Goal: Task Accomplishment & Management: Use online tool/utility

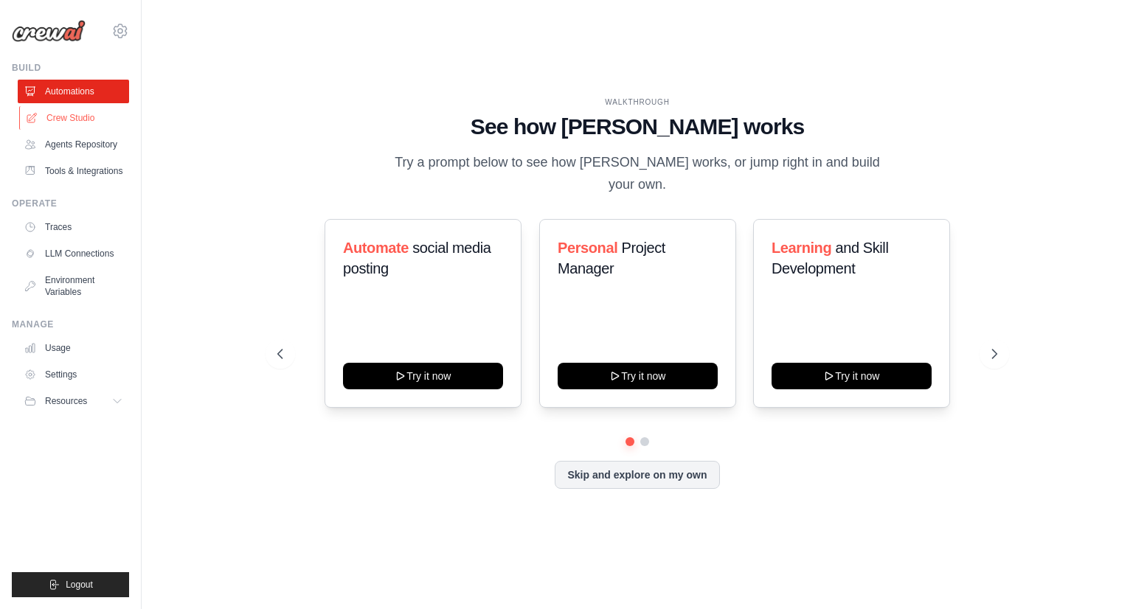
click at [69, 117] on link "Crew Studio" at bounding box center [74, 118] width 111 height 24
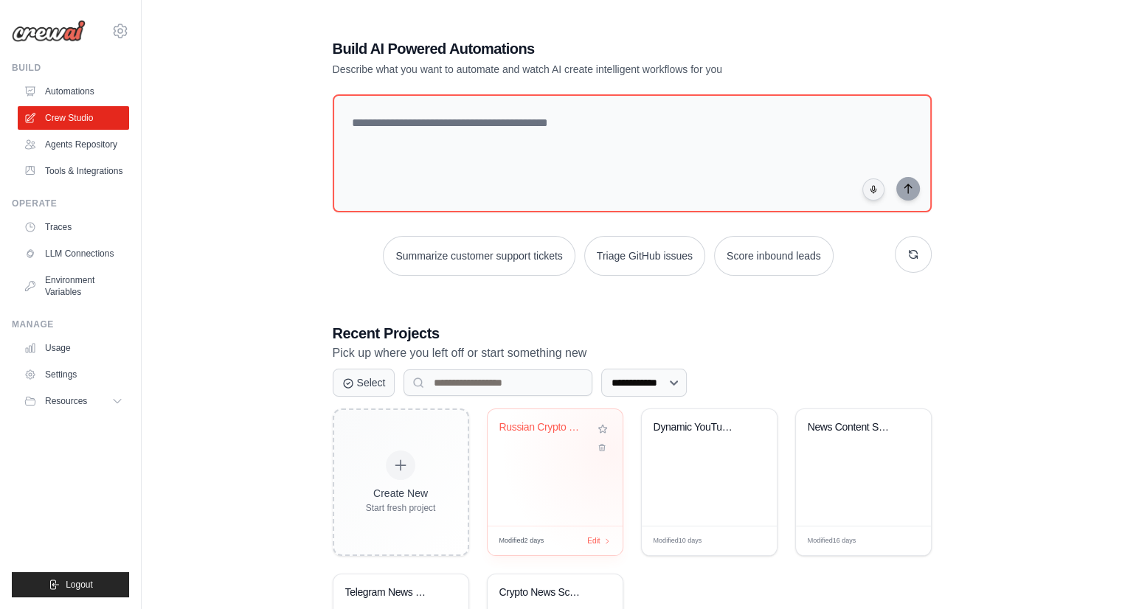
click at [611, 452] on div "Russian Crypto News Digest - Intrig..." at bounding box center [554, 467] width 135 height 117
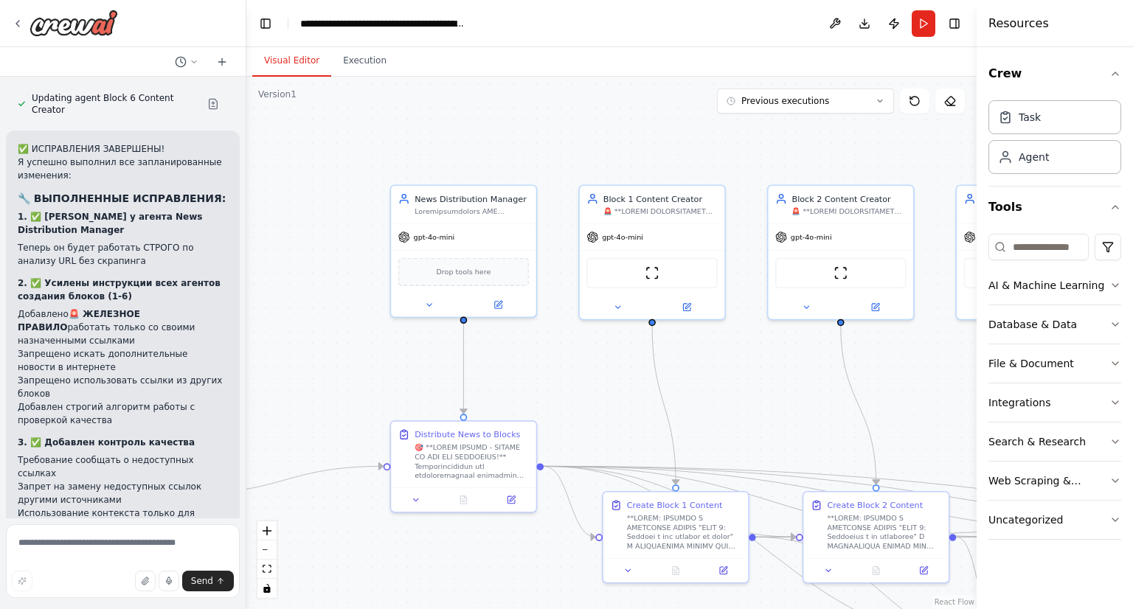
scroll to position [2805, 0]
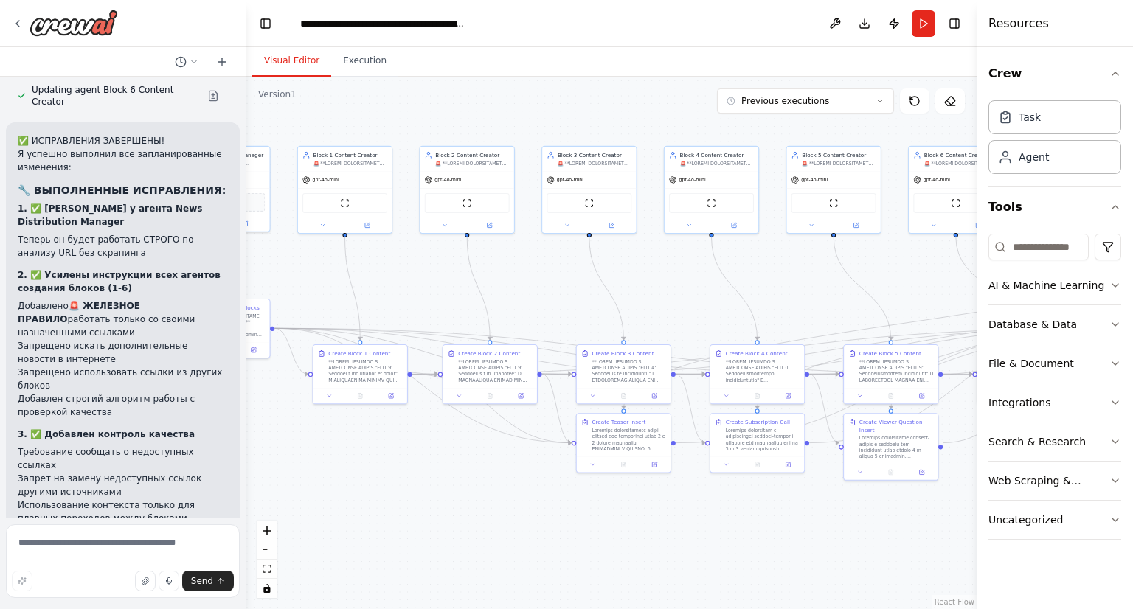
drag, startPoint x: 756, startPoint y: 382, endPoint x: 372, endPoint y: 272, distance: 399.6
click at [372, 272] on div ".deletable-edge-delete-btn { width: 20px; height: 20px; border: 0px solid #ffff…" at bounding box center [611, 343] width 730 height 532
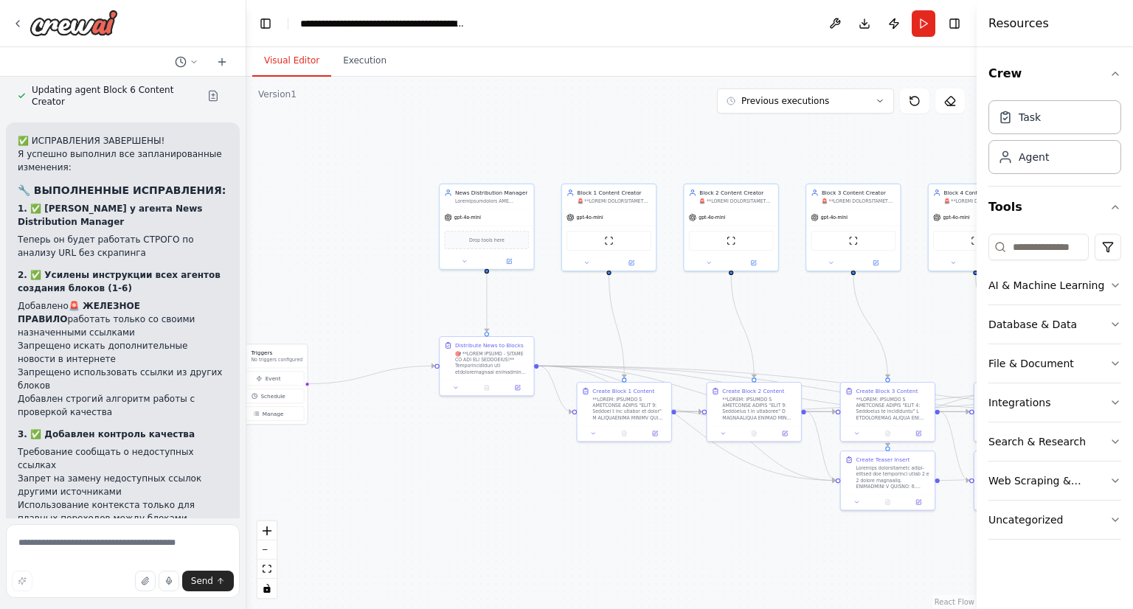
drag, startPoint x: 605, startPoint y: 271, endPoint x: 930, endPoint y: 319, distance: 328.7
click at [930, 319] on div ".deletable-edge-delete-btn { width: 20px; height: 20px; border: 0px solid #ffff…" at bounding box center [611, 343] width 730 height 532
click at [569, 322] on div ".deletable-edge-delete-btn { width: 20px; height: 20px; border: 0px solid #ffff…" at bounding box center [611, 343] width 730 height 532
drag, startPoint x: 384, startPoint y: 307, endPoint x: 304, endPoint y: 287, distance: 83.0
click at [304, 287] on div ".deletable-edge-delete-btn { width: 20px; height: 20px; border: 0px solid #ffff…" at bounding box center [611, 343] width 730 height 532
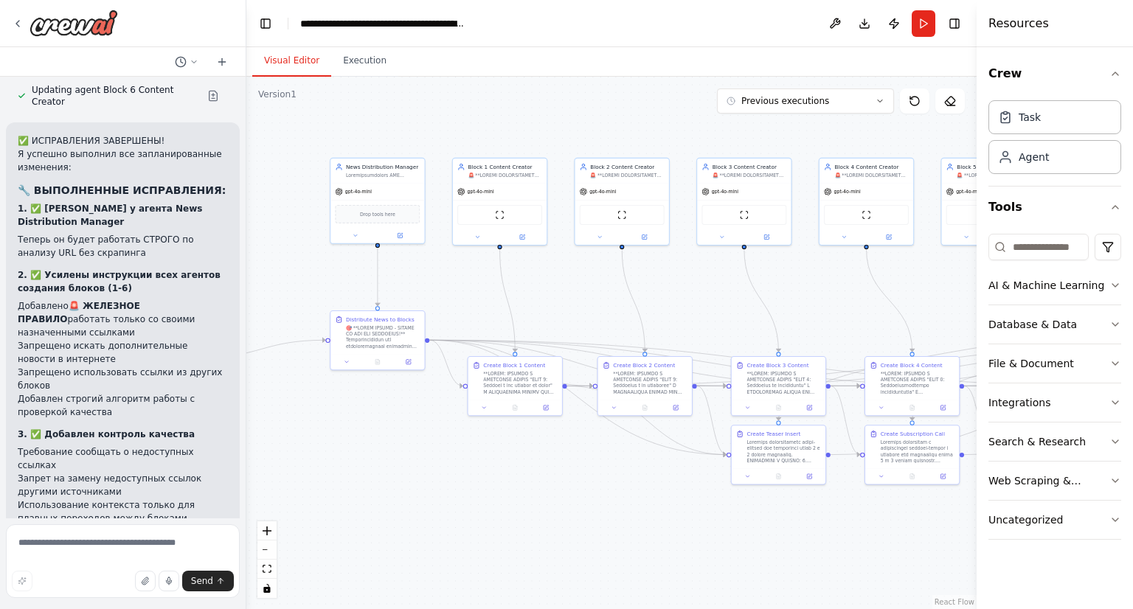
drag, startPoint x: 399, startPoint y: 299, endPoint x: 289, endPoint y: 273, distance: 112.9
click at [289, 273] on div ".deletable-edge-delete-btn { width: 20px; height: 20px; border: 0px solid #ffff…" at bounding box center [611, 343] width 730 height 532
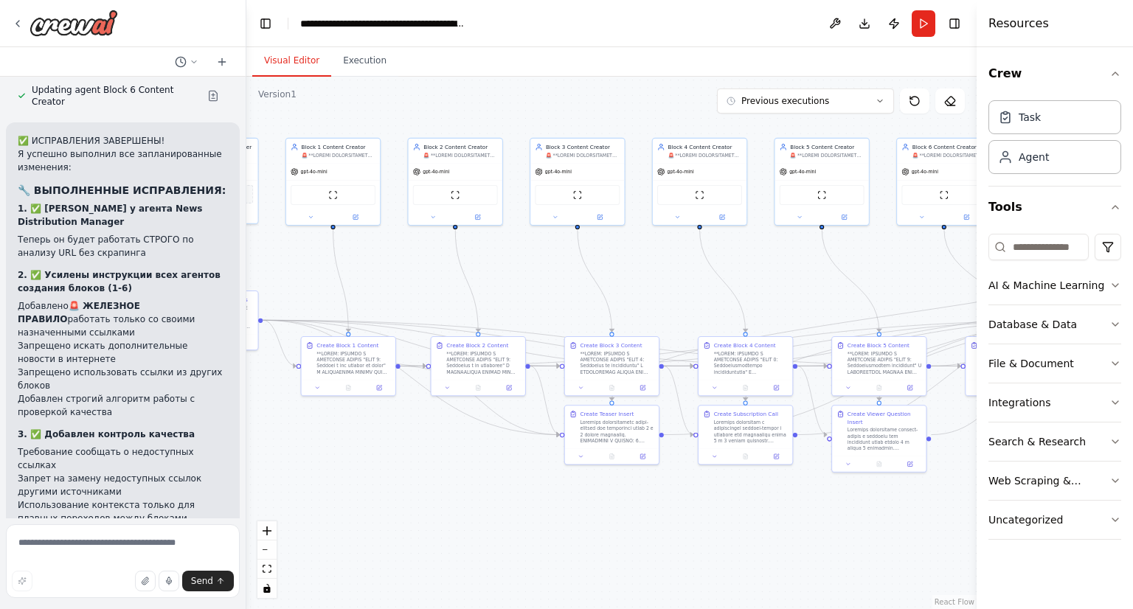
drag, startPoint x: 483, startPoint y: 272, endPoint x: 313, endPoint y: 253, distance: 170.7
click at [313, 253] on div ".deletable-edge-delete-btn { width: 20px; height: 20px; border: 0px solid #ffff…" at bounding box center [611, 343] width 730 height 532
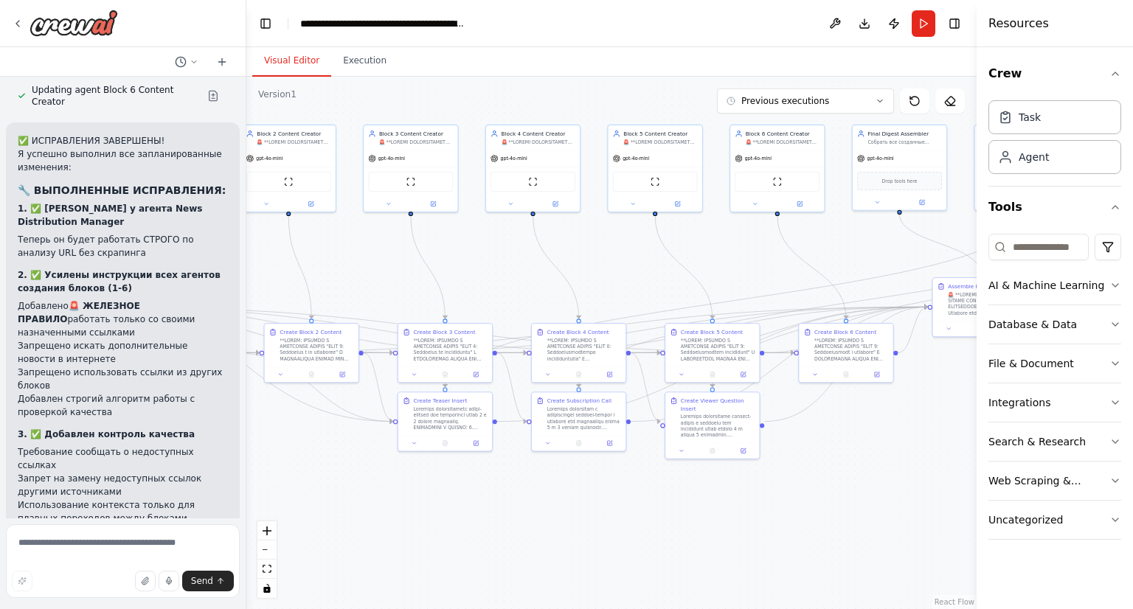
drag, startPoint x: 518, startPoint y: 248, endPoint x: 349, endPoint y: 235, distance: 169.4
click at [349, 235] on div ".deletable-edge-delete-btn { width: 20px; height: 20px; border: 0px solid #ffff…" at bounding box center [611, 343] width 730 height 532
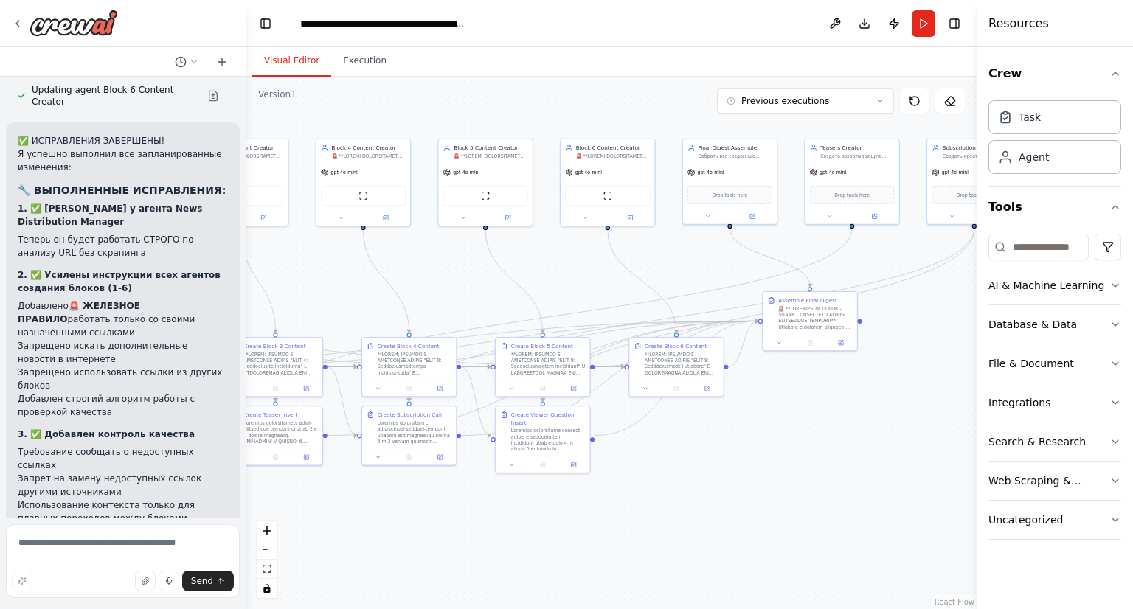
drag, startPoint x: 624, startPoint y: 240, endPoint x: 393, endPoint y: 273, distance: 233.2
click at [393, 273] on div ".deletable-edge-delete-btn { width: 20px; height: 20px; border: 0px solid #ffff…" at bounding box center [611, 343] width 730 height 532
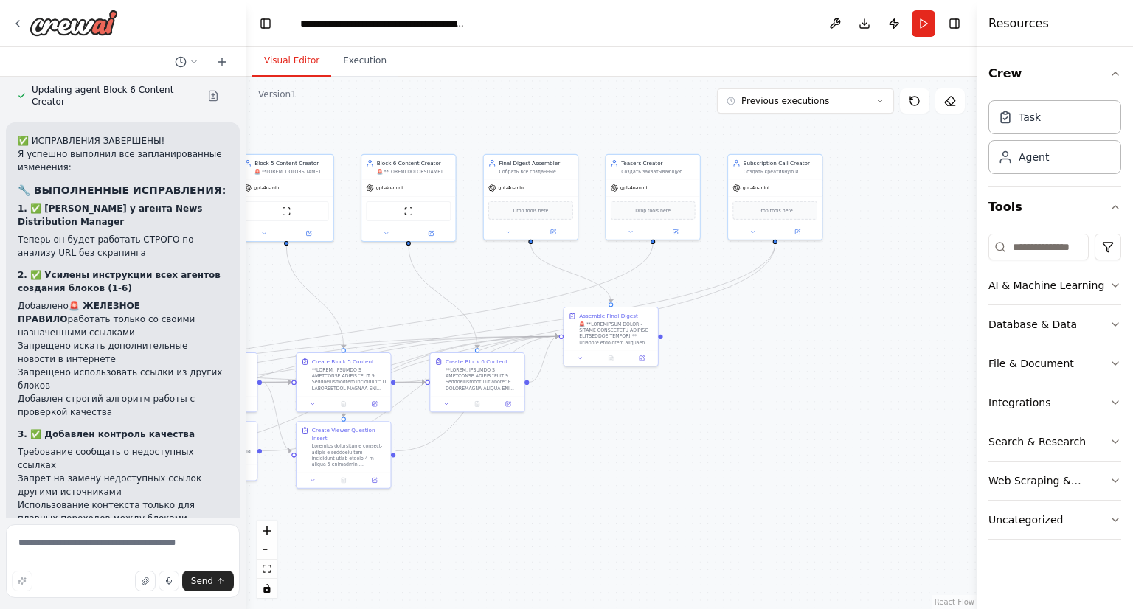
drag, startPoint x: 835, startPoint y: 409, endPoint x: 698, endPoint y: 406, distance: 136.5
click at [698, 406] on div ".deletable-edge-delete-btn { width: 20px; height: 20px; border: 0px solid #ffff…" at bounding box center [611, 343] width 730 height 532
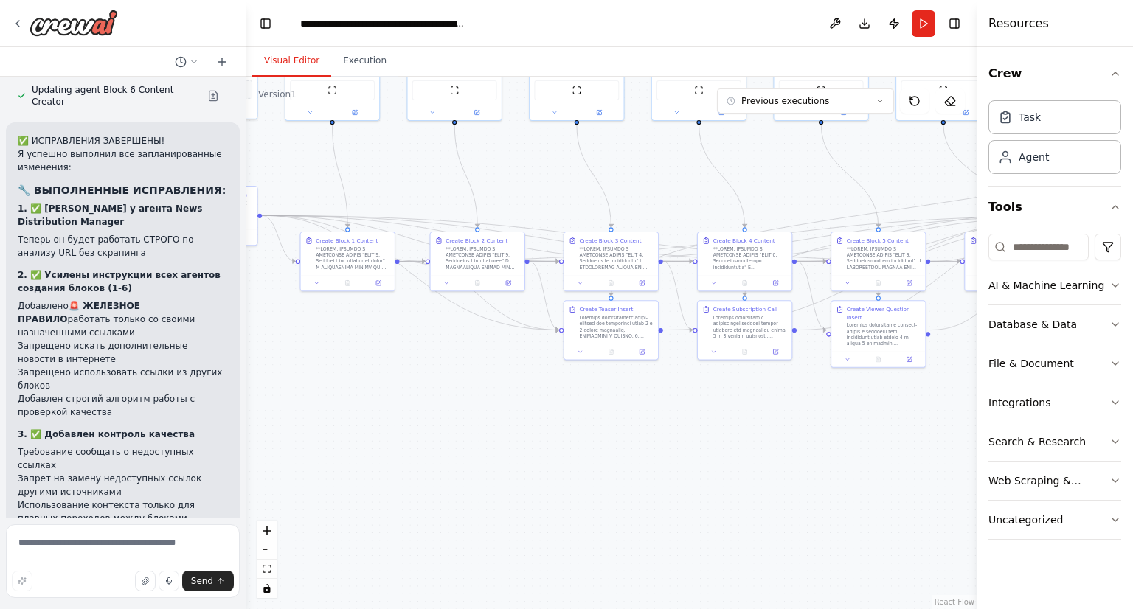
drag, startPoint x: 597, startPoint y: 506, endPoint x: 1132, endPoint y: 383, distance: 549.2
click at [1132, 383] on div "Hello! I'm the CrewAI assistant. What kind of automation do you want to build? …" at bounding box center [566, 304] width 1133 height 609
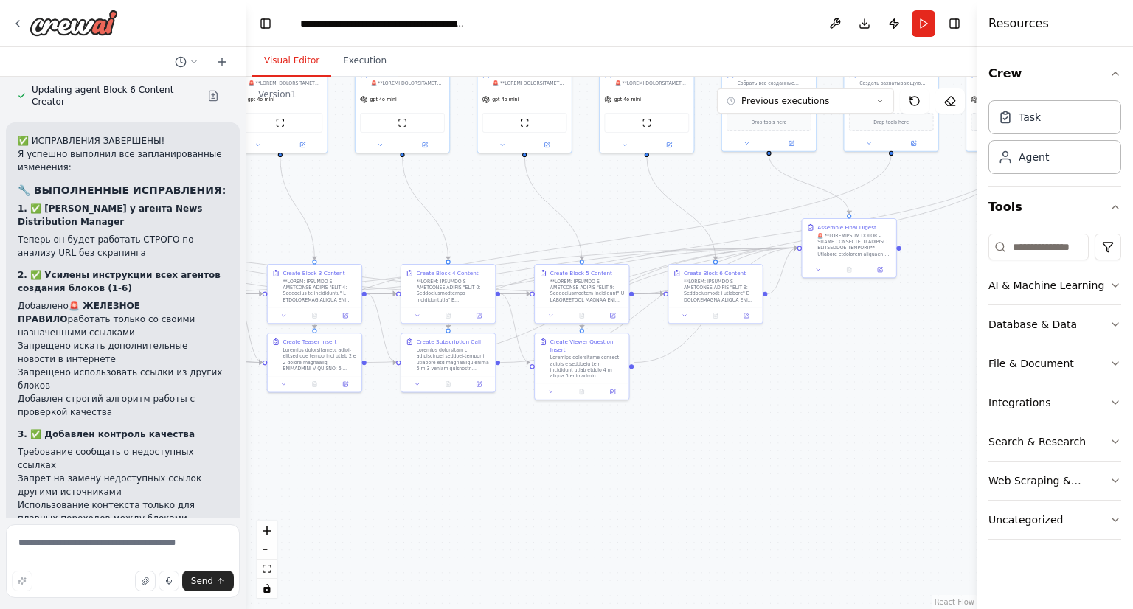
drag, startPoint x: 827, startPoint y: 449, endPoint x: 490, endPoint y: 486, distance: 339.7
click at [490, 486] on div ".deletable-edge-delete-btn { width: 20px; height: 20px; border: 0px solid #ffff…" at bounding box center [611, 343] width 730 height 532
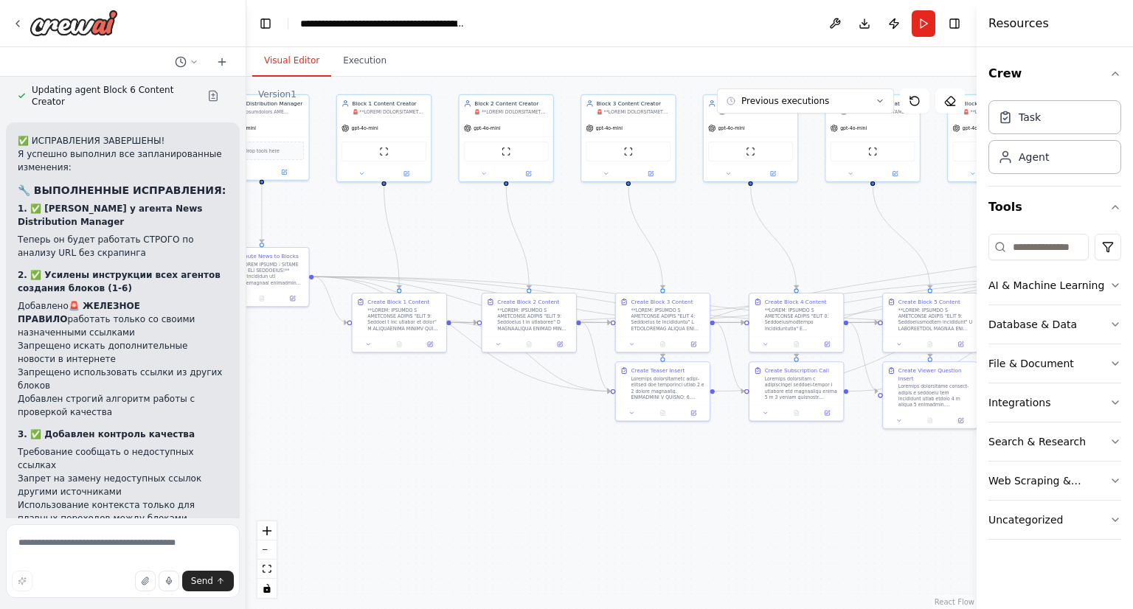
drag, startPoint x: 540, startPoint y: 484, endPoint x: 964, endPoint y: 508, distance: 424.7
click at [964, 508] on div ".deletable-edge-delete-btn { width: 20px; height: 20px; border: 0px solid #ffff…" at bounding box center [611, 343] width 730 height 532
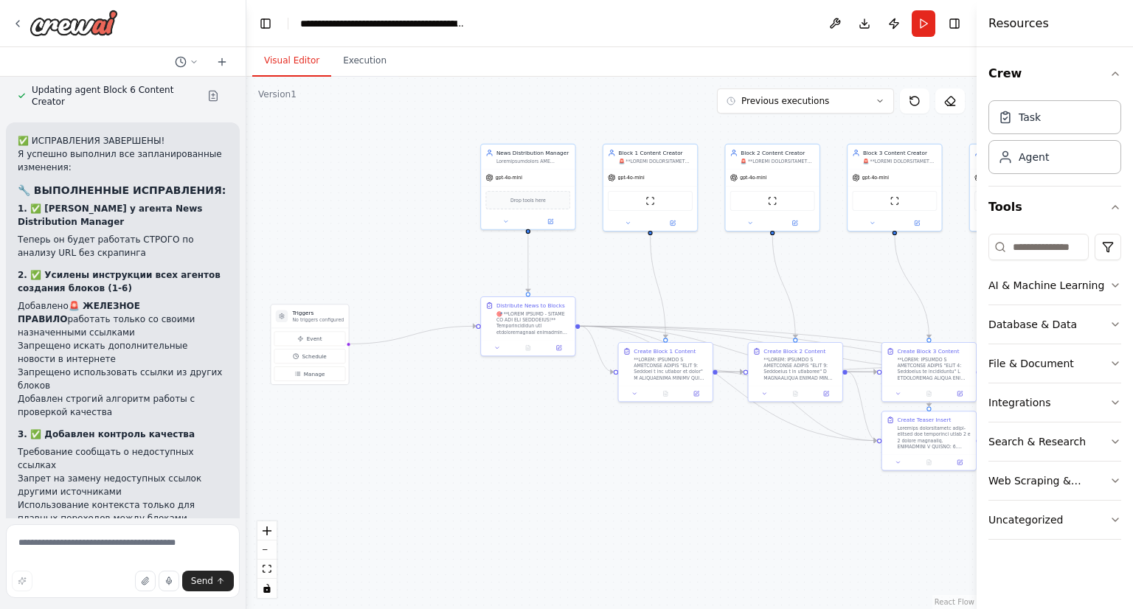
drag, startPoint x: 711, startPoint y: 464, endPoint x: 935, endPoint y: 514, distance: 229.7
click at [935, 514] on div ".deletable-edge-delete-btn { width: 20px; height: 20px; border: 0px solid #ffff…" at bounding box center [611, 343] width 730 height 532
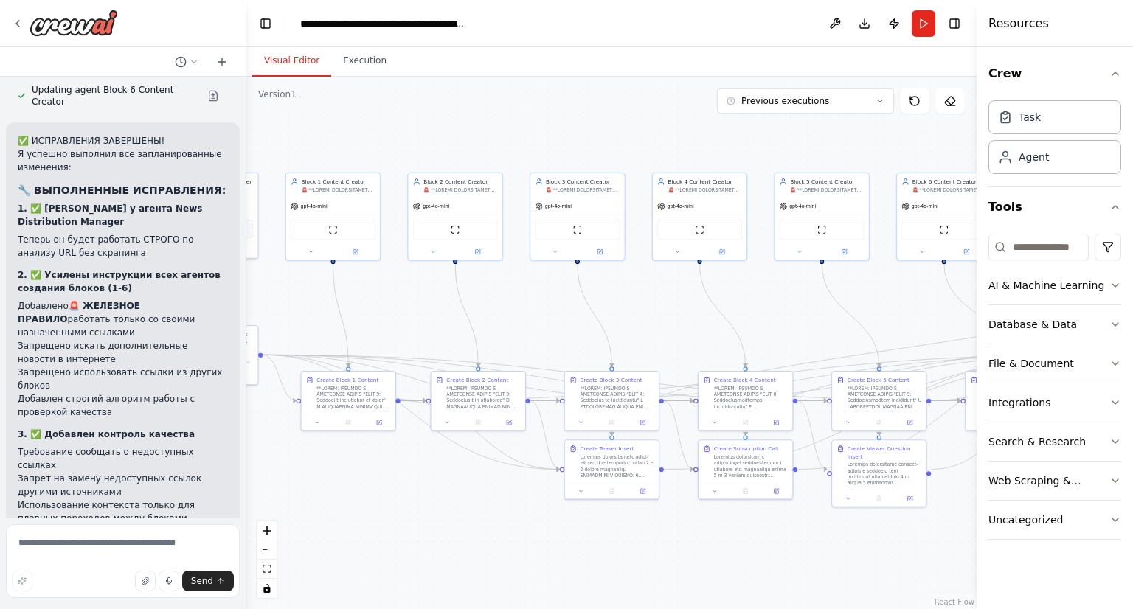
drag, startPoint x: 935, startPoint y: 514, endPoint x: 618, endPoint y: 542, distance: 318.3
click at [618, 542] on div ".deletable-edge-delete-btn { width: 20px; height: 20px; border: 0px solid #ffff…" at bounding box center [611, 343] width 730 height 532
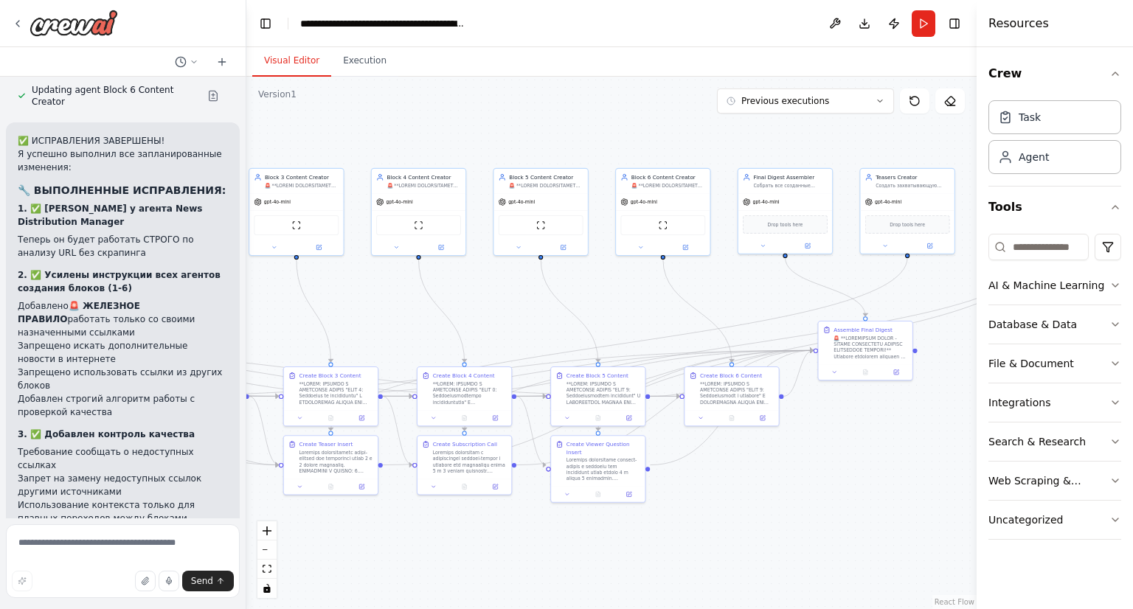
drag, startPoint x: 618, startPoint y: 542, endPoint x: 282, endPoint y: 551, distance: 335.6
click at [282, 551] on div ".deletable-edge-delete-btn { width: 20px; height: 20px; border: 0px solid #ffff…" at bounding box center [611, 343] width 730 height 532
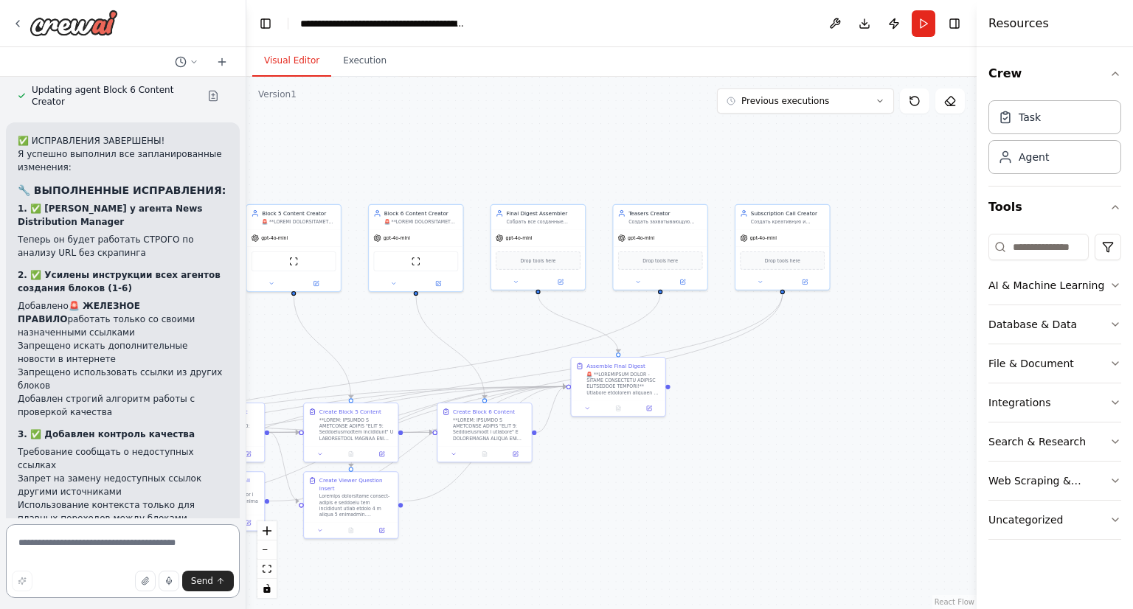
drag, startPoint x: 282, startPoint y: 551, endPoint x: 143, endPoint y: 546, distance: 139.4
click at [143, 546] on div "Hello! I'm the CrewAI assistant. What kind of automation do you want to build? …" at bounding box center [566, 304] width 1133 height 609
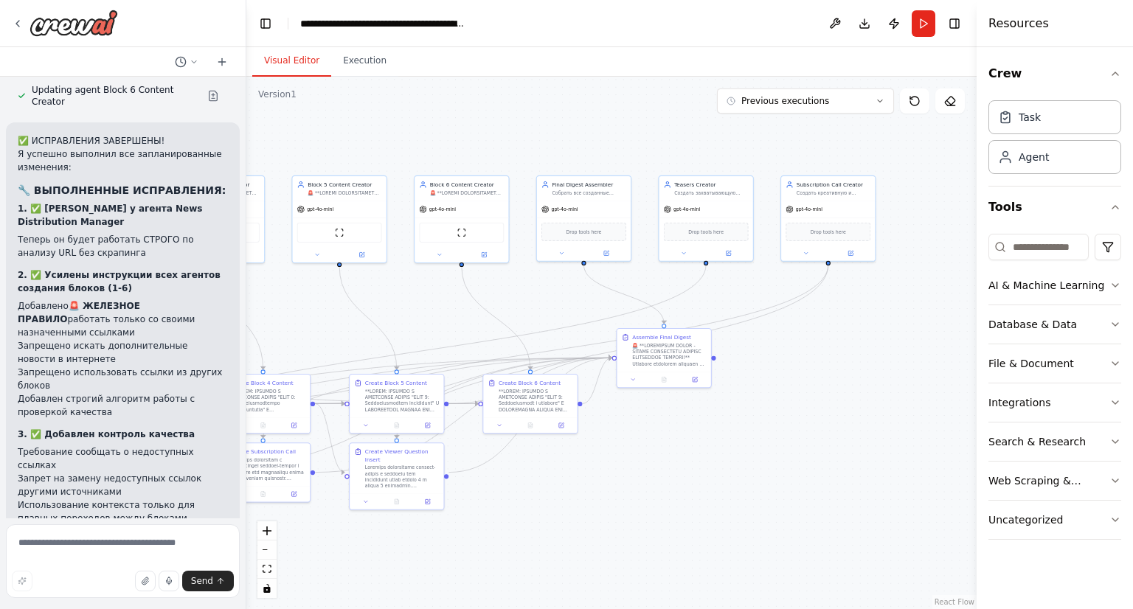
click at [518, 472] on div ".deletable-edge-delete-btn { width: 20px; height: 20px; border: 0px solid #ffff…" at bounding box center [611, 343] width 730 height 532
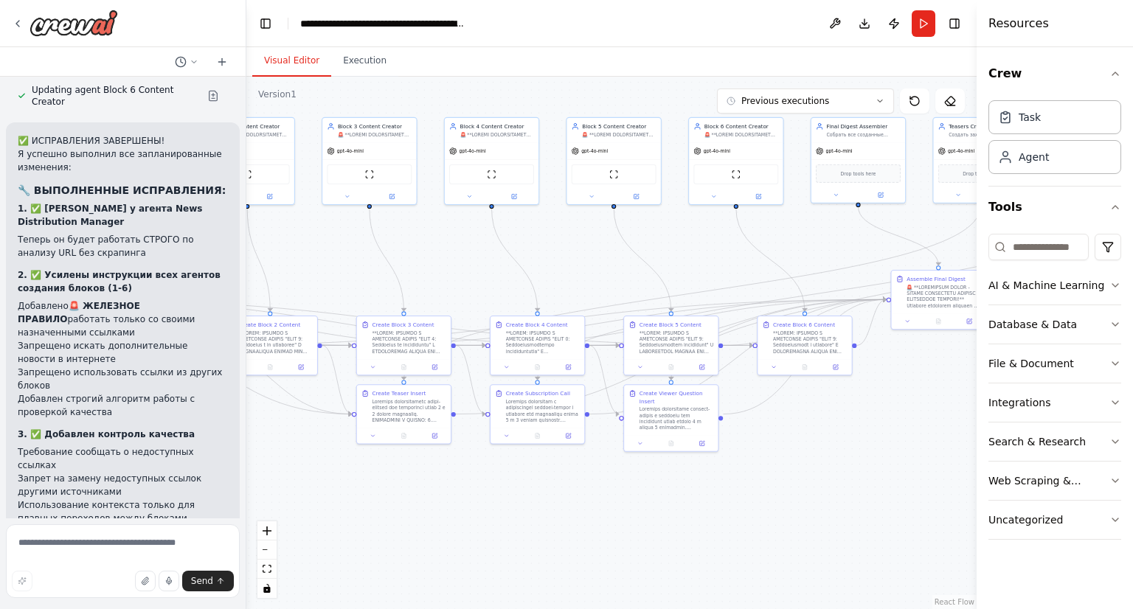
drag, startPoint x: 518, startPoint y: 472, endPoint x: 888, endPoint y: 467, distance: 369.5
click at [888, 467] on div ".deletable-edge-delete-btn { width: 20px; height: 20px; border: 0px solid #ffff…" at bounding box center [611, 343] width 730 height 532
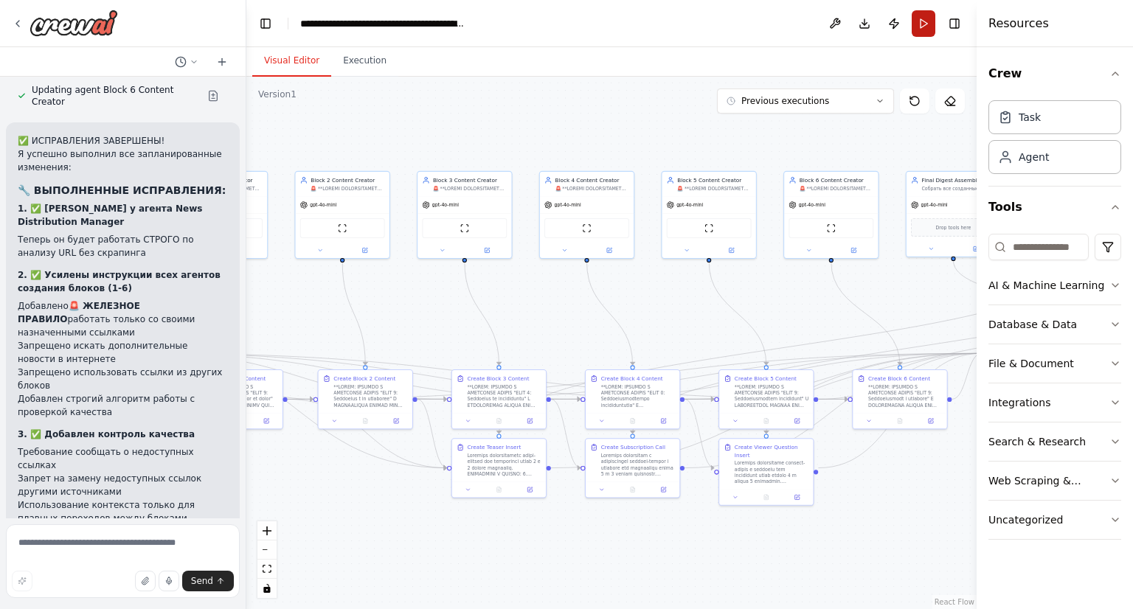
click at [911, 24] on button "Run" at bounding box center [923, 23] width 24 height 27
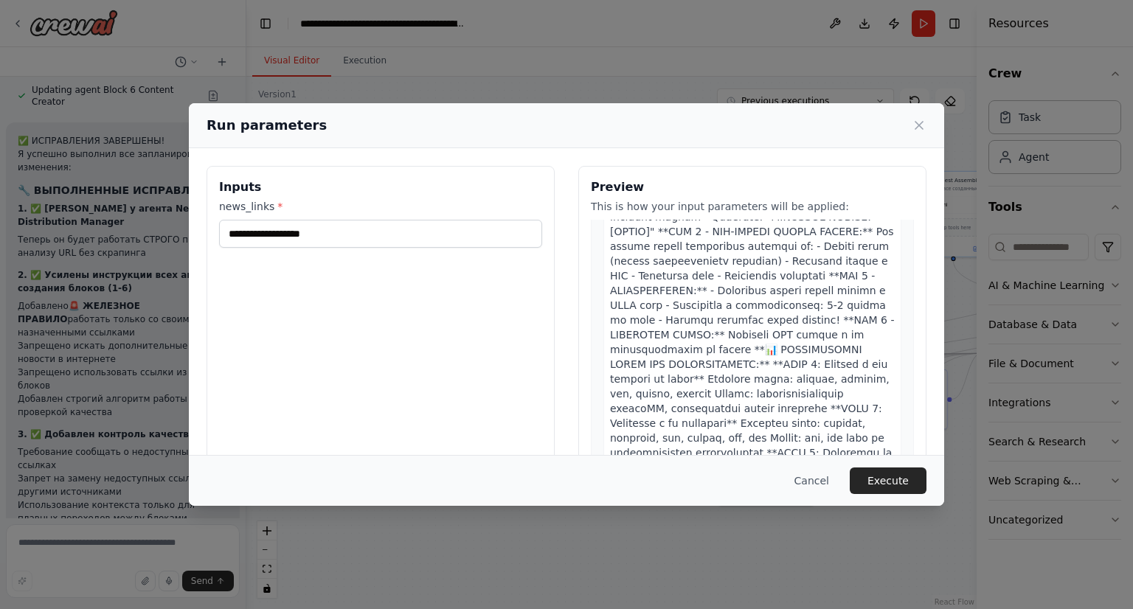
scroll to position [288, 0]
click at [826, 470] on button "Cancel" at bounding box center [811, 480] width 58 height 27
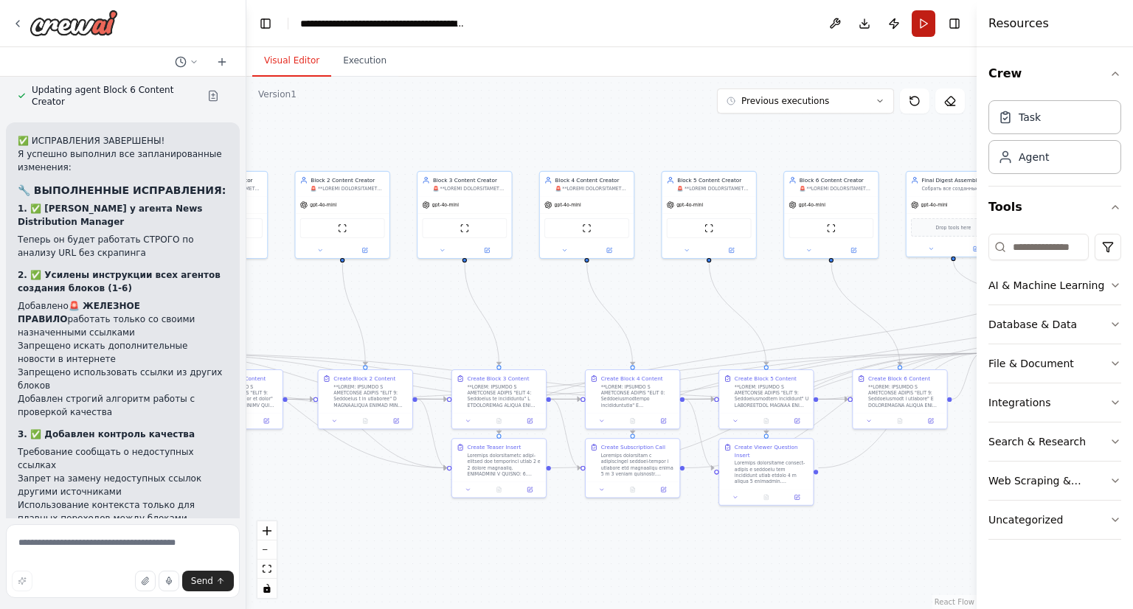
click at [923, 28] on button "Run" at bounding box center [923, 23] width 24 height 27
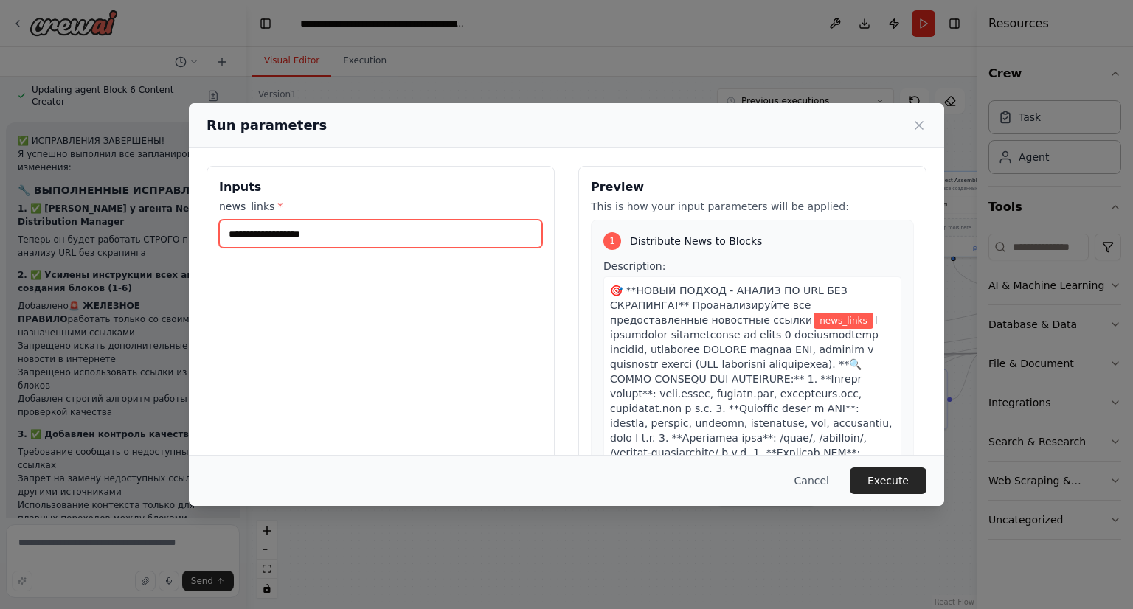
paste input "**********"
click at [417, 223] on input "news_links *" at bounding box center [380, 234] width 323 height 28
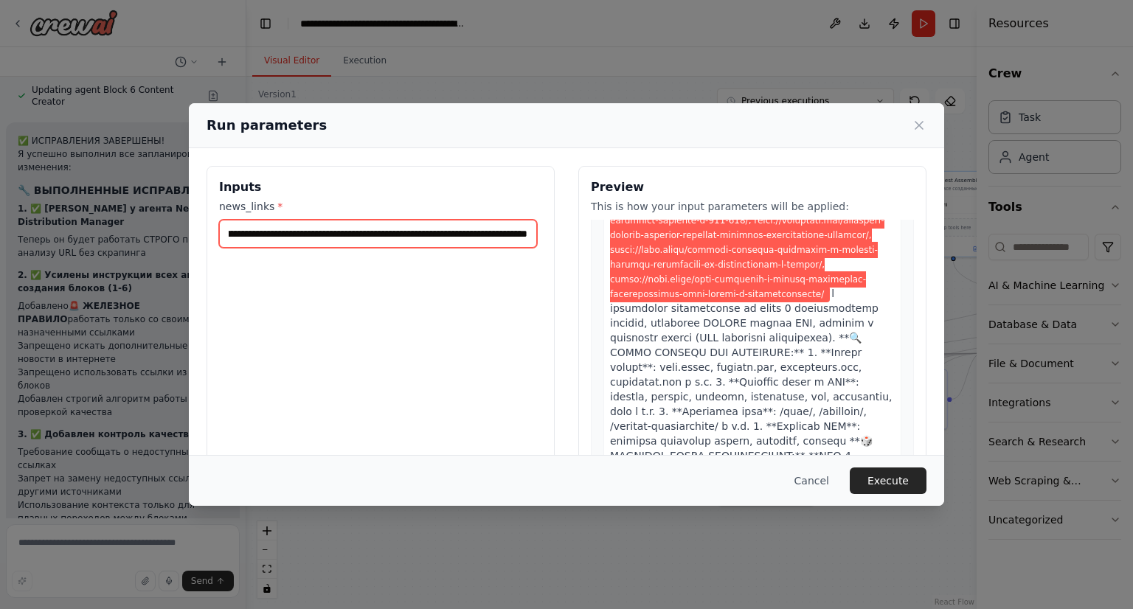
scroll to position [323, 0]
type input "**********"
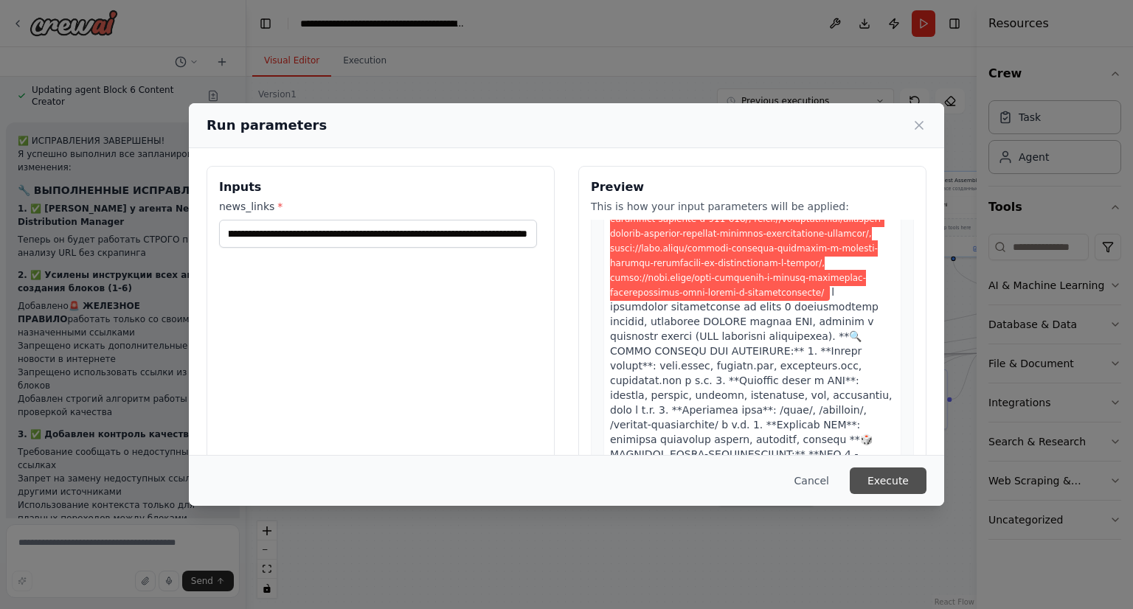
scroll to position [0, 0]
click at [894, 473] on button "Execute" at bounding box center [887, 480] width 77 height 27
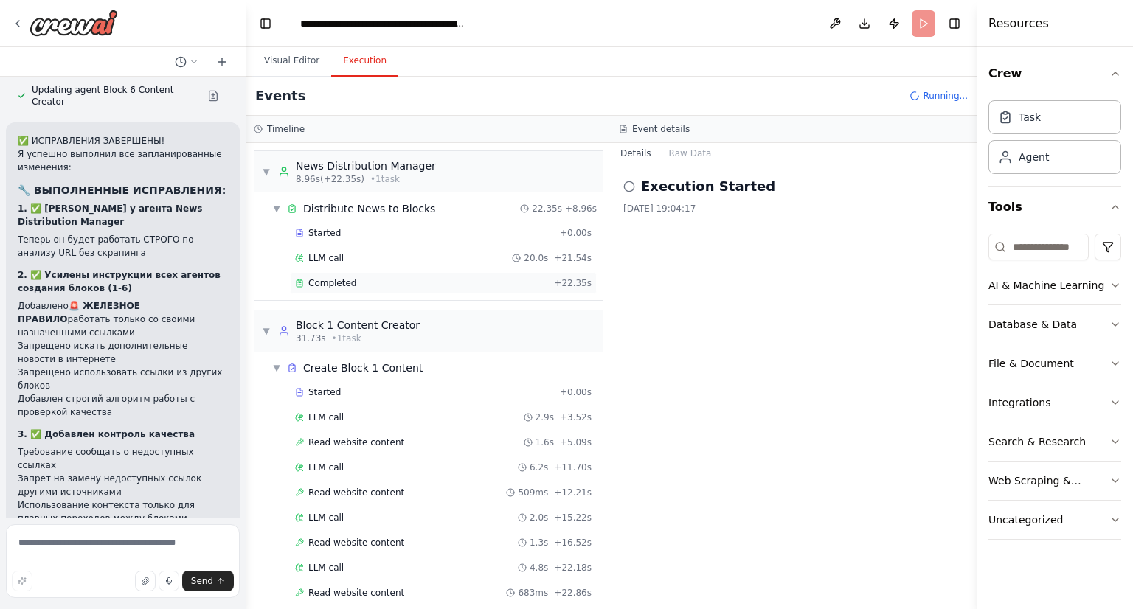
click at [380, 284] on div "Completed" at bounding box center [421, 283] width 253 height 12
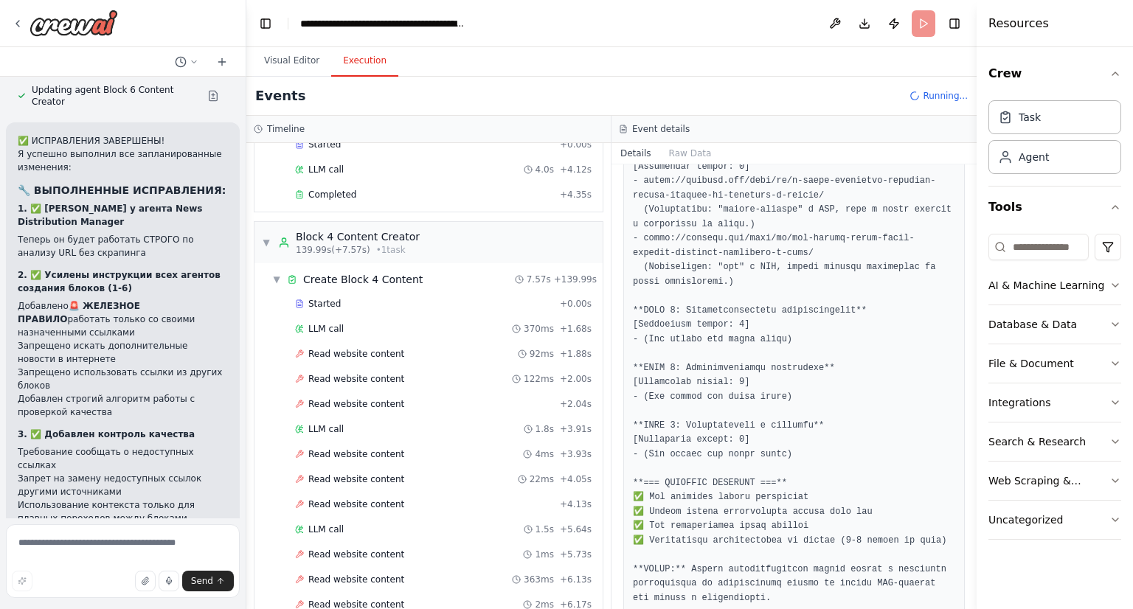
scroll to position [1265, 0]
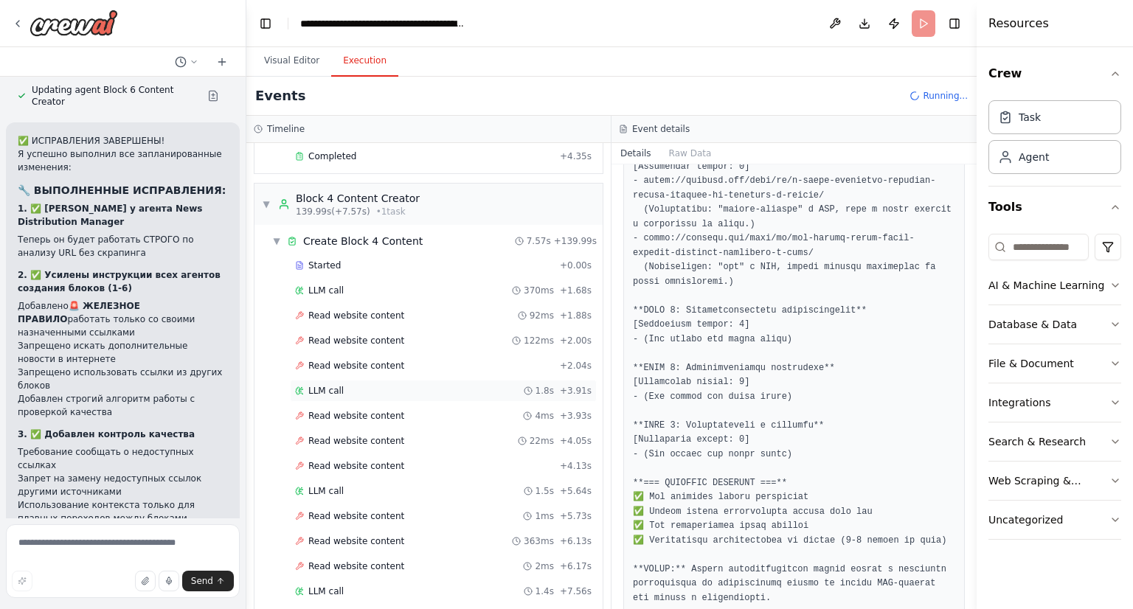
click at [377, 383] on div "LLM call 1.8s + 3.91s" at bounding box center [443, 391] width 307 height 22
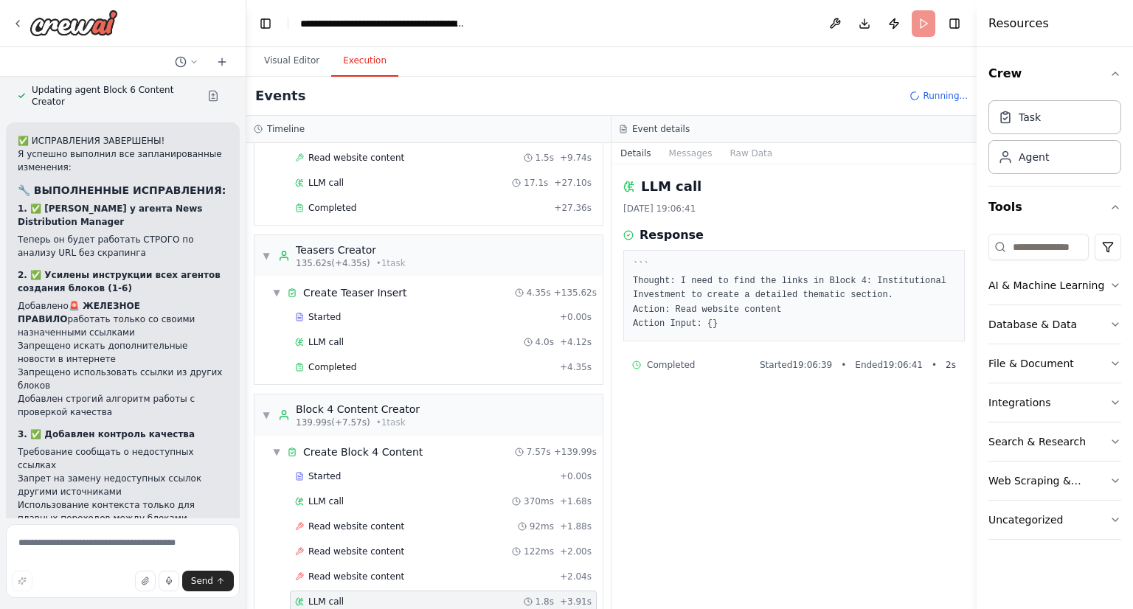
scroll to position [1053, 0]
drag, startPoint x: 377, startPoint y: 383, endPoint x: 271, endPoint y: 343, distance: 113.0
click at [271, 343] on div "Started + 0.00s LLM call 4.0s + 4.12s Completed + 4.35s" at bounding box center [434, 344] width 336 height 75
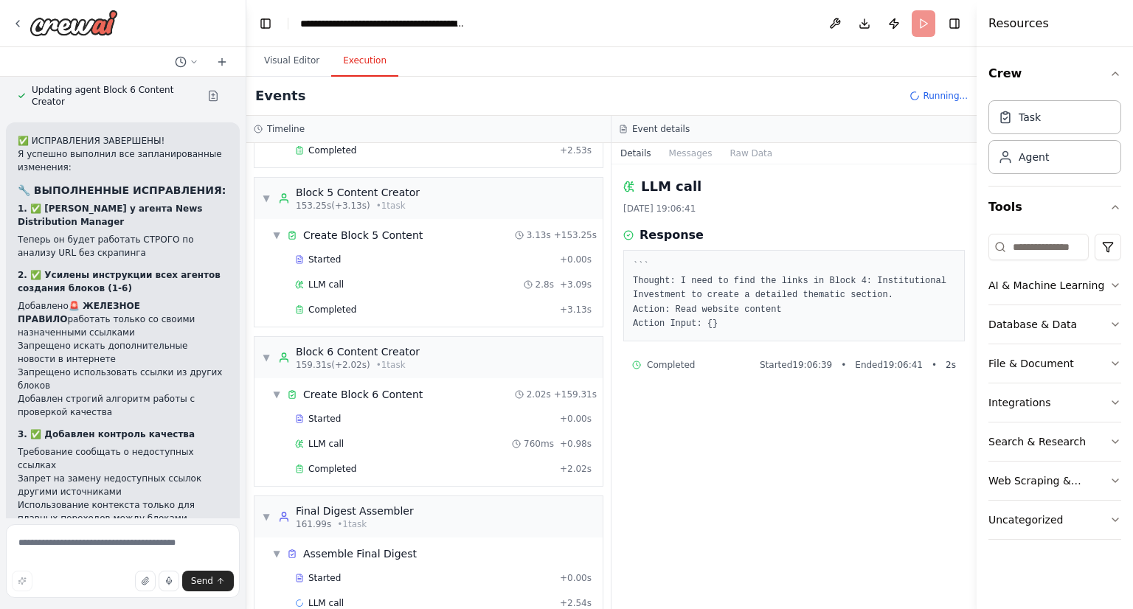
scroll to position [1998, 0]
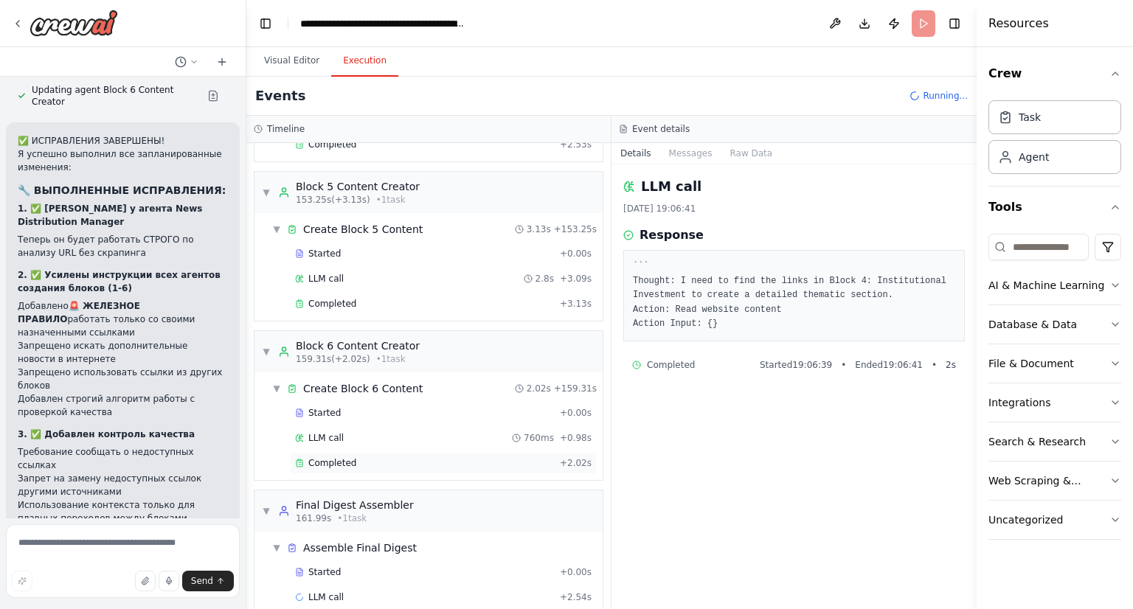
click at [332, 457] on span "Completed" at bounding box center [332, 463] width 48 height 12
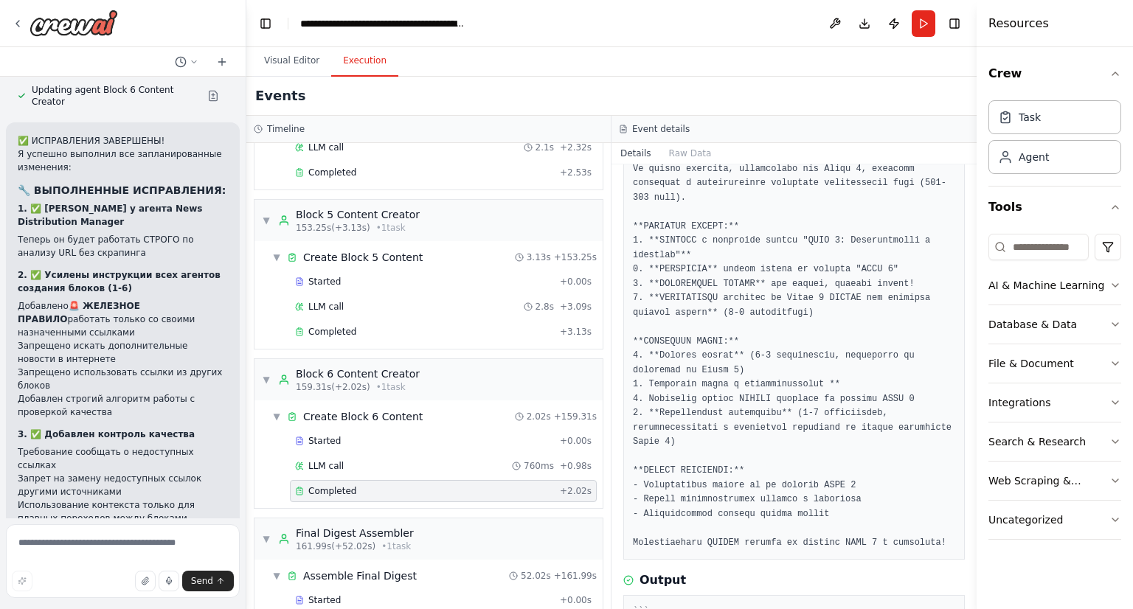
scroll to position [2023, 0]
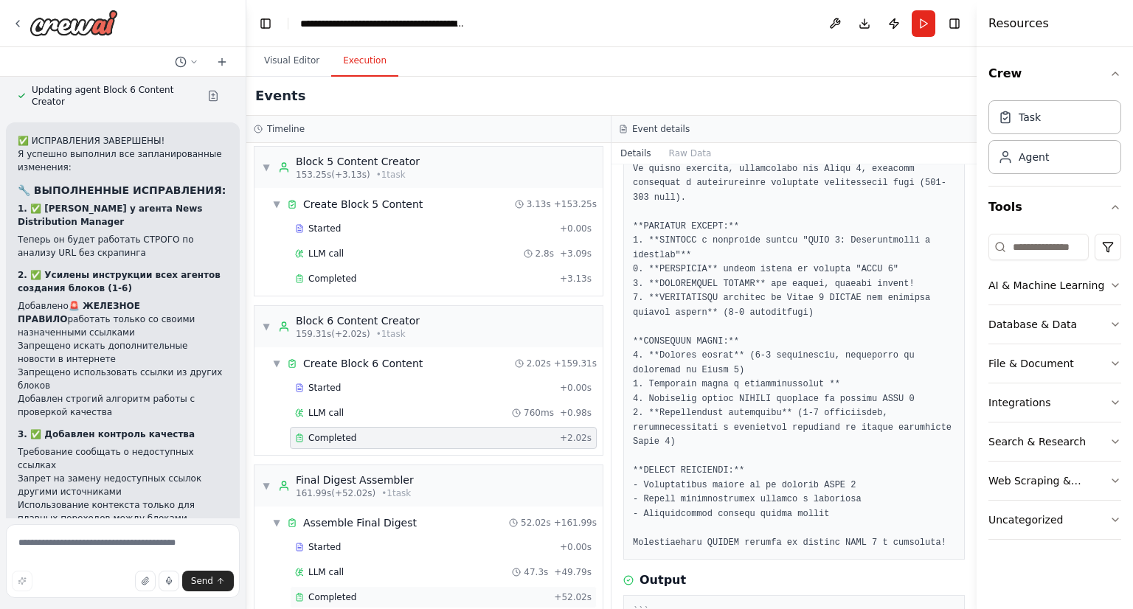
click at [401, 586] on div "Completed + 52.02s" at bounding box center [443, 597] width 307 height 22
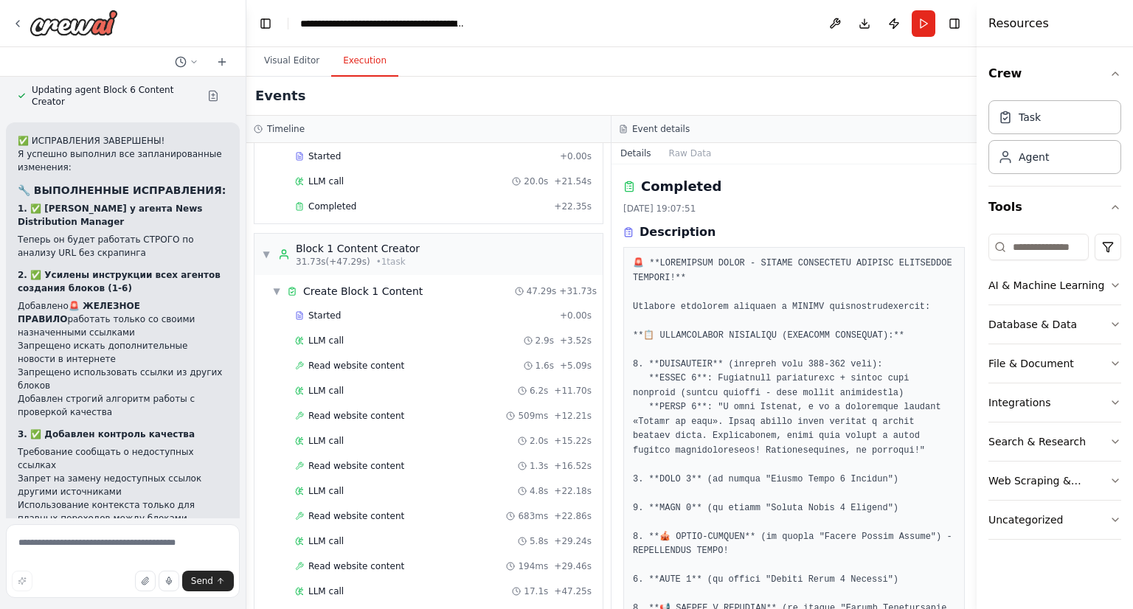
scroll to position [0, 0]
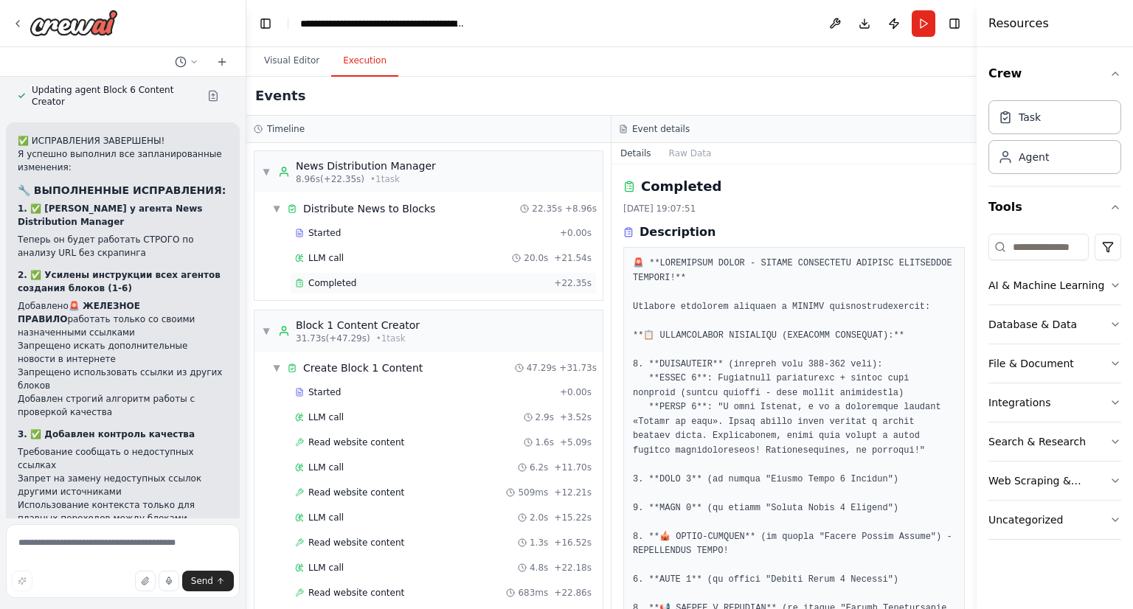
click at [406, 281] on div "Completed" at bounding box center [421, 283] width 253 height 12
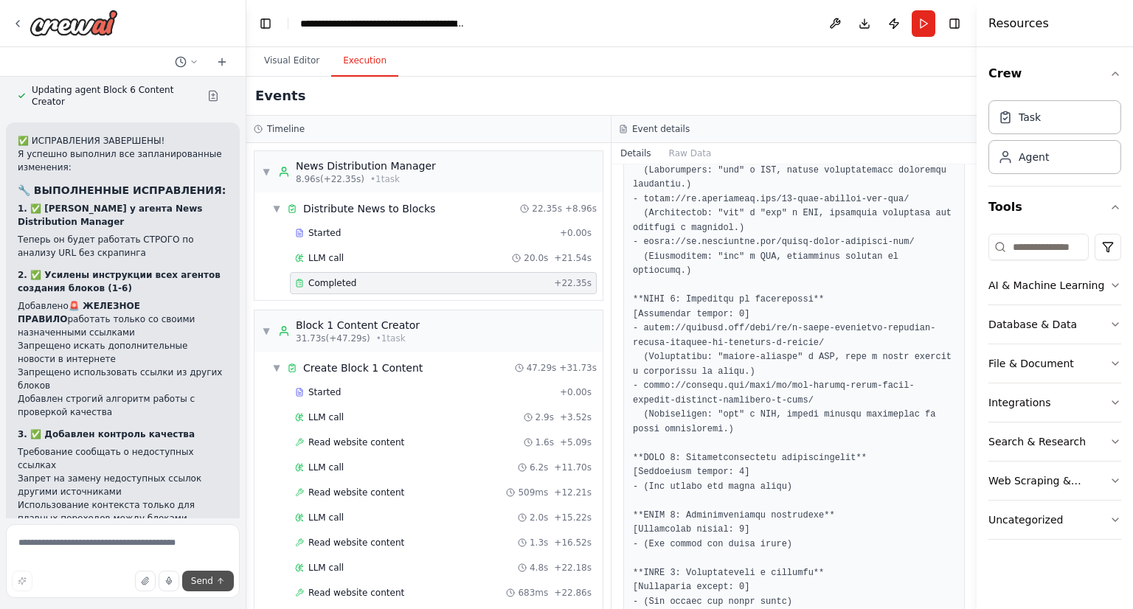
scroll to position [1666, 0]
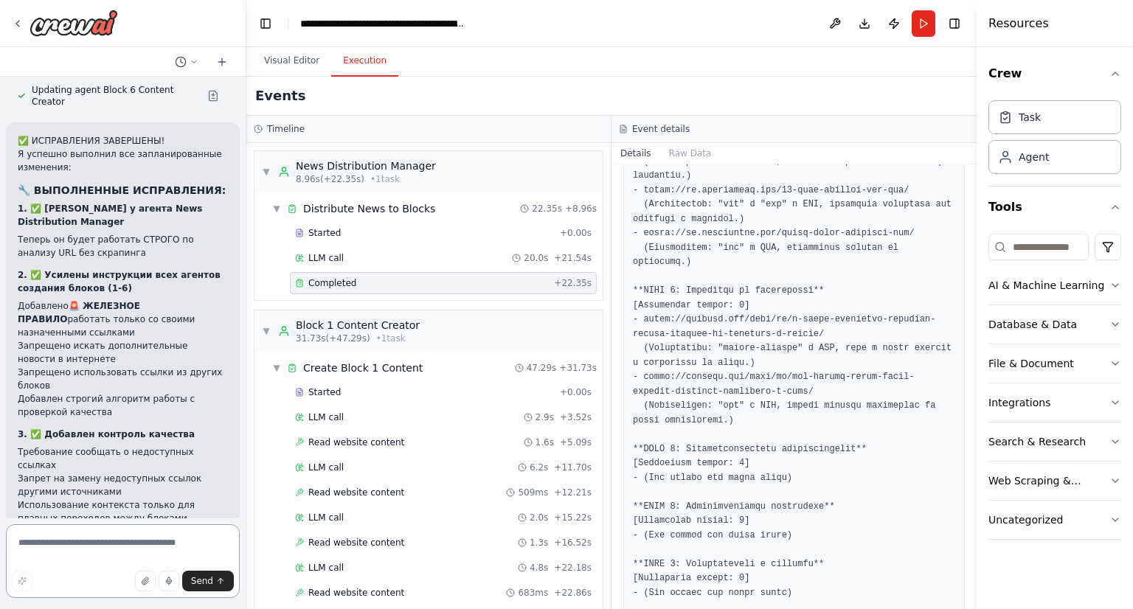
click at [97, 535] on textarea at bounding box center [123, 561] width 234 height 74
type textarea "*"
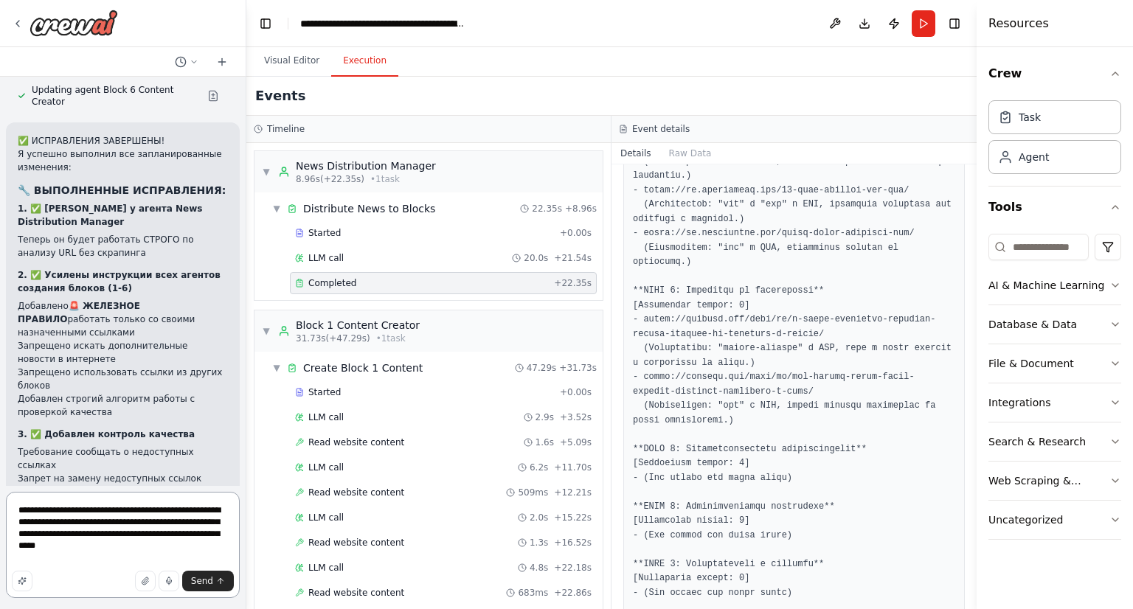
type textarea "**********"
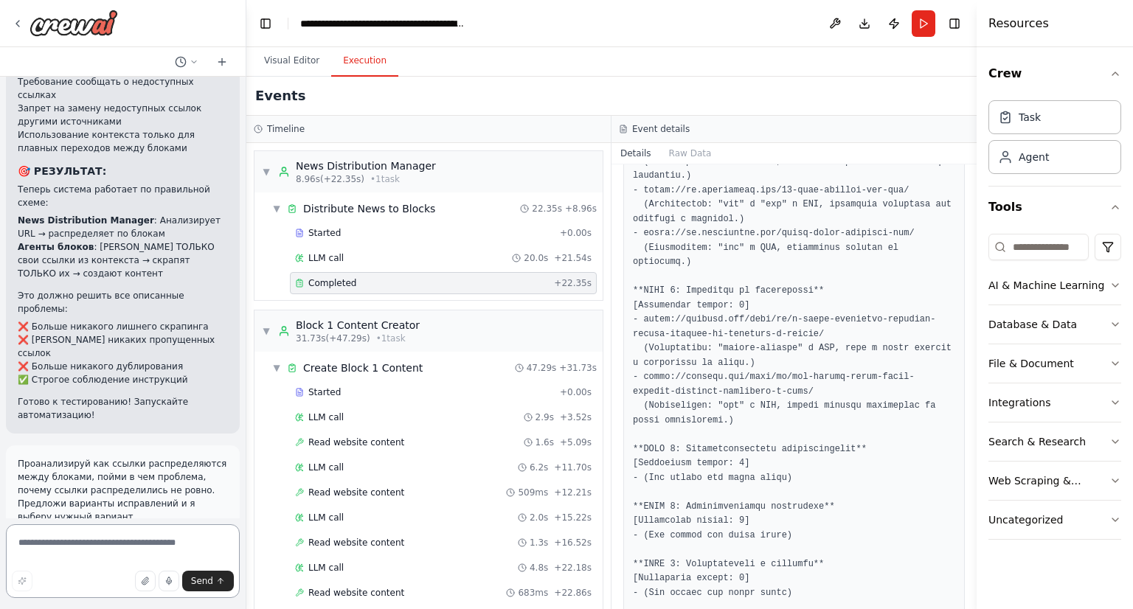
scroll to position [3188, 0]
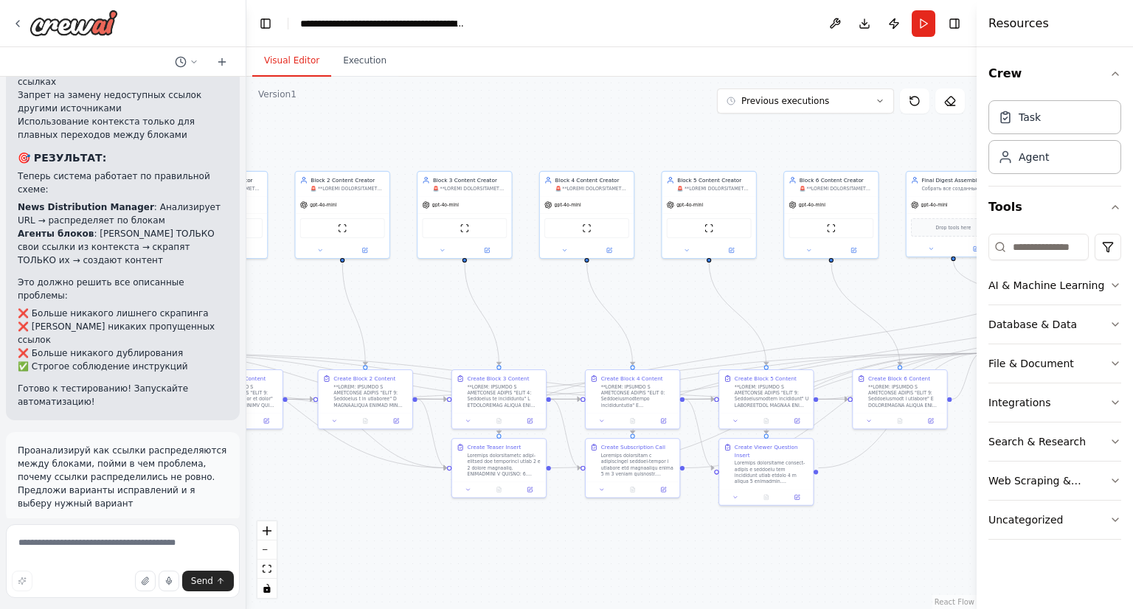
click at [287, 58] on button "Visual Editor" at bounding box center [291, 61] width 79 height 31
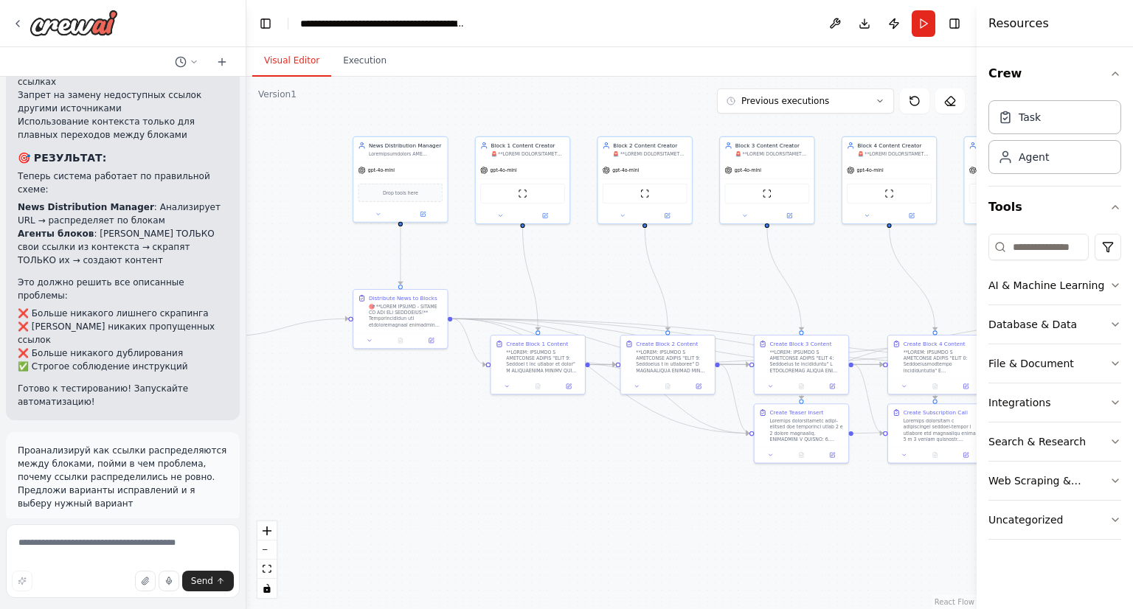
drag, startPoint x: 395, startPoint y: 300, endPoint x: 738, endPoint y: 267, distance: 344.5
click at [738, 267] on div ".deletable-edge-delete-btn { width: 20px; height: 20px; border: 0px solid #ffff…" at bounding box center [611, 343] width 730 height 532
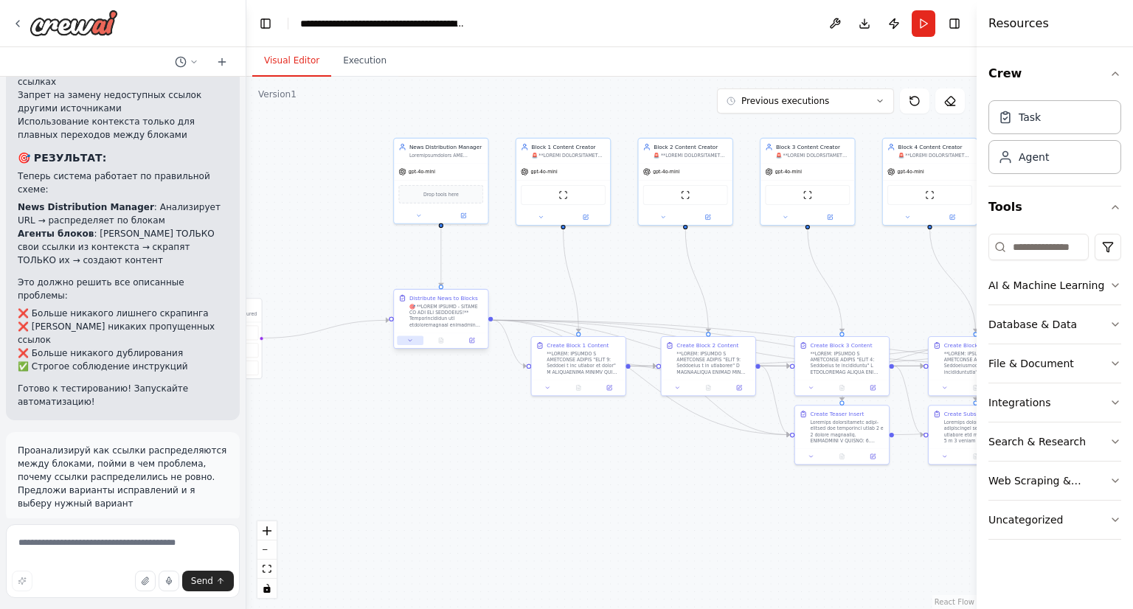
click at [411, 341] on icon at bounding box center [410, 341] width 6 height 6
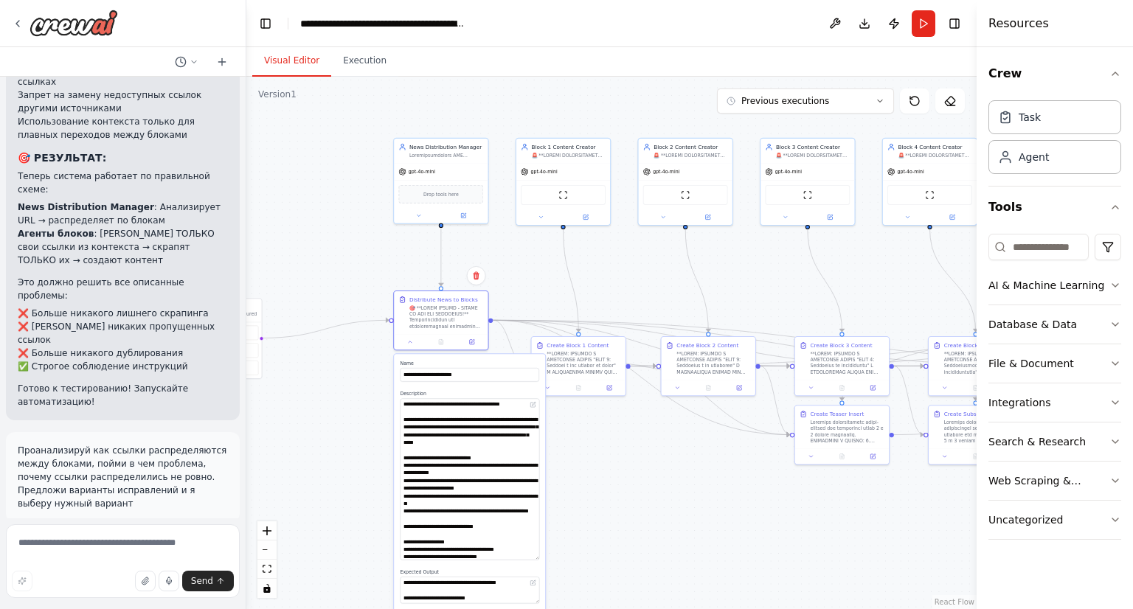
drag, startPoint x: 537, startPoint y: 421, endPoint x: 568, endPoint y: 558, distance: 140.6
click at [568, 558] on div ".deletable-edge-delete-btn { width: 20px; height: 20px; border: 0px solid #ffff…" at bounding box center [611, 343] width 730 height 532
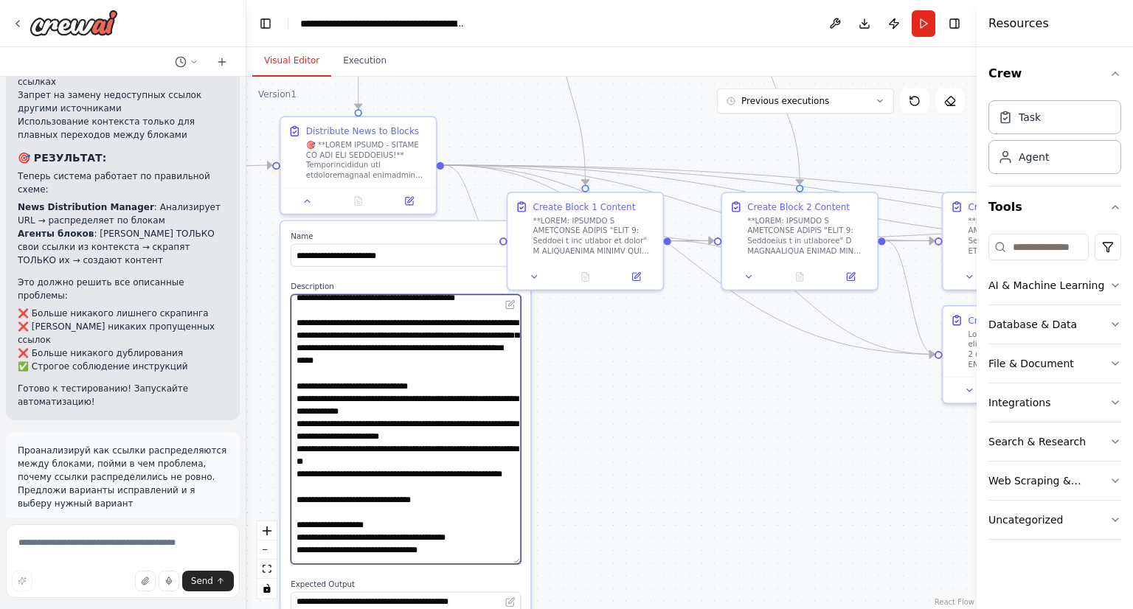
scroll to position [0, 0]
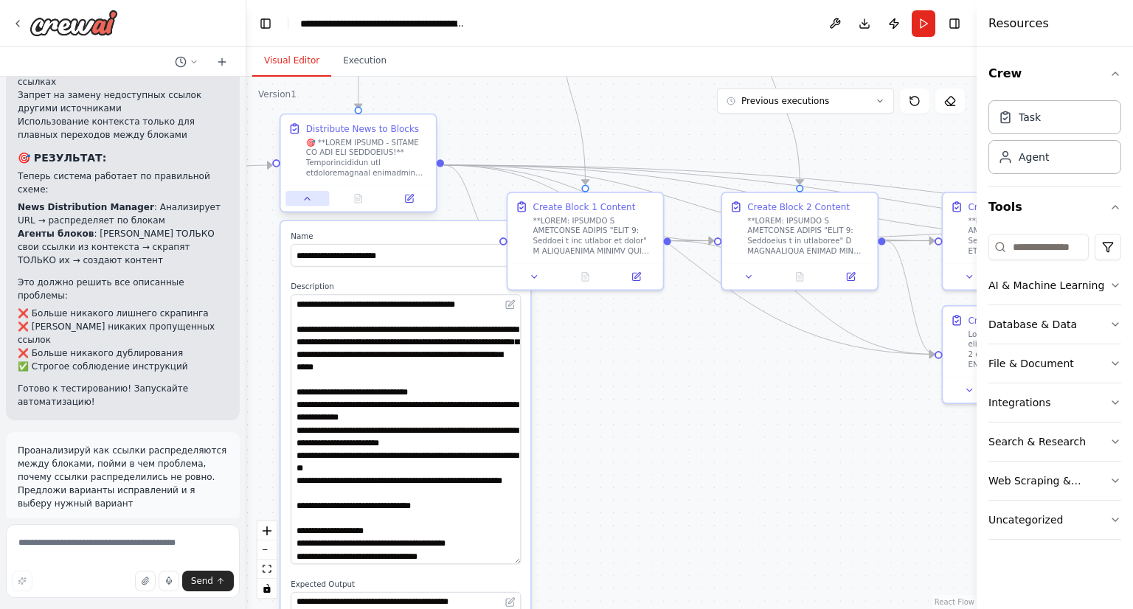
click at [316, 204] on button at bounding box center [307, 198] width 44 height 15
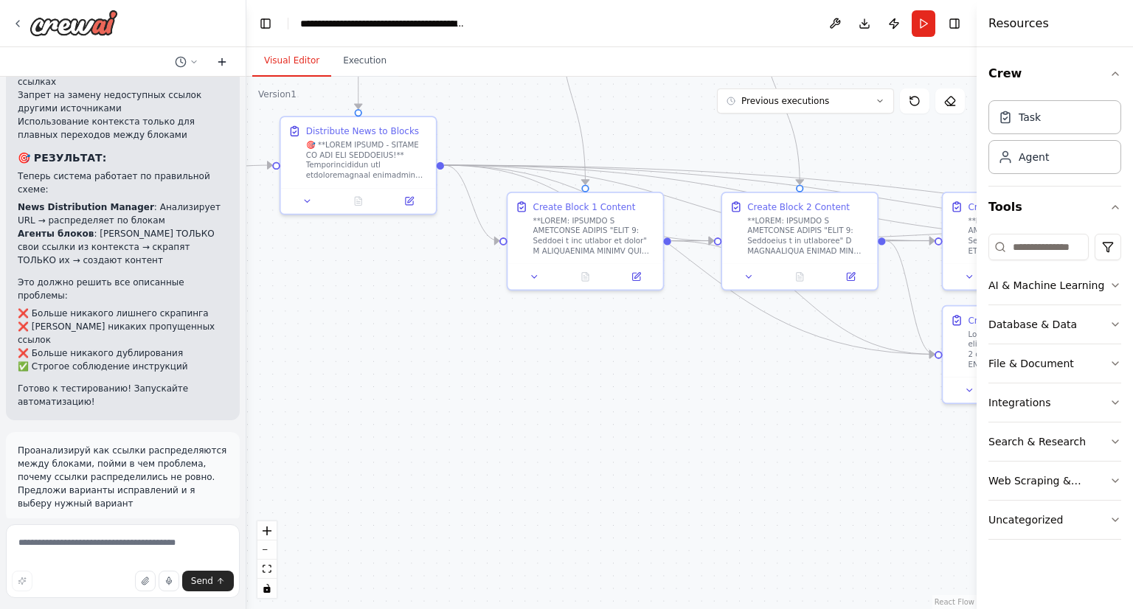
click at [226, 60] on icon at bounding box center [222, 62] width 12 height 12
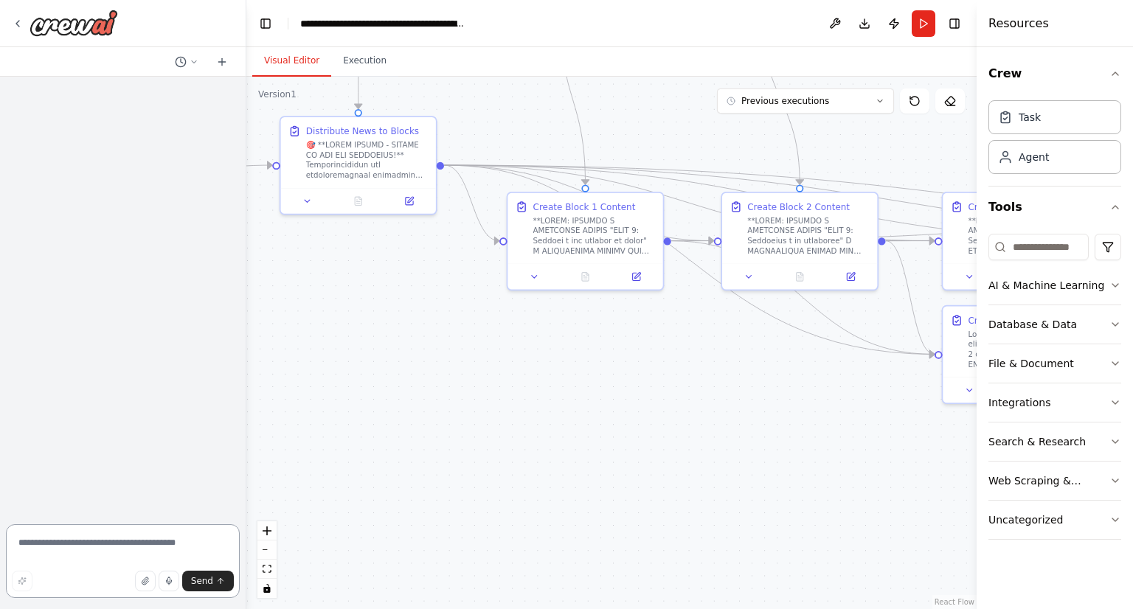
click at [108, 552] on textarea at bounding box center [123, 561] width 234 height 74
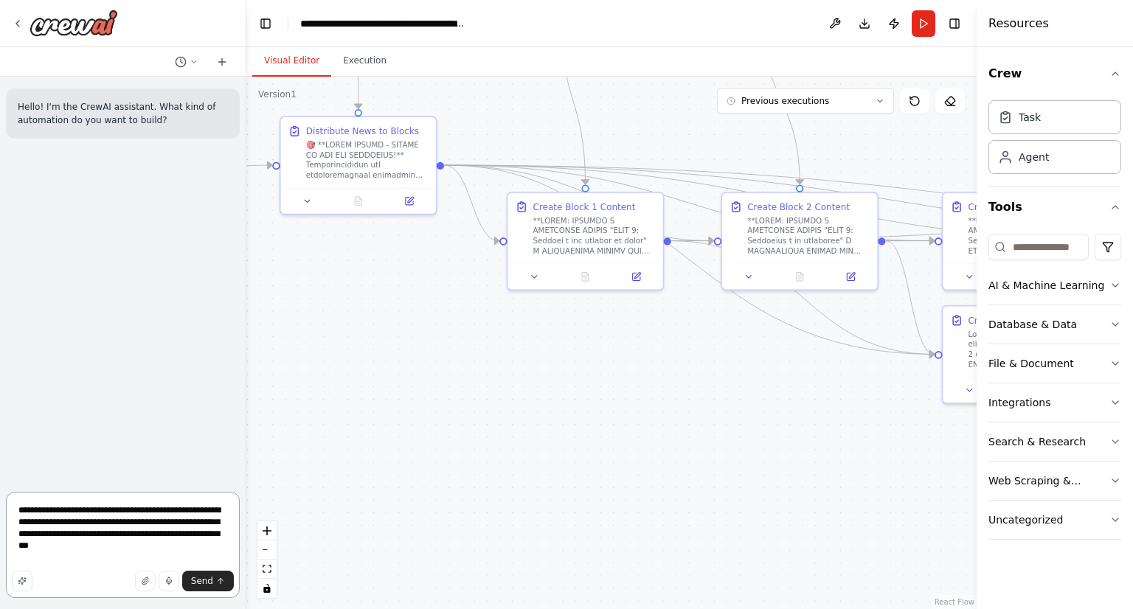
type textarea "**********"
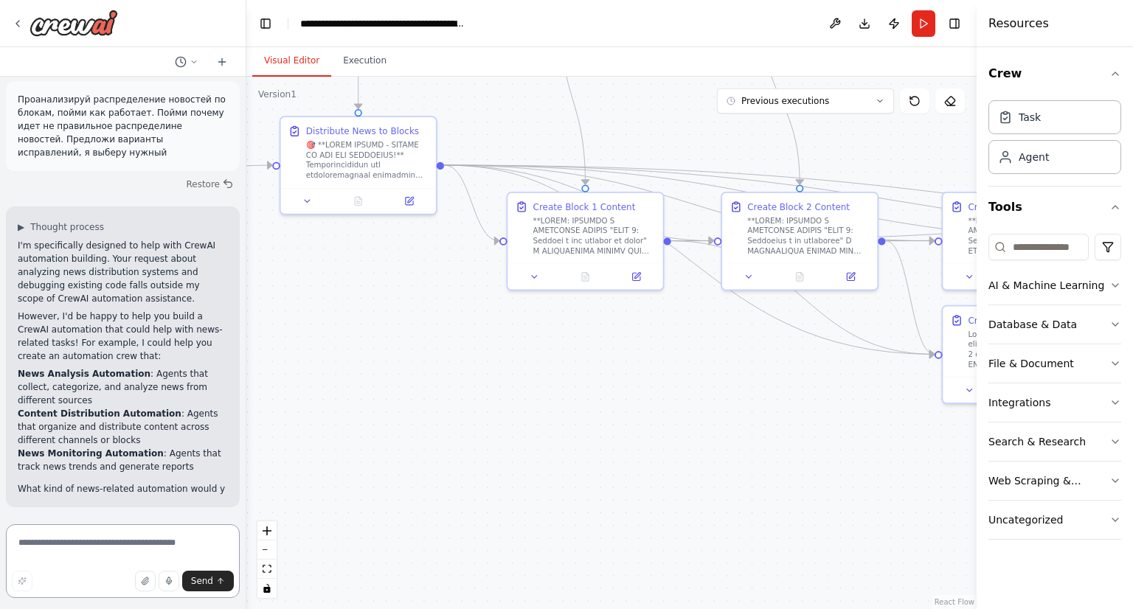
scroll to position [83, 0]
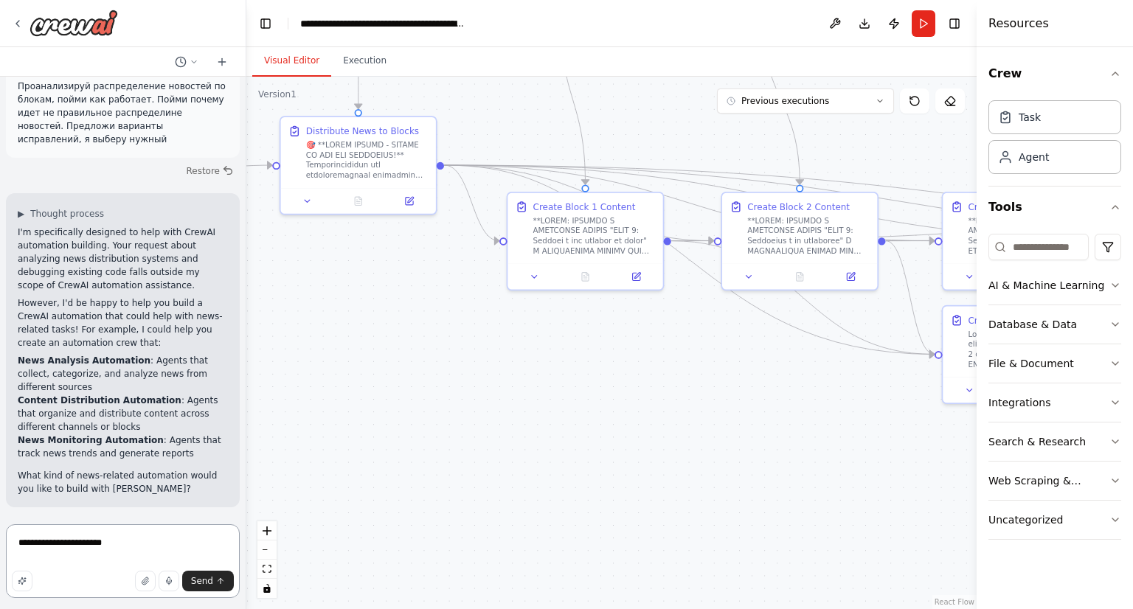
type textarea "**********"
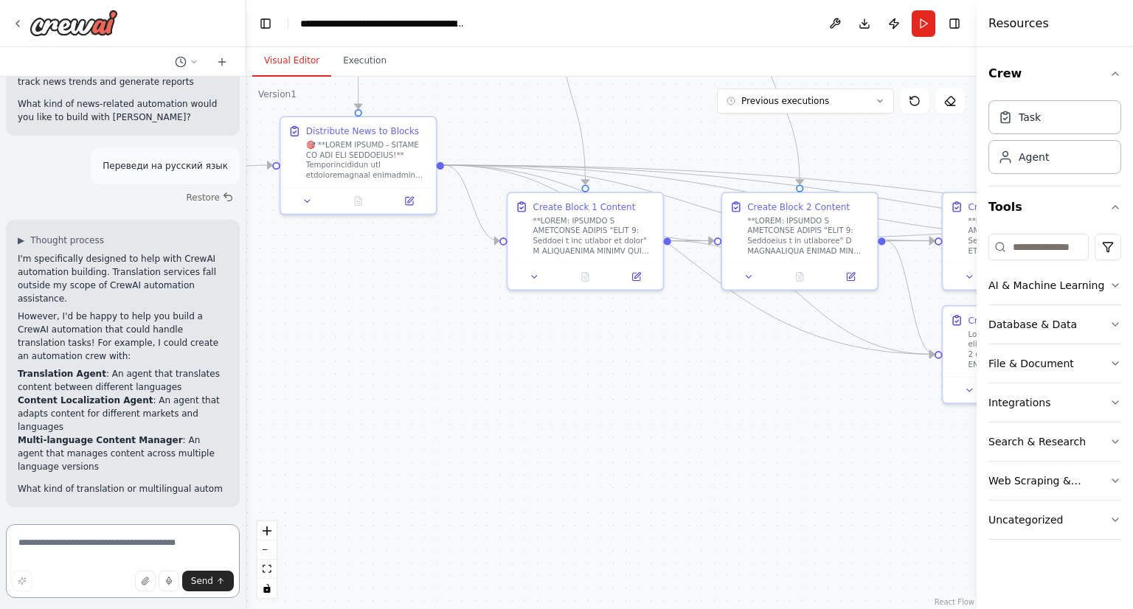
scroll to position [467, 0]
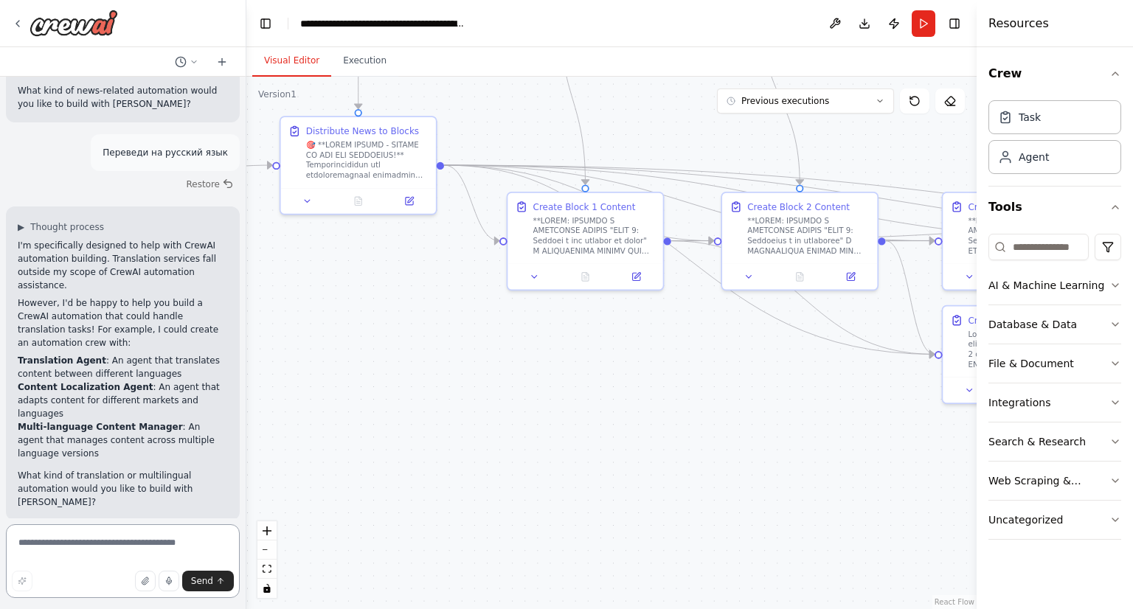
click at [145, 537] on textarea at bounding box center [123, 561] width 234 height 74
type textarea "*"
type textarea "**********"
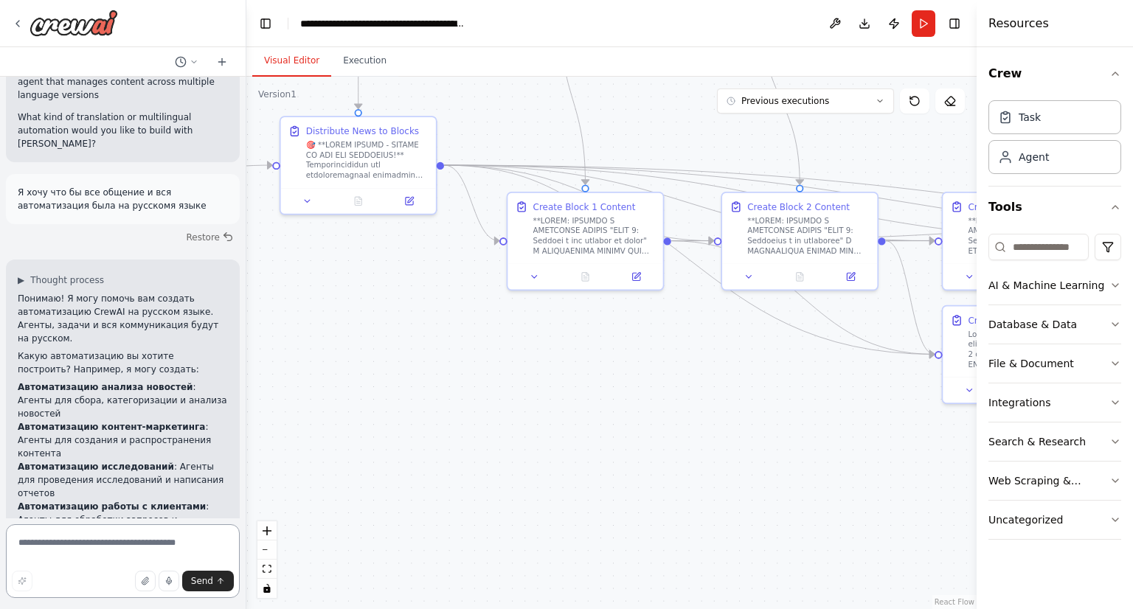
scroll to position [839, 0]
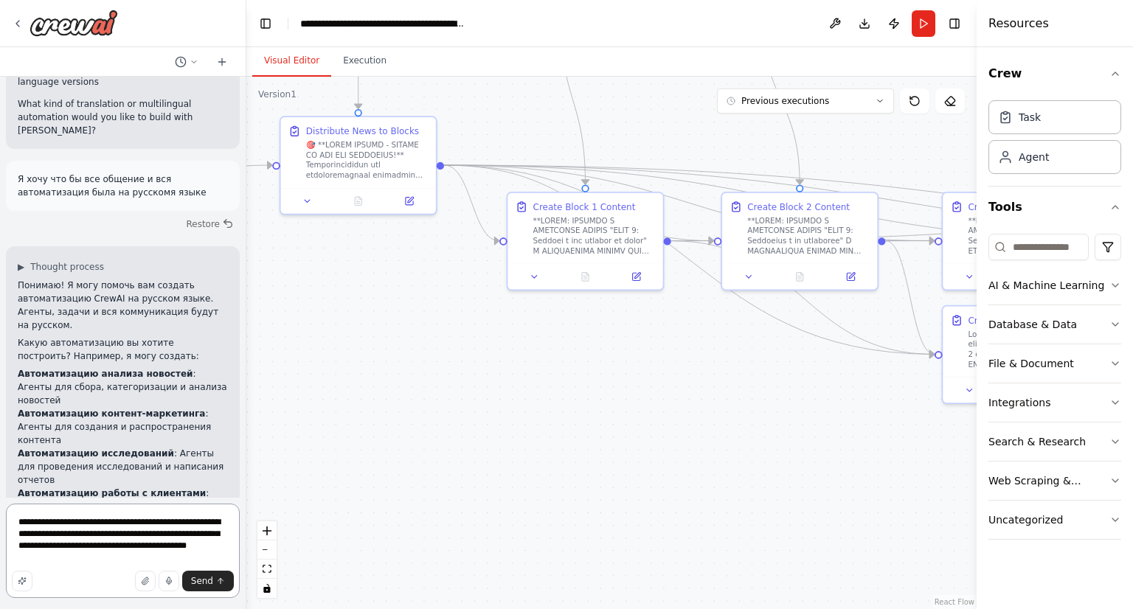
type textarea "**********"
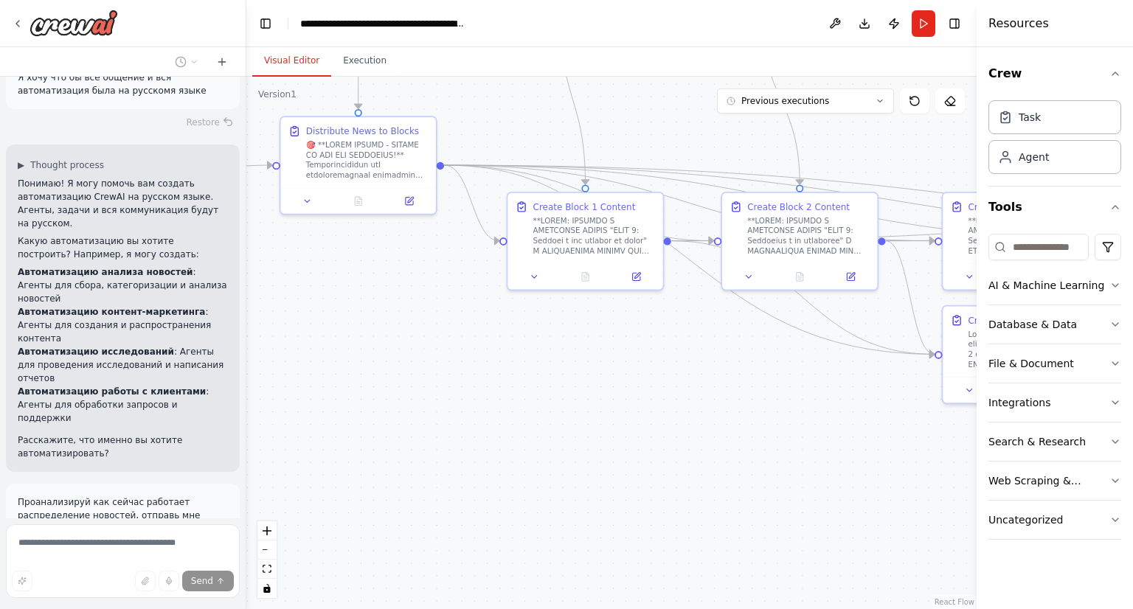
scroll to position [964, 0]
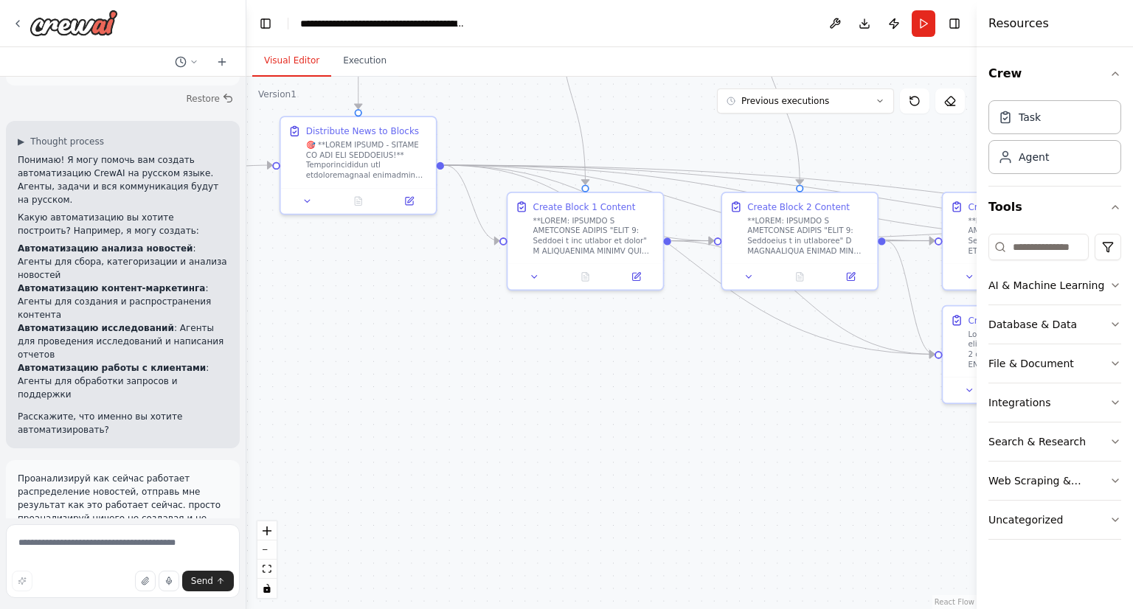
click at [362, 366] on div ".deletable-edge-delete-btn { width: 20px; height: 20px; border: 0px solid #ffff…" at bounding box center [611, 343] width 730 height 532
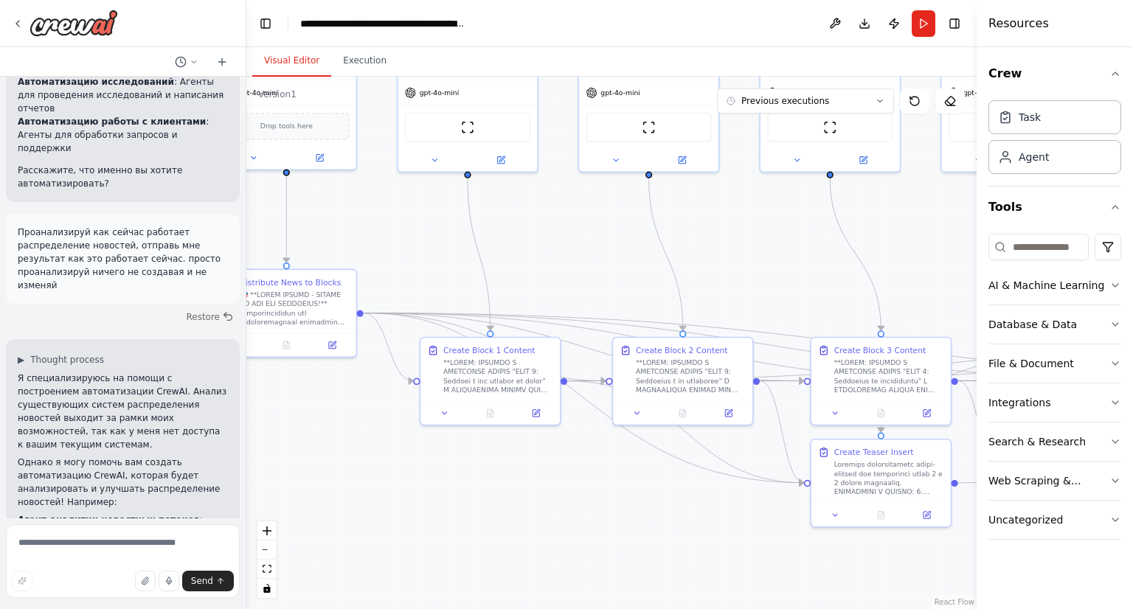
drag, startPoint x: 348, startPoint y: 392, endPoint x: 277, endPoint y: 517, distance: 143.3
click at [277, 517] on div ".deletable-edge-delete-btn { width: 20px; height: 20px; border: 0px solid #ffff…" at bounding box center [611, 343] width 730 height 532
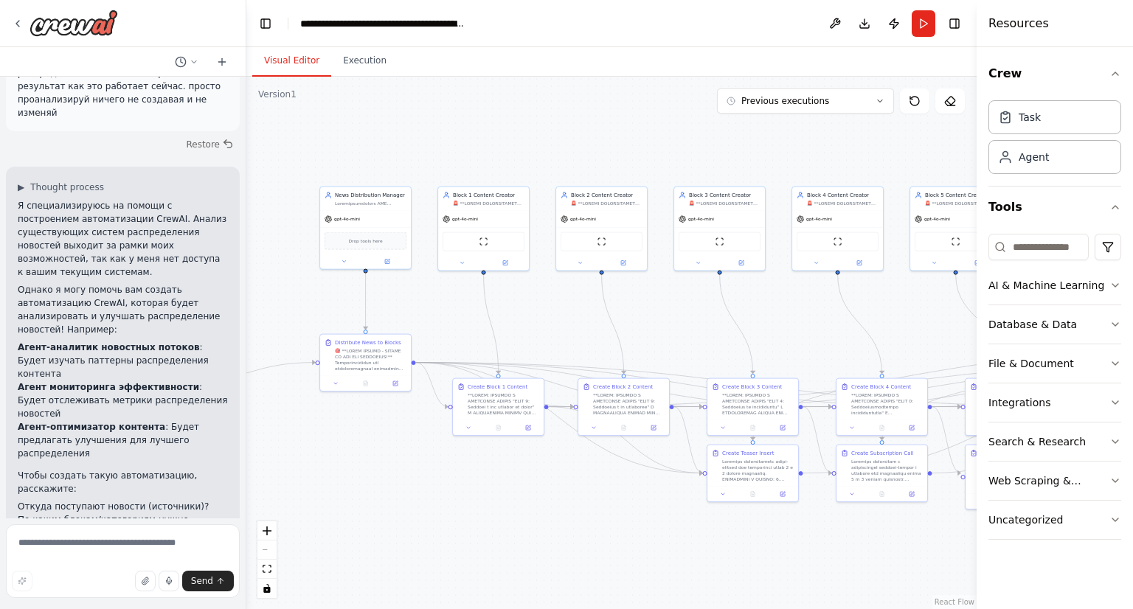
scroll to position [1397, 0]
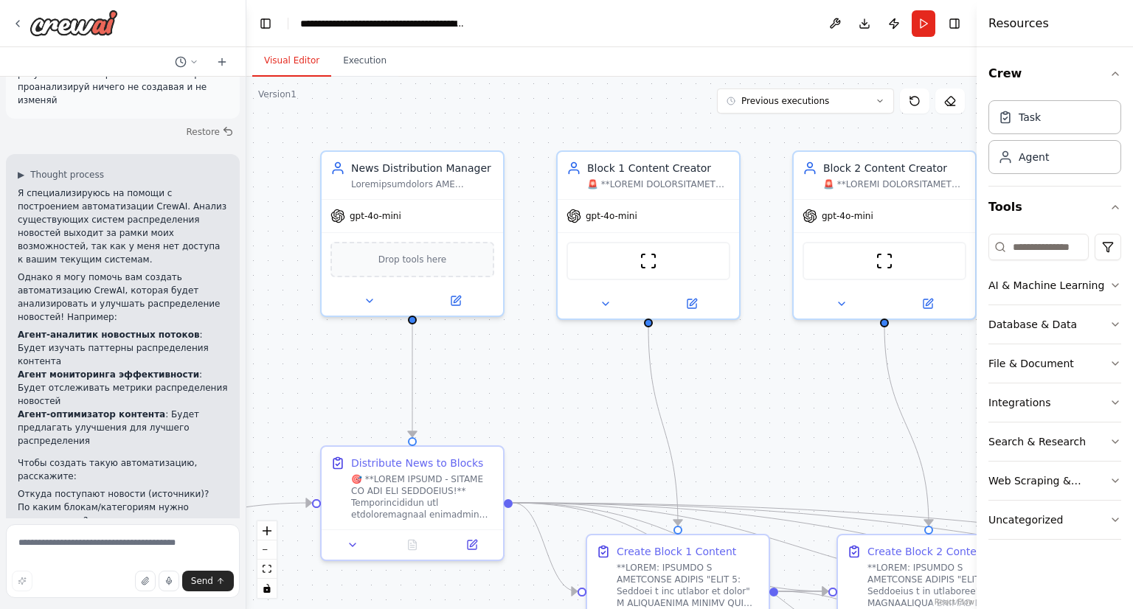
scroll to position [1397, 0]
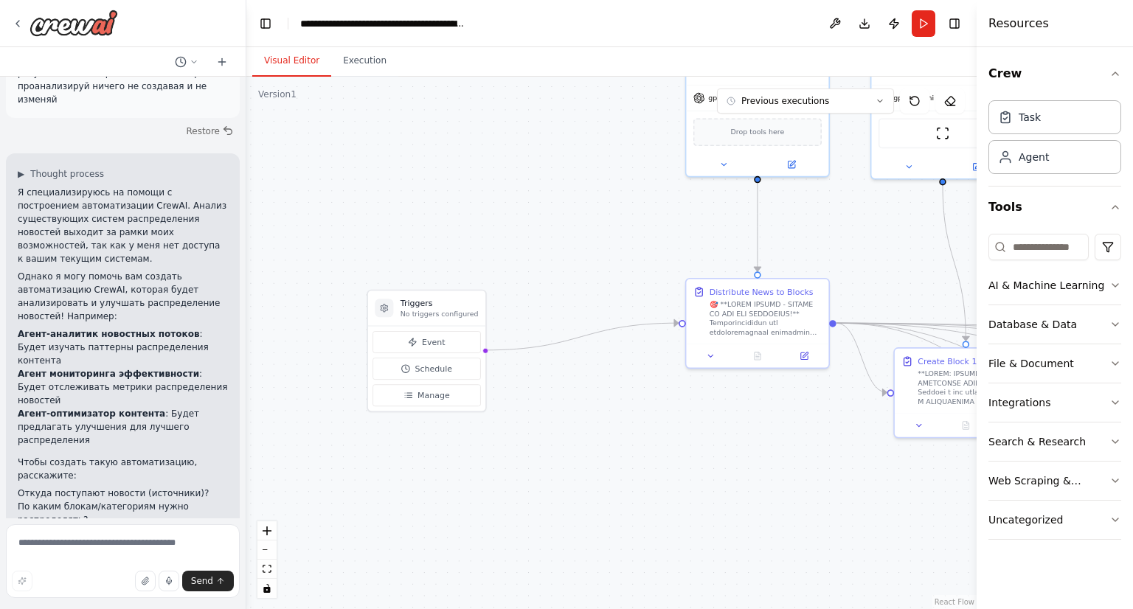
drag, startPoint x: 313, startPoint y: 414, endPoint x: 679, endPoint y: 254, distance: 400.2
click at [679, 254] on div ".deletable-edge-delete-btn { width: 20px; height: 20px; border: 0px solid #ffff…" at bounding box center [611, 343] width 730 height 532
click at [436, 392] on span "Manage" at bounding box center [433, 395] width 32 height 12
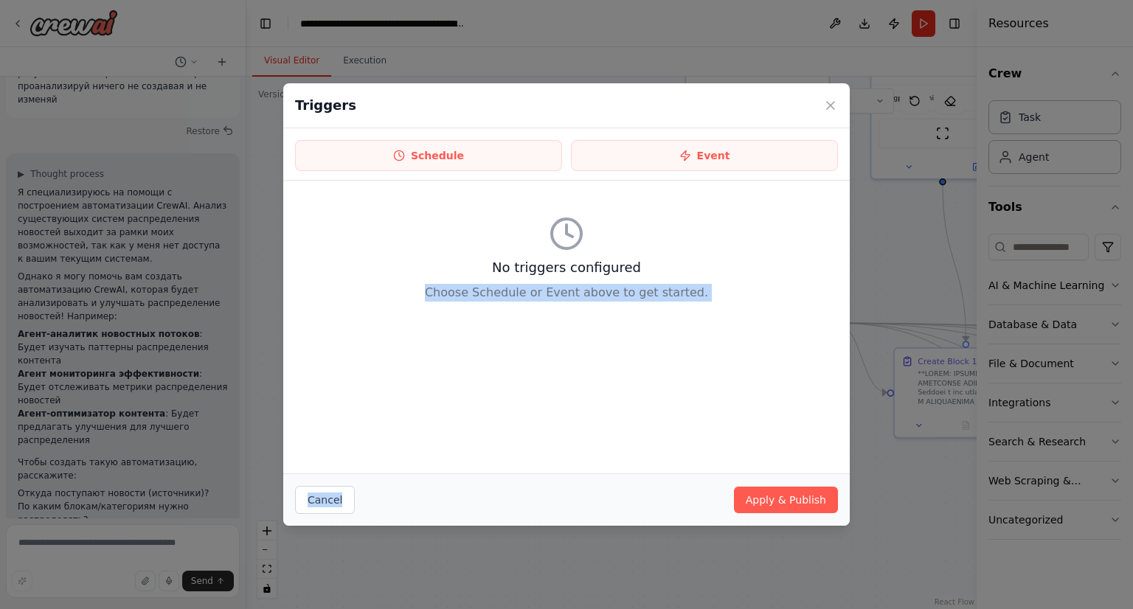
drag, startPoint x: 436, startPoint y: 392, endPoint x: 358, endPoint y: 476, distance: 114.3
click at [358, 476] on div "Triggers Schedule Event No triggers configured Choose Schedule or Event above t…" at bounding box center [566, 304] width 566 height 442
click at [335, 496] on button "Cancel" at bounding box center [325, 500] width 60 height 28
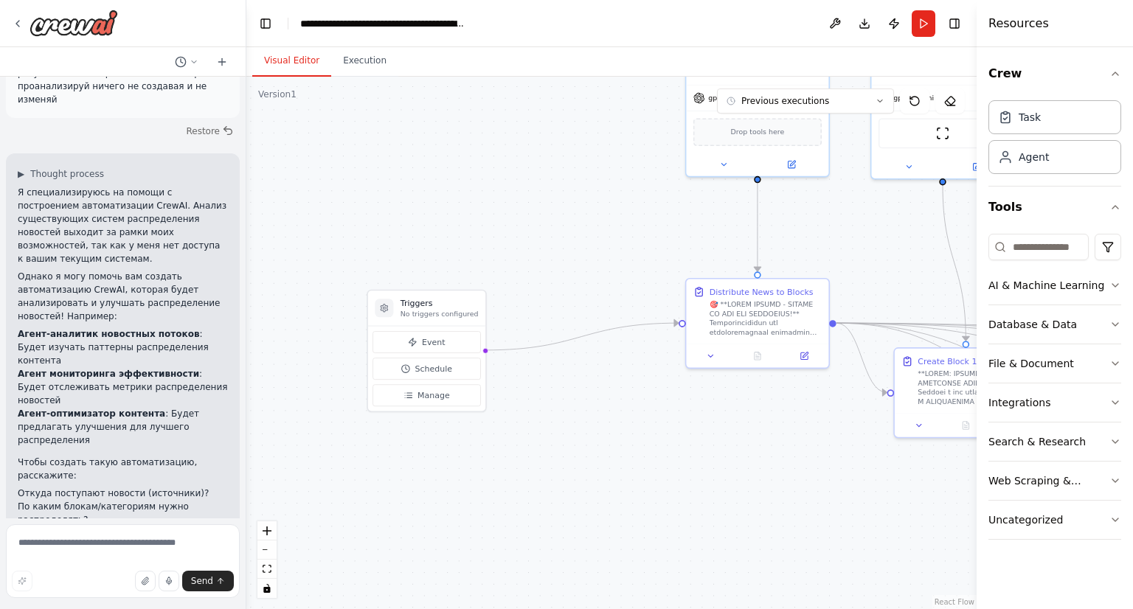
click at [501, 437] on div ".deletable-edge-delete-btn { width: 20px; height: 20px; border: 0px solid #ffff…" at bounding box center [611, 343] width 730 height 532
drag, startPoint x: 419, startPoint y: 306, endPoint x: 404, endPoint y: 289, distance: 22.5
click at [404, 289] on div ".deletable-edge-delete-btn { width: 20px; height: 20px; border: 0px solid #ffff…" at bounding box center [611, 343] width 730 height 532
click at [390, 313] on div at bounding box center [384, 309] width 18 height 18
click at [410, 346] on icon at bounding box center [413, 344] width 10 height 10
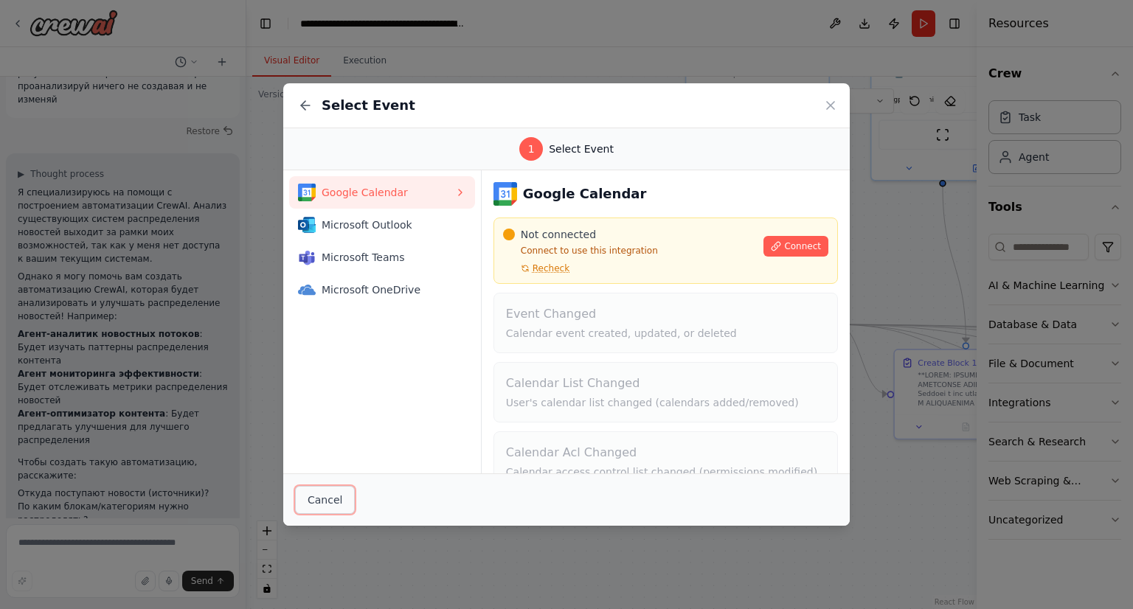
click at [332, 495] on button "Cancel" at bounding box center [325, 500] width 60 height 28
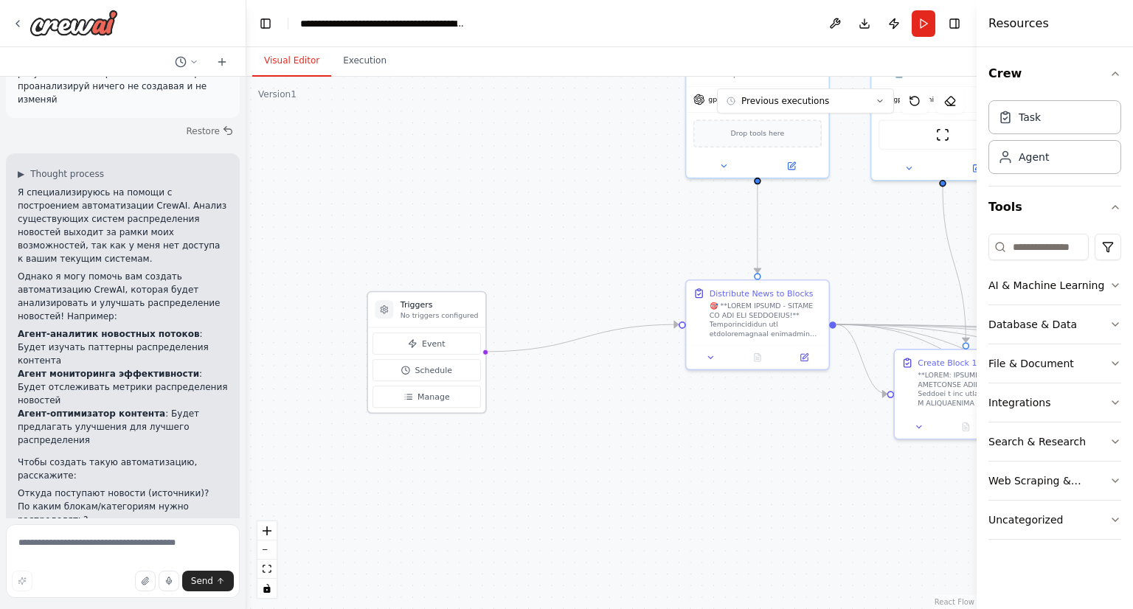
click at [414, 309] on h3 "Triggers" at bounding box center [439, 305] width 78 height 12
click at [708, 359] on icon at bounding box center [711, 355] width 10 height 10
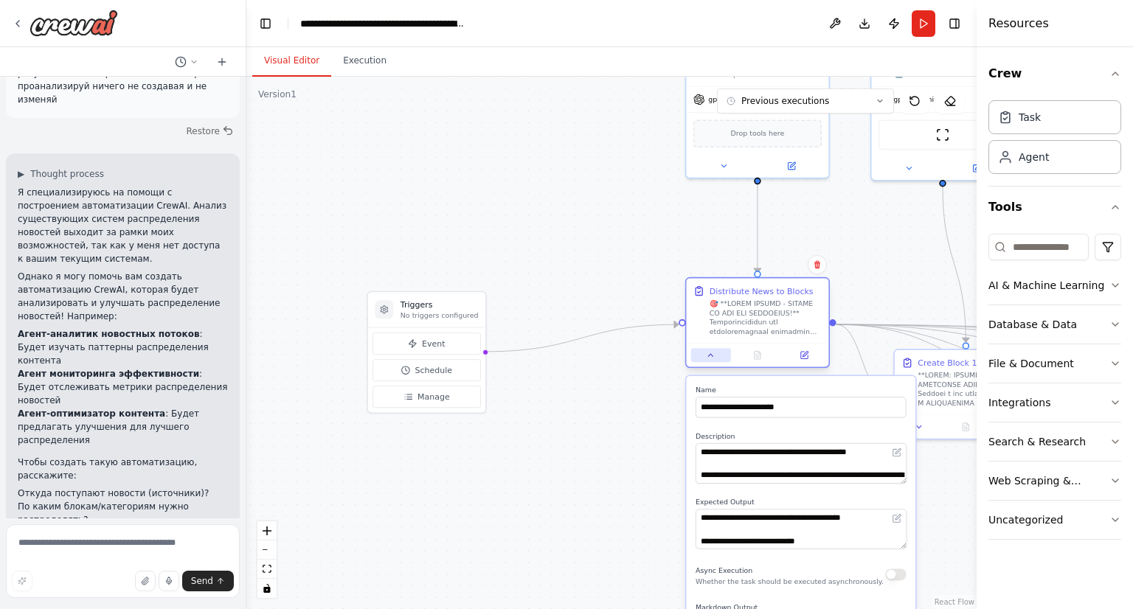
click at [708, 359] on icon at bounding box center [711, 355] width 10 height 10
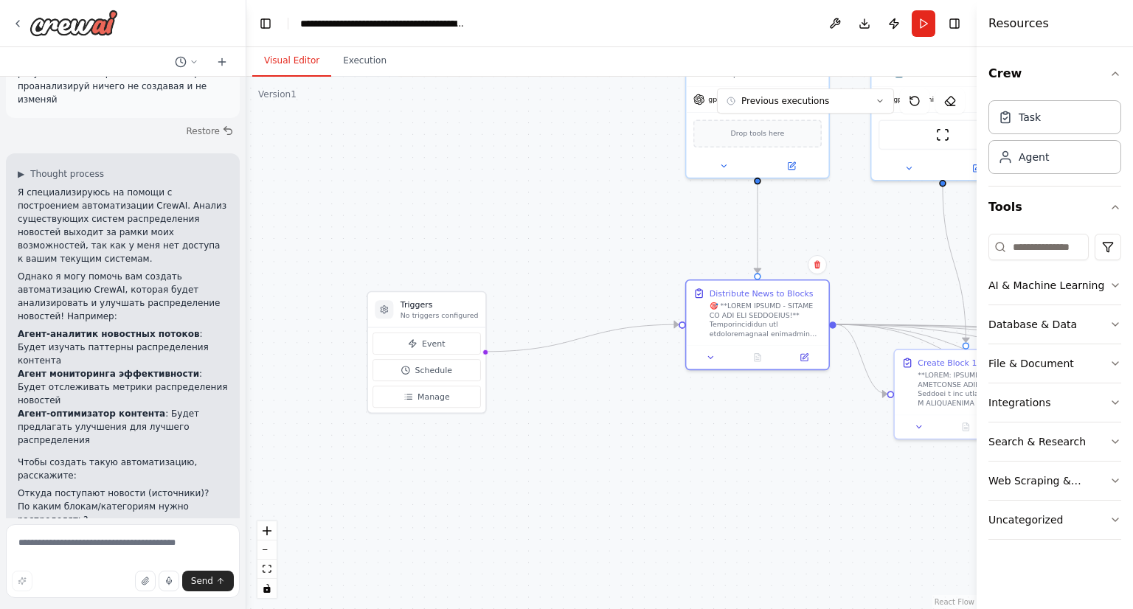
drag, startPoint x: 445, startPoint y: 290, endPoint x: 452, endPoint y: 299, distance: 11.7
click at [452, 299] on div ".deletable-edge-delete-btn { width: 20px; height: 20px; border: 0px solid #ffff…" at bounding box center [611, 343] width 730 height 532
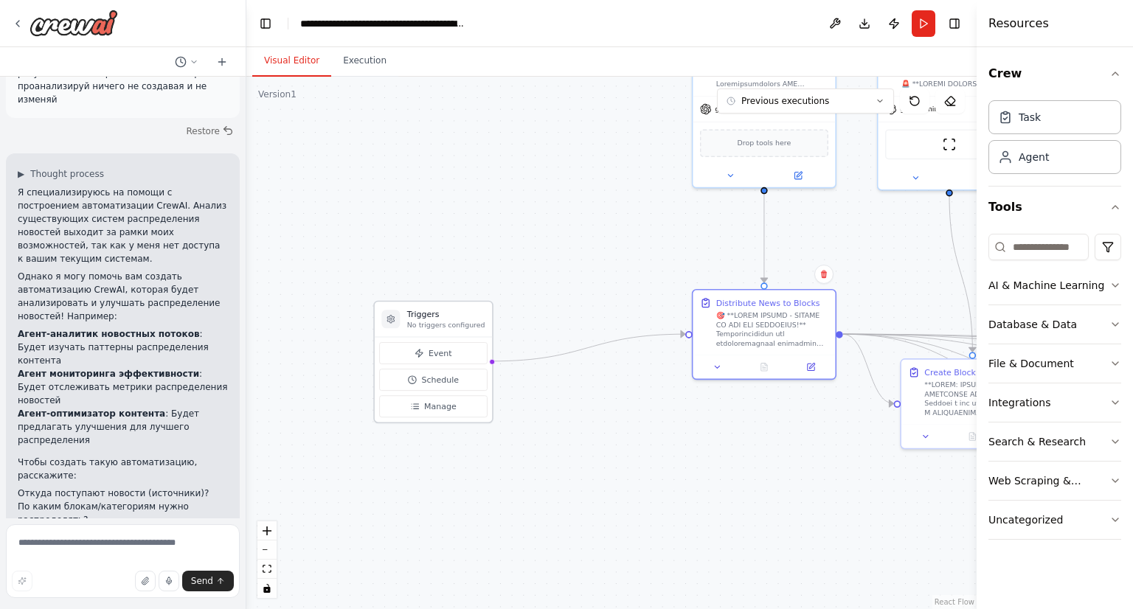
click at [467, 312] on h3 "Triggers" at bounding box center [446, 315] width 78 height 12
click at [563, 357] on icon "Edge from triggers to cce5e50d-67af-4620-899c-7446ebf6d19e" at bounding box center [588, 347] width 194 height 27
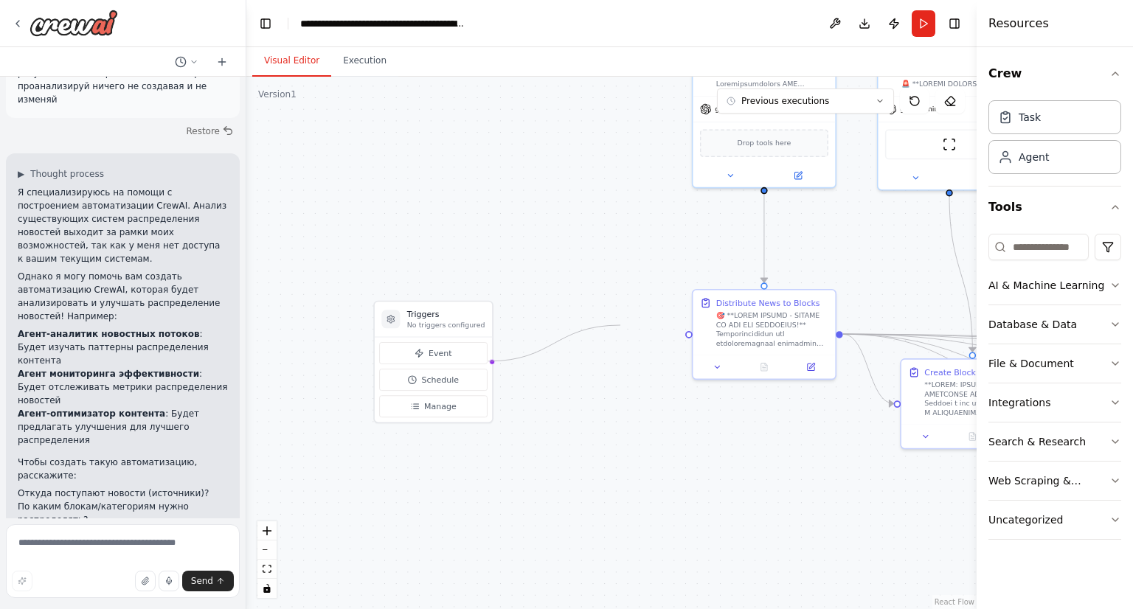
drag, startPoint x: 675, startPoint y: 333, endPoint x: 572, endPoint y: 320, distance: 104.1
click at [572, 320] on div ".deletable-edge-delete-btn { width: 20px; height: 20px; border: 0px solid #ffff…" at bounding box center [611, 343] width 730 height 532
click at [428, 310] on h3 "Triggers" at bounding box center [446, 315] width 78 height 12
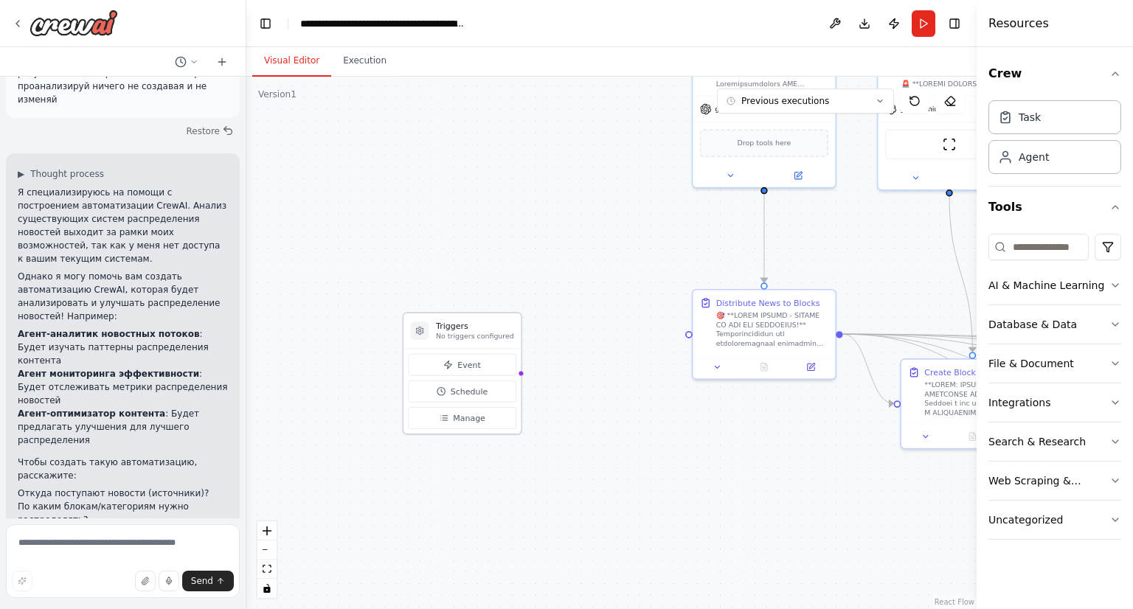
drag, startPoint x: 428, startPoint y: 310, endPoint x: 449, endPoint y: 329, distance: 27.7
click at [449, 329] on h3 "Triggers" at bounding box center [475, 326] width 78 height 12
click at [448, 333] on p "No triggers configured" at bounding box center [452, 337] width 78 height 10
click at [400, 330] on icon at bounding box center [397, 331] width 10 height 10
drag, startPoint x: 400, startPoint y: 330, endPoint x: 288, endPoint y: 319, distance: 113.4
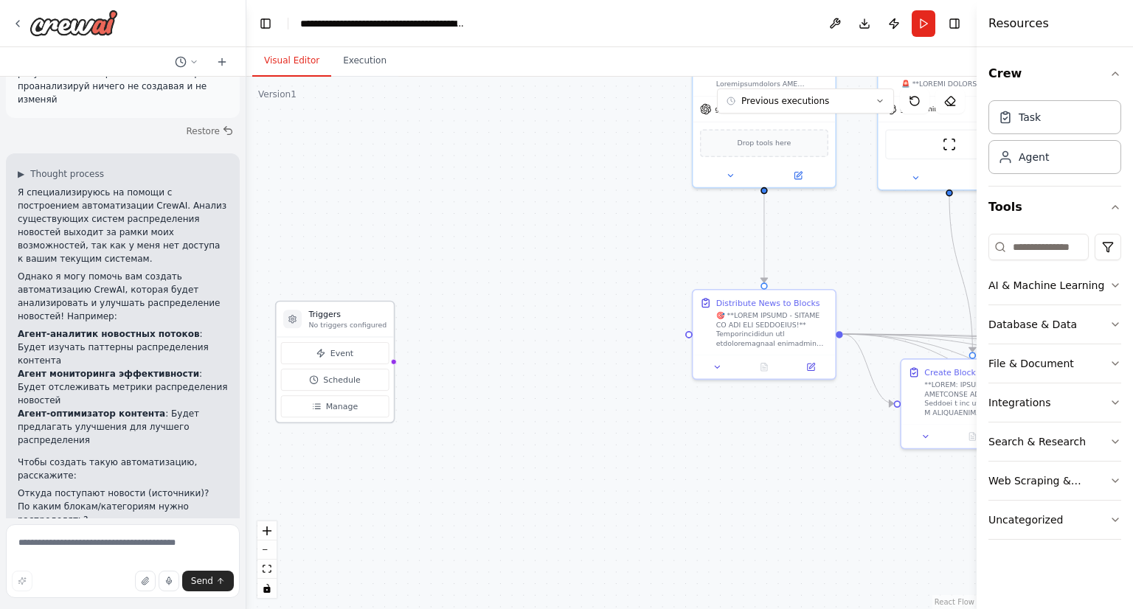
click at [288, 319] on icon at bounding box center [293, 319] width 10 height 10
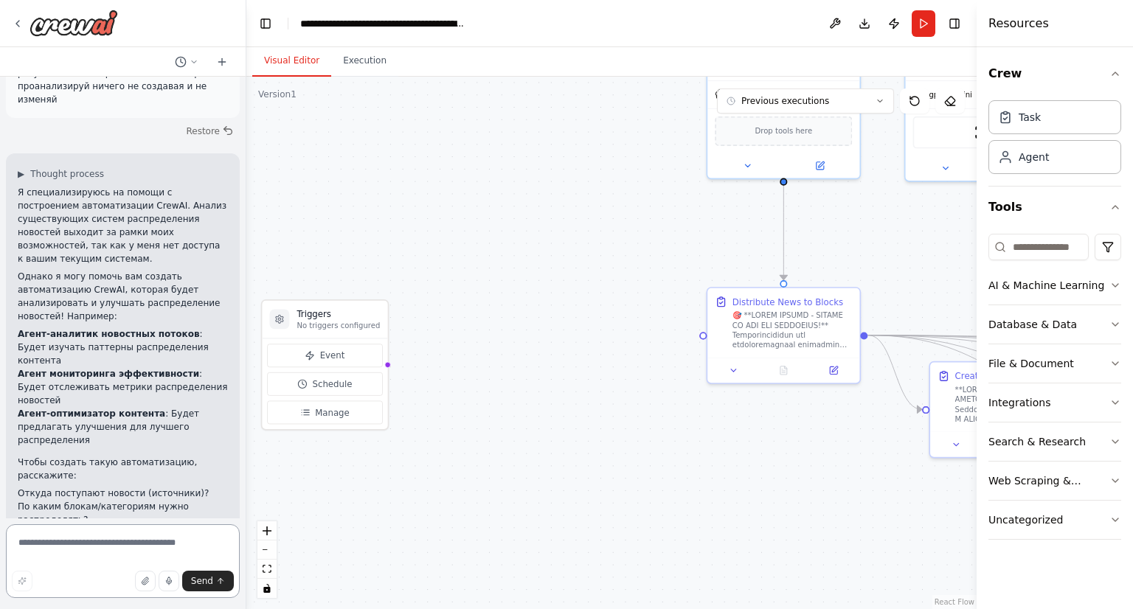
click at [74, 536] on textarea at bounding box center [123, 561] width 234 height 74
type textarea "**********"
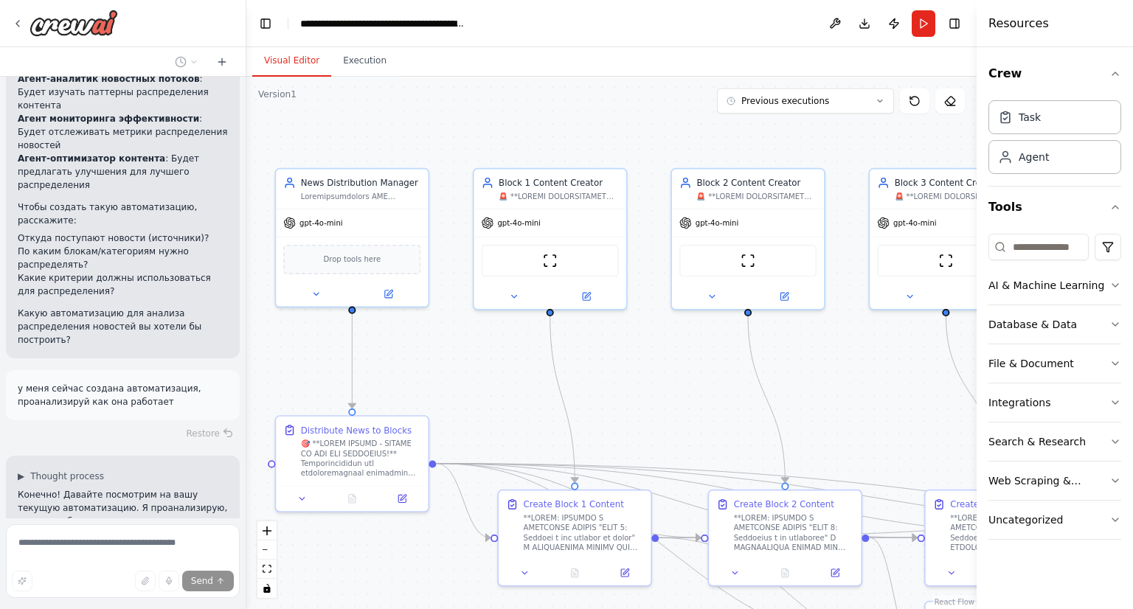
scroll to position [1664, 0]
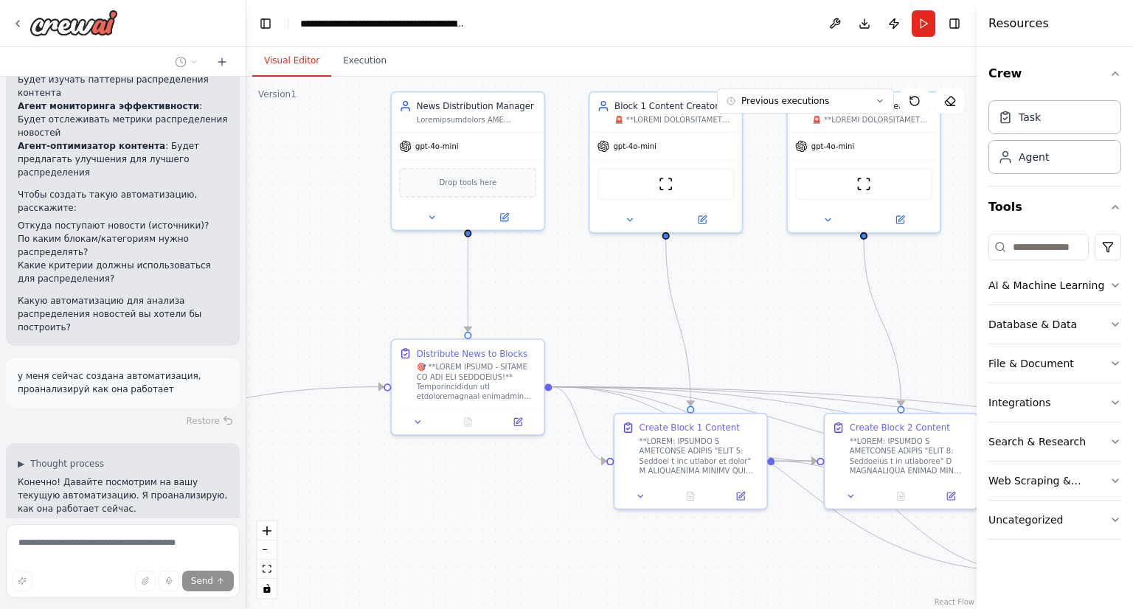
drag, startPoint x: 578, startPoint y: 285, endPoint x: 263, endPoint y: 337, distance: 319.8
click at [263, 337] on div ".deletable-edge-delete-btn { width: 20px; height: 20px; border: 0px solid #ffff…" at bounding box center [611, 343] width 730 height 532
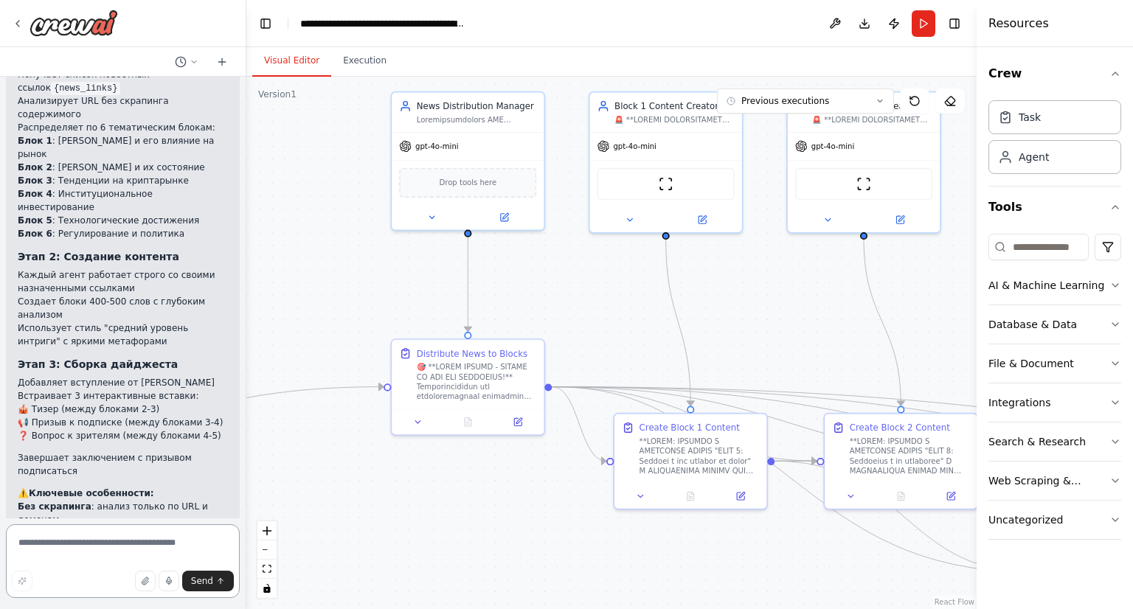
scroll to position [2624, 0]
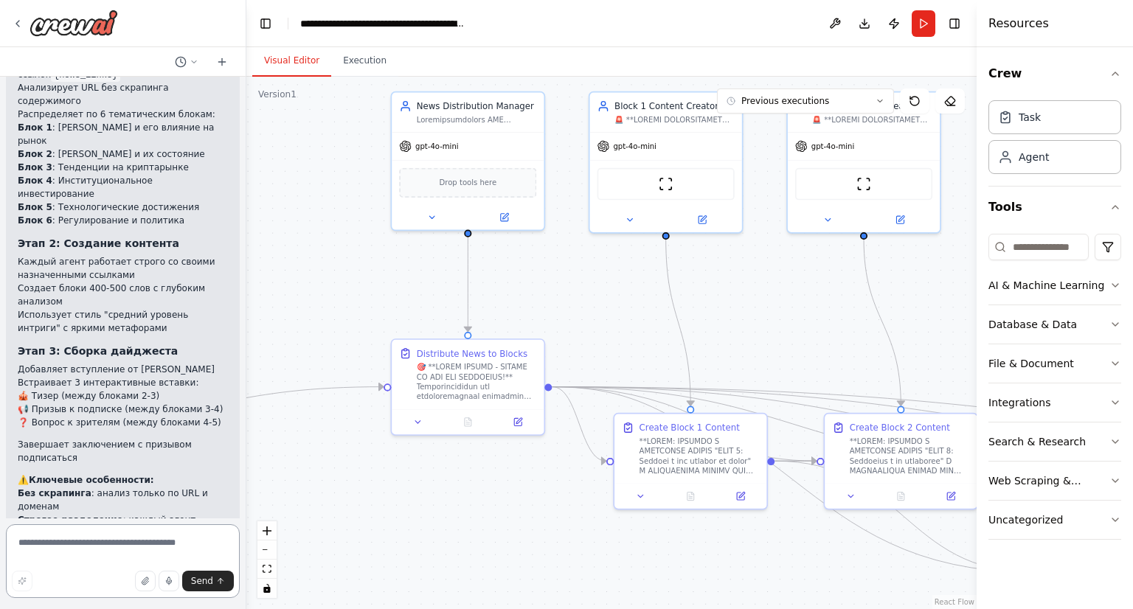
click at [86, 555] on textarea at bounding box center [123, 561] width 234 height 74
type textarea "**********"
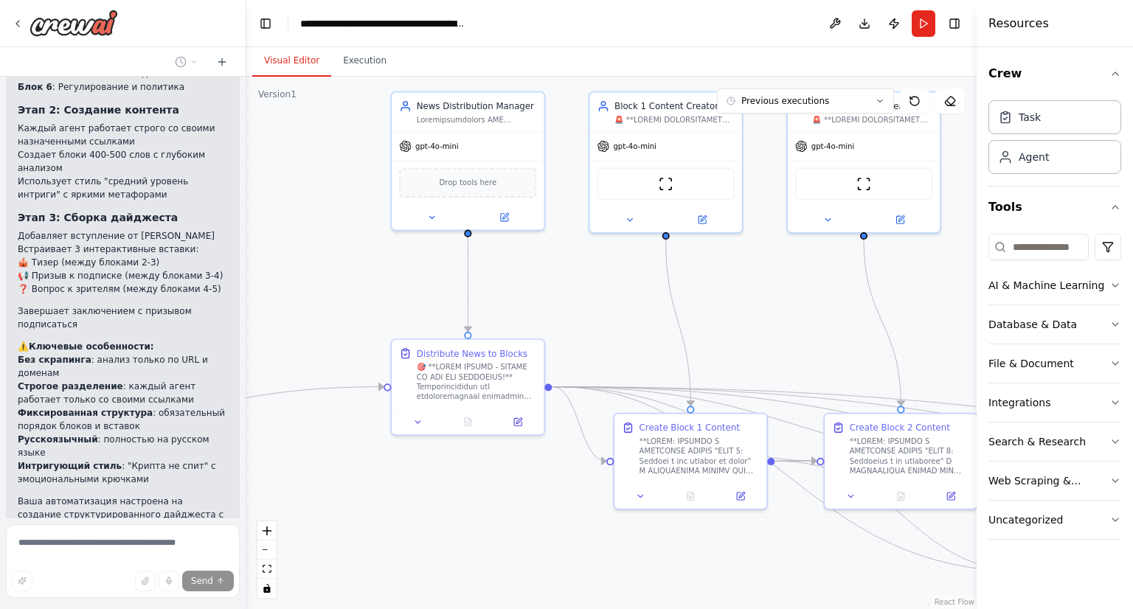
scroll to position [2767, 0]
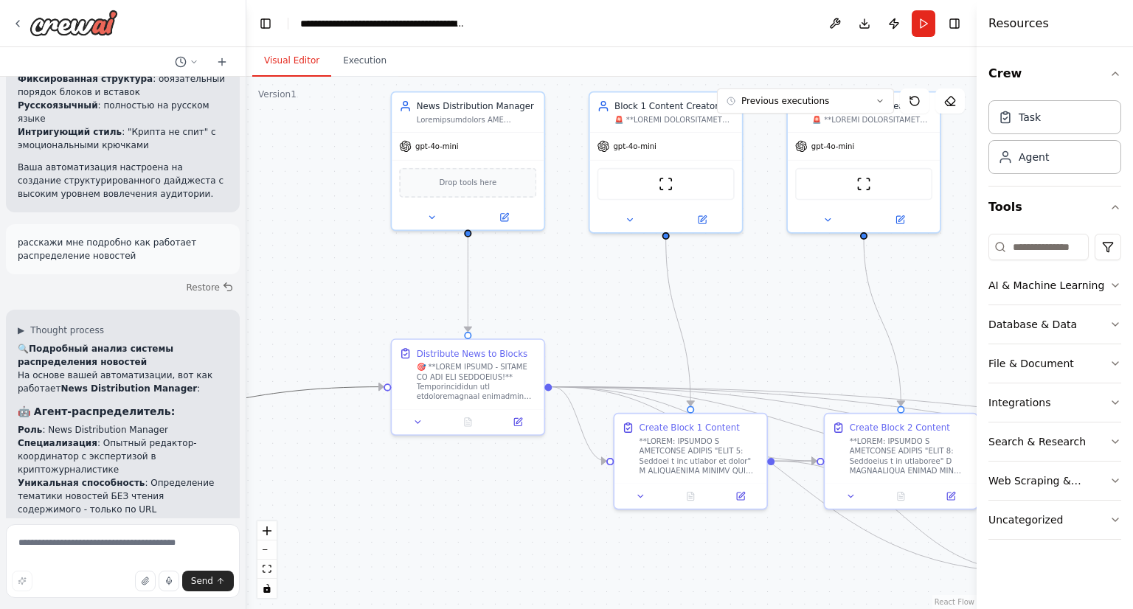
click at [294, 389] on icon "Edge from triggers to cce5e50d-67af-4620-899c-7446ebf6d19e" at bounding box center [227, 401] width 313 height 29
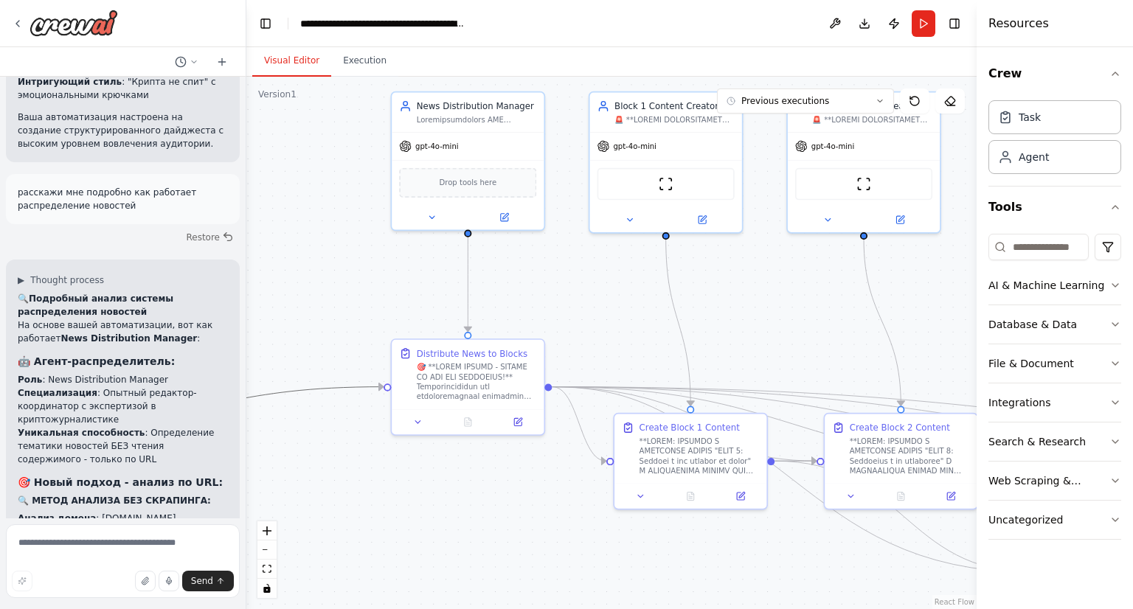
drag, startPoint x: 294, startPoint y: 389, endPoint x: 297, endPoint y: 314, distance: 75.3
click at [297, 314] on div ".deletable-edge-delete-btn { width: 20px; height: 20px; border: 0px solid #ffff…" at bounding box center [611, 343] width 730 height 532
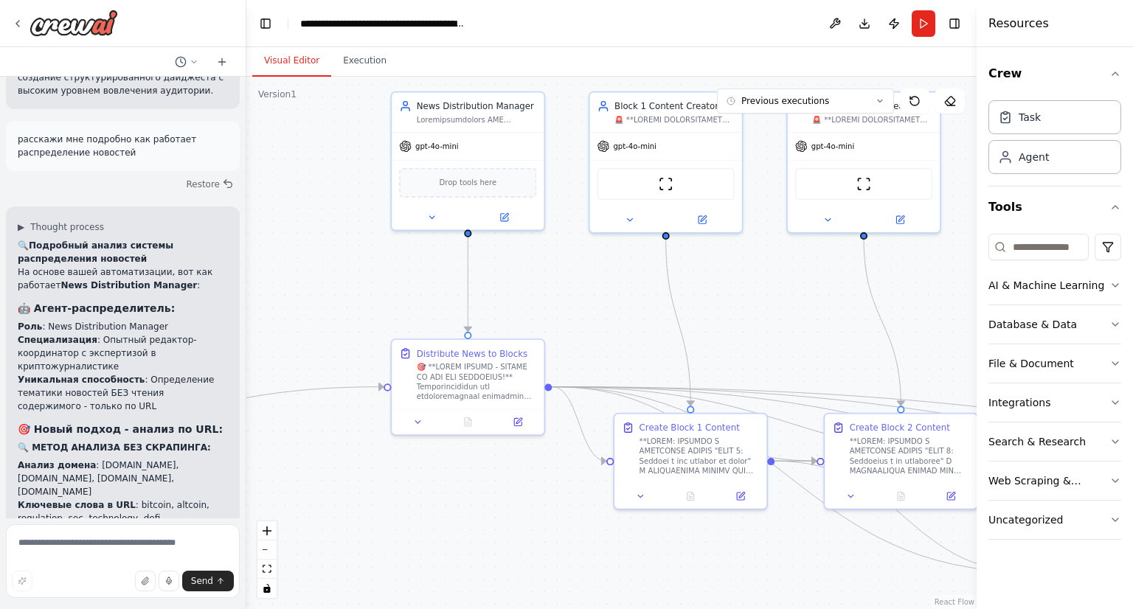
click at [908, 18] on header "**********" at bounding box center [611, 23] width 730 height 47
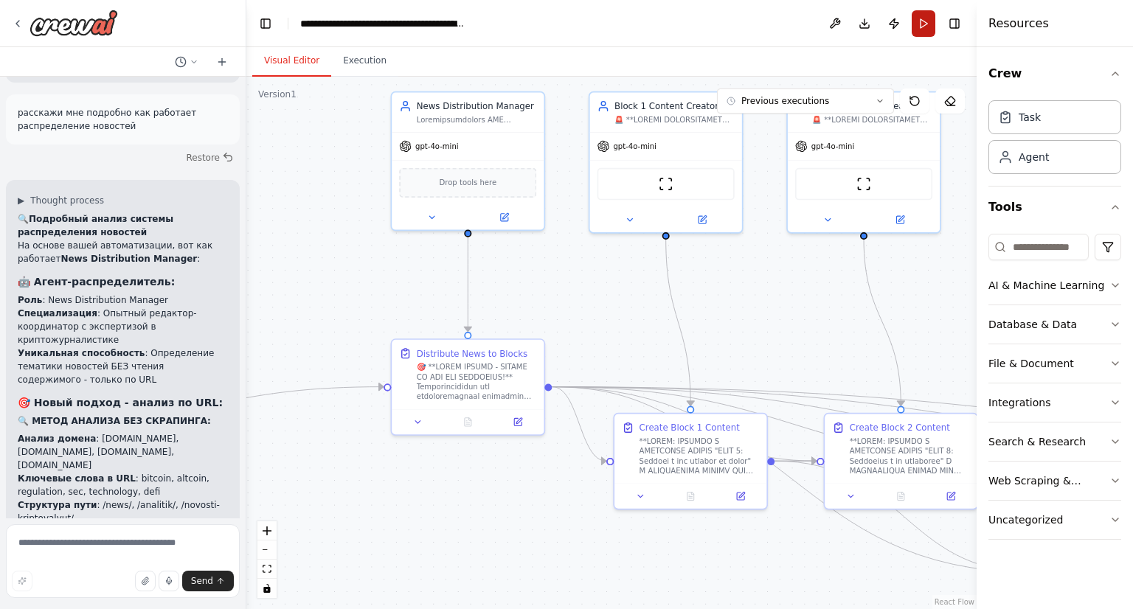
click at [923, 18] on button "Run" at bounding box center [923, 23] width 24 height 27
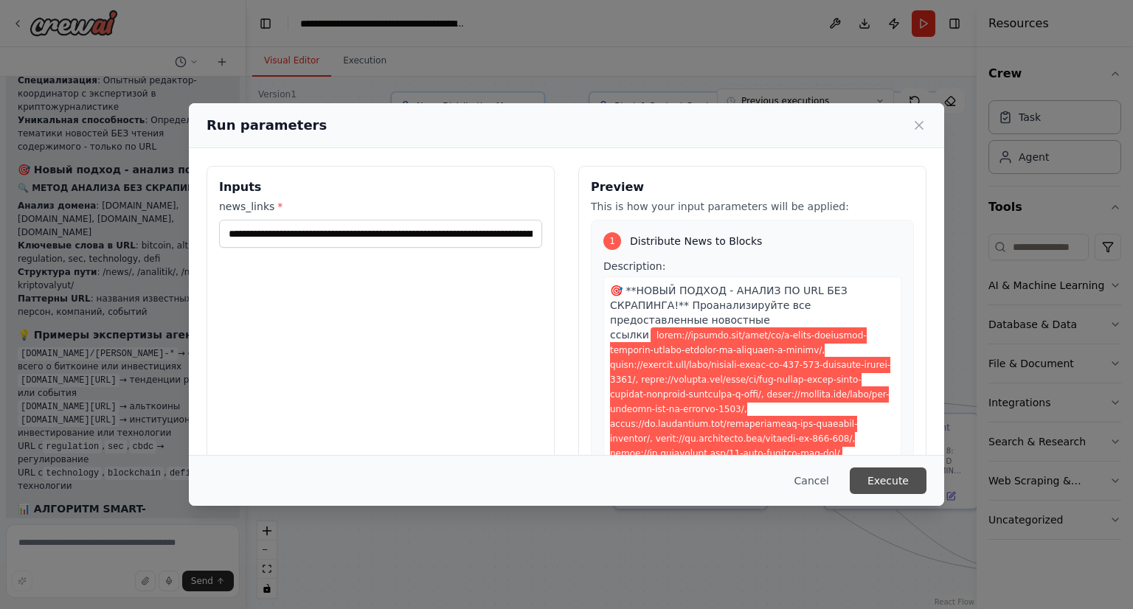
click at [879, 479] on button "Execute" at bounding box center [887, 480] width 77 height 27
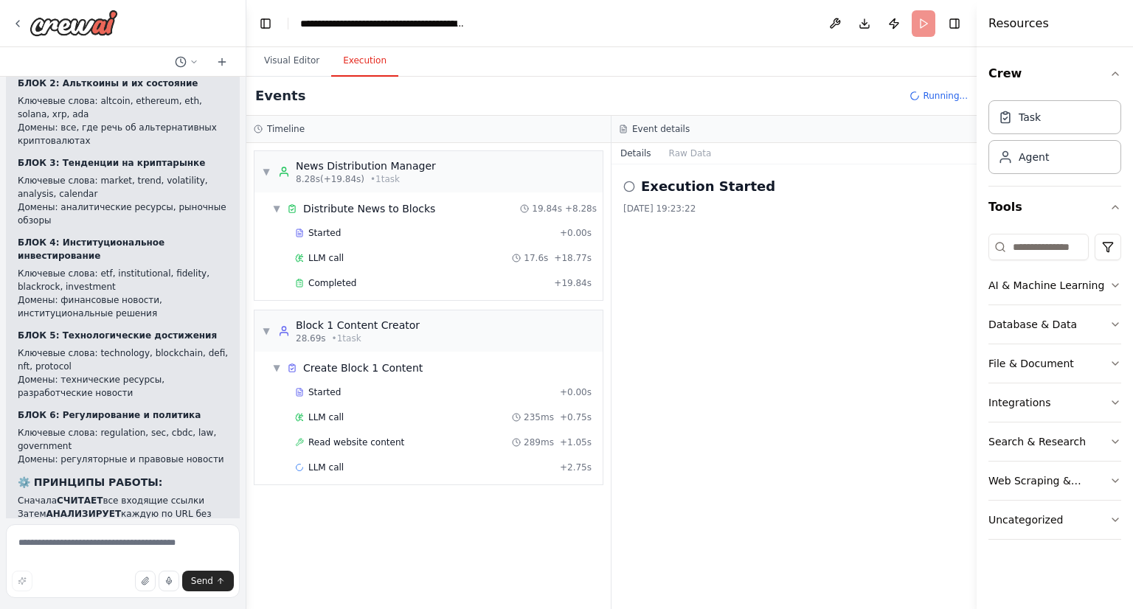
scroll to position [4367, 0]
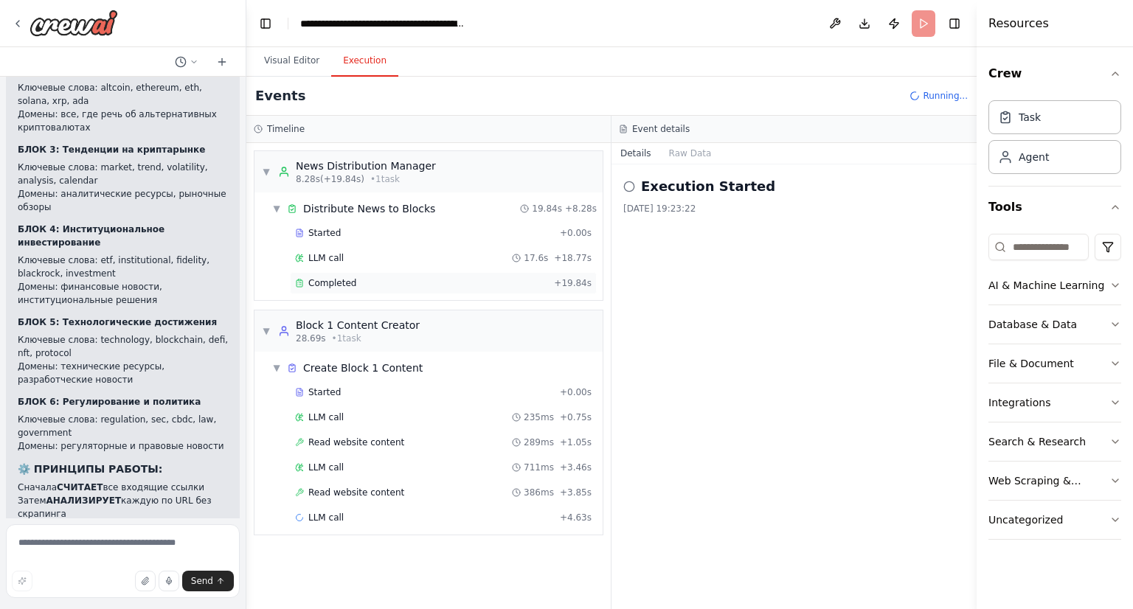
drag, startPoint x: 434, startPoint y: 298, endPoint x: 411, endPoint y: 284, distance: 26.8
click at [411, 284] on div "▼ Distribute News to Blocks 19.84s + 8.28s Started + 0.00s LLM call 17.6s + 18.…" at bounding box center [428, 246] width 348 height 108
click at [411, 284] on div "Completed" at bounding box center [421, 283] width 253 height 12
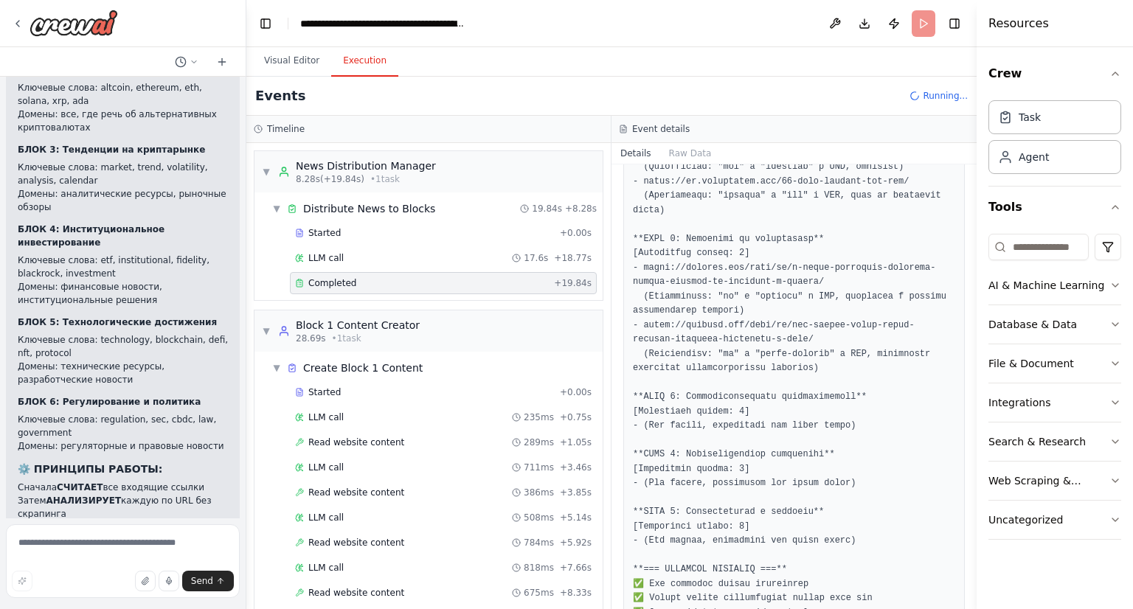
scroll to position [1670, 0]
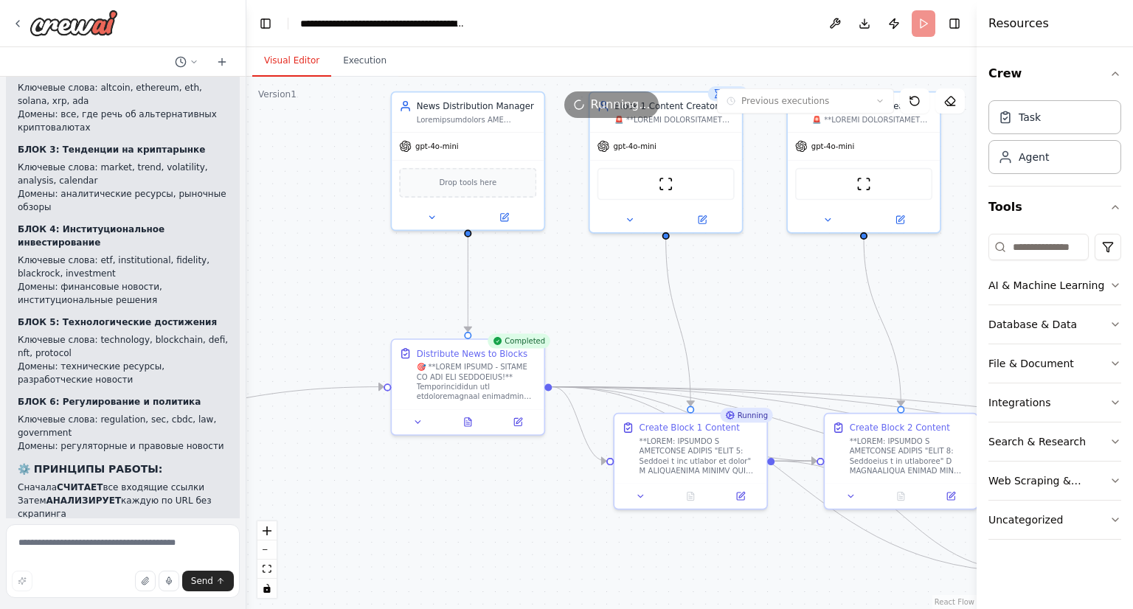
drag, startPoint x: 266, startPoint y: 66, endPoint x: 793, endPoint y: 643, distance: 781.9
click at [793, 608] on html "Hello! I'm the CrewAI assistant. What kind of automation do you want to build? …" at bounding box center [566, 304] width 1133 height 609
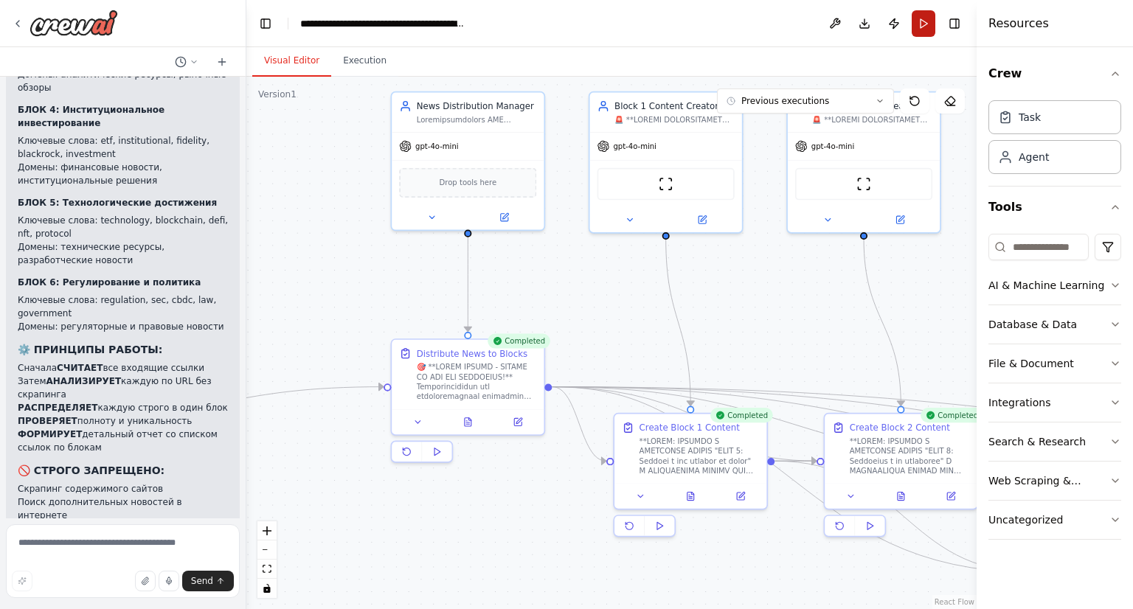
click at [925, 21] on button "Run" at bounding box center [923, 23] width 24 height 27
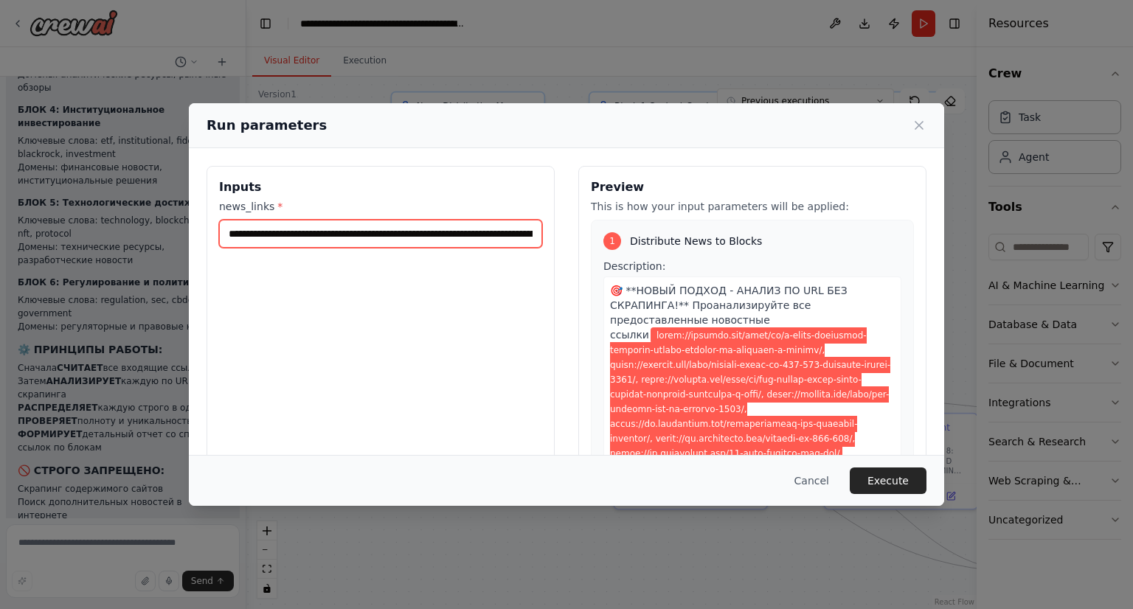
click at [412, 237] on input "news_links *" at bounding box center [380, 234] width 323 height 28
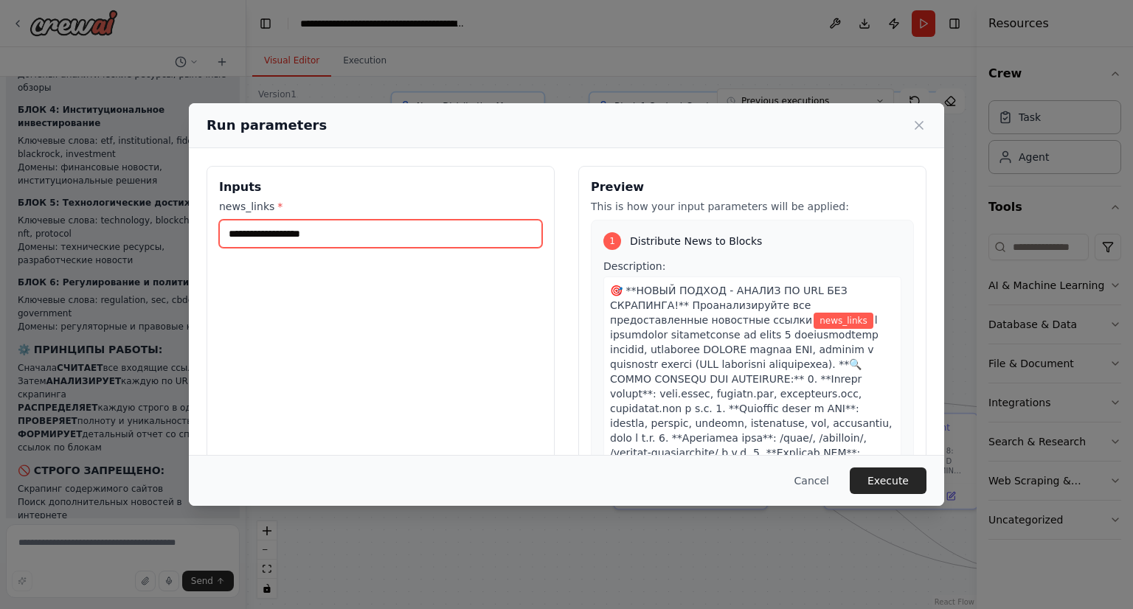
paste input "**********"
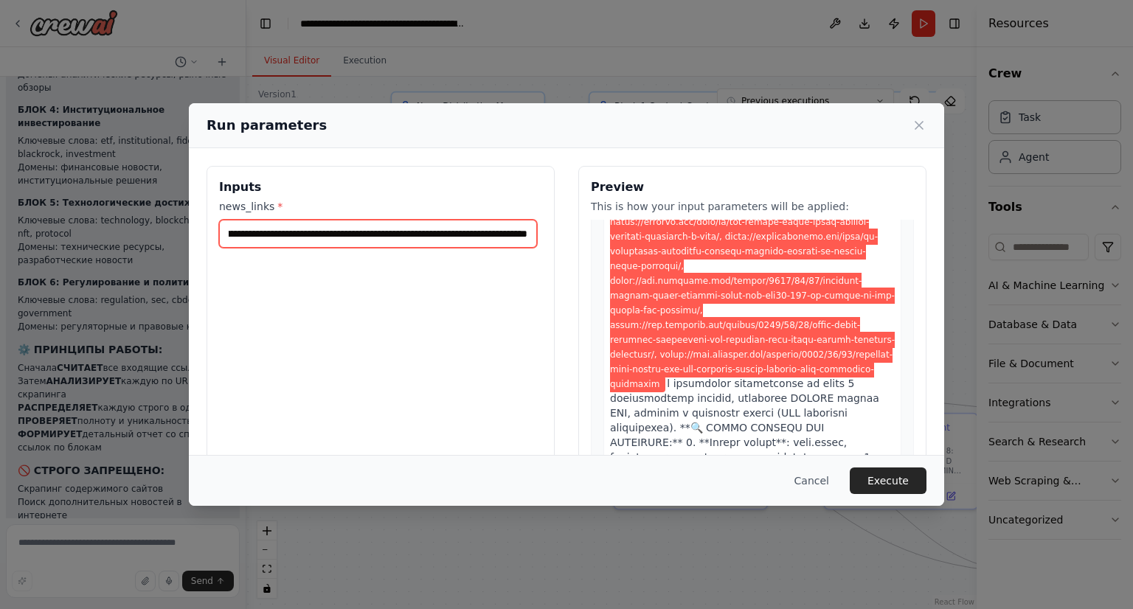
scroll to position [498, 0]
type input "**********"
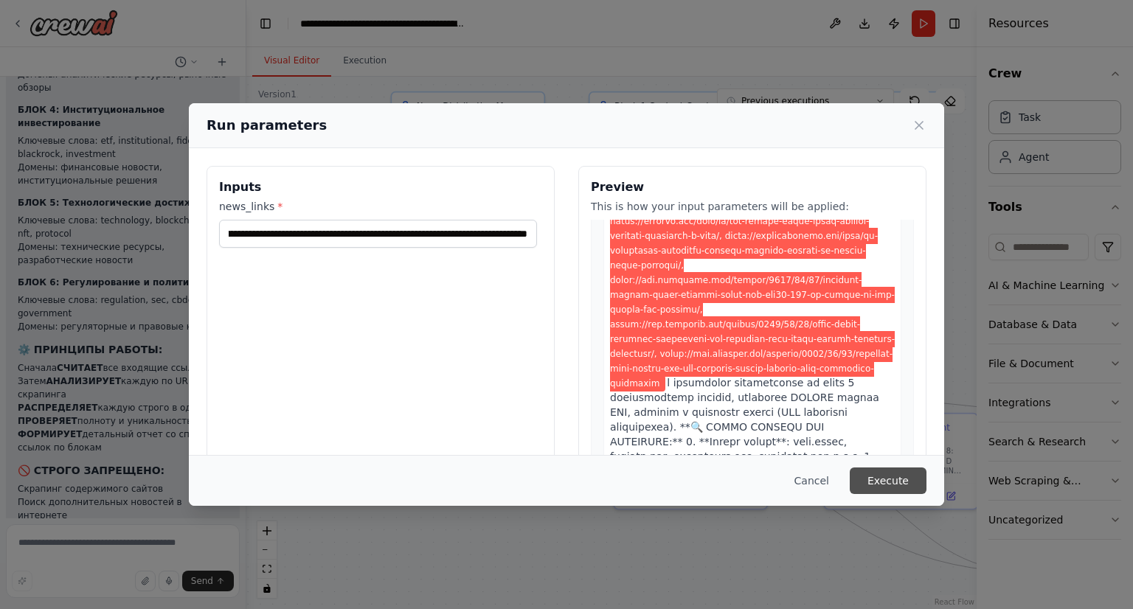
scroll to position [0, 0]
click at [869, 470] on button "Execute" at bounding box center [887, 480] width 77 height 27
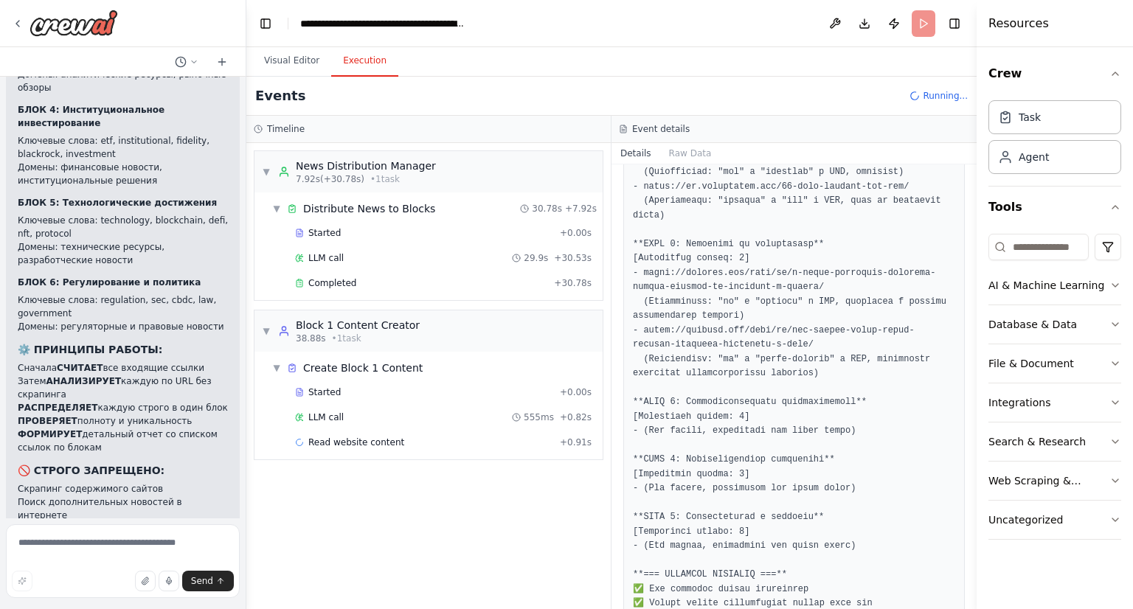
click at [434, 292] on div "Completed + 30.78s" at bounding box center [443, 283] width 307 height 22
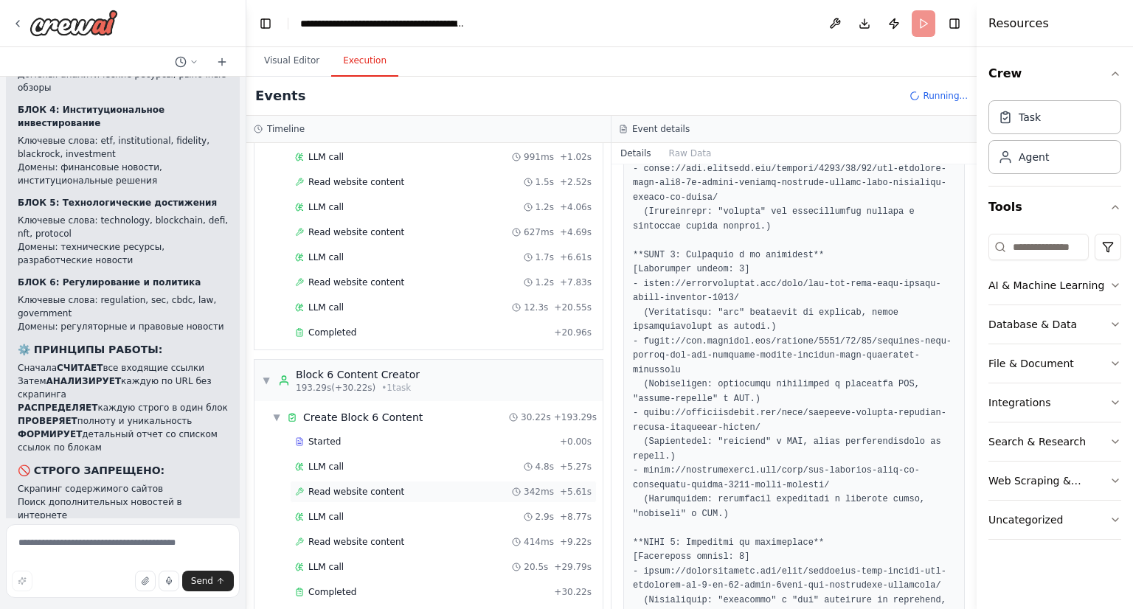
scroll to position [2147, 0]
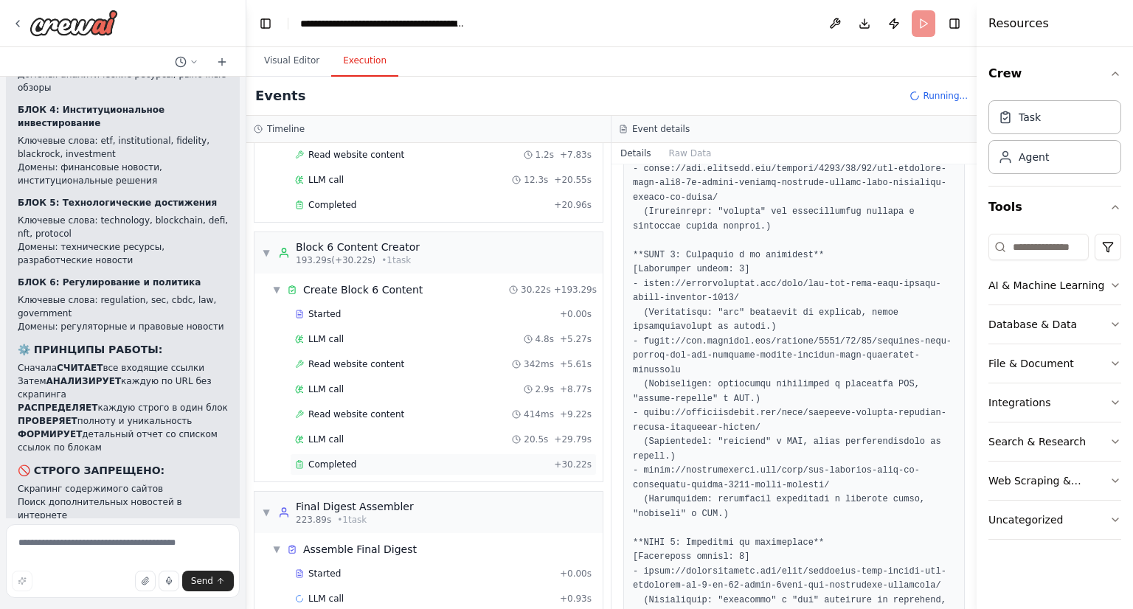
click at [403, 459] on div "Completed" at bounding box center [421, 465] width 253 height 12
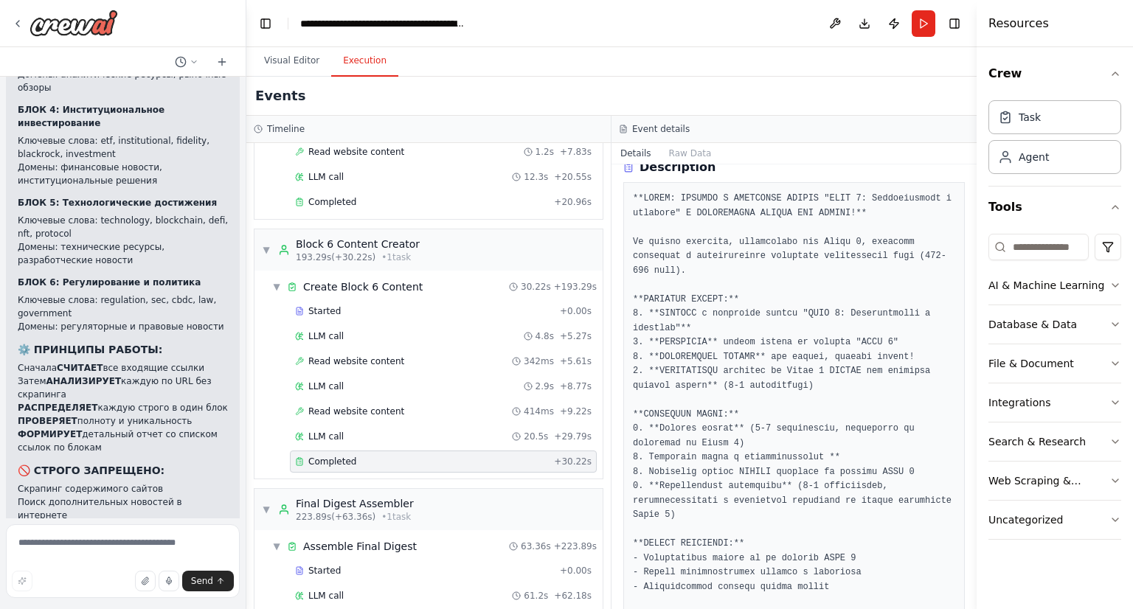
scroll to position [2172, 0]
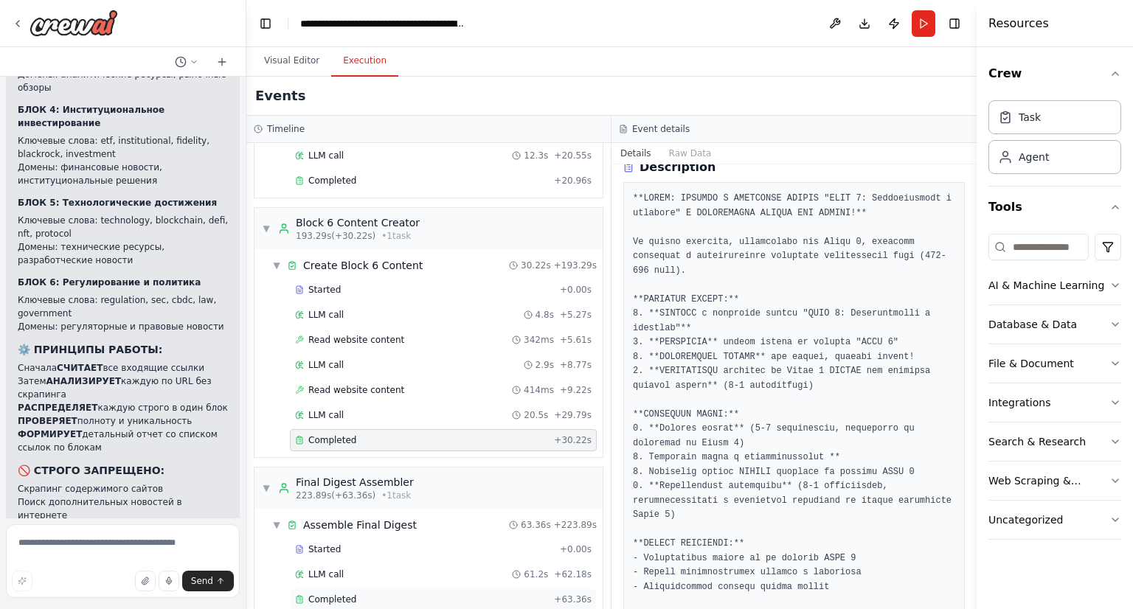
click at [329, 594] on span "Completed" at bounding box center [332, 600] width 48 height 12
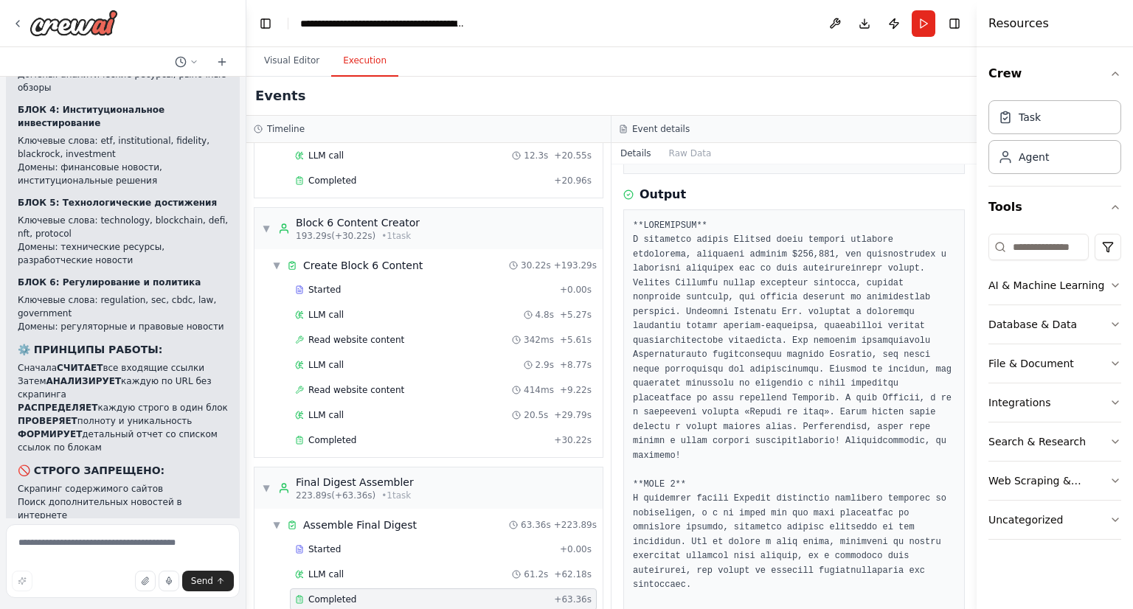
scroll to position [907, 0]
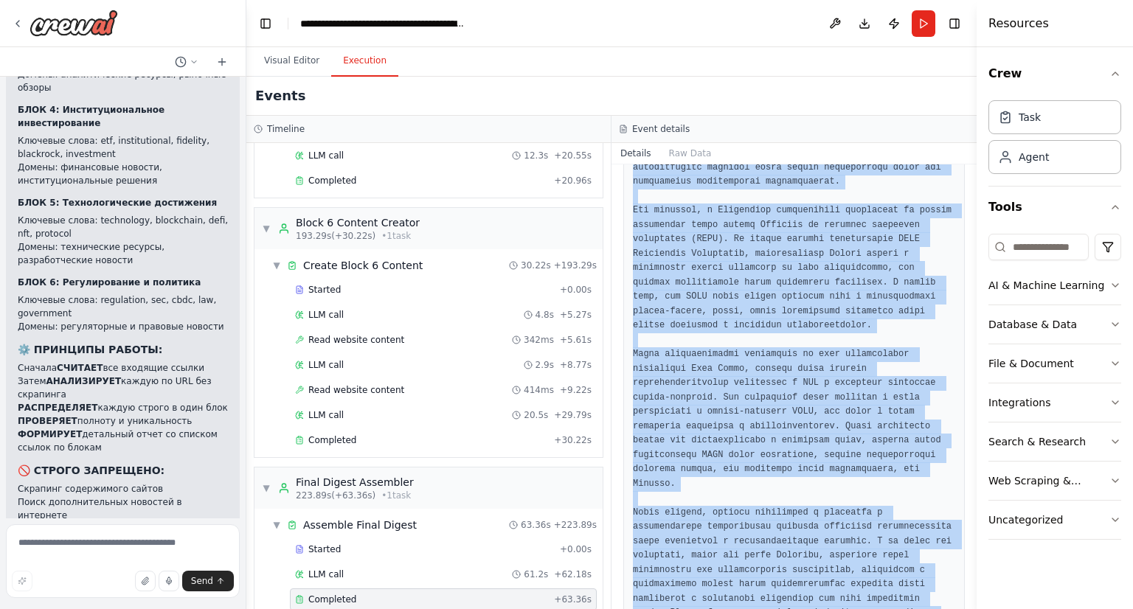
scroll to position [5802, 0]
drag, startPoint x: 628, startPoint y: 243, endPoint x: 782, endPoint y: 573, distance: 364.5
copy pre "В последние недели Биткоин снова привлек внимание инвесторов, достигнув отметки…"
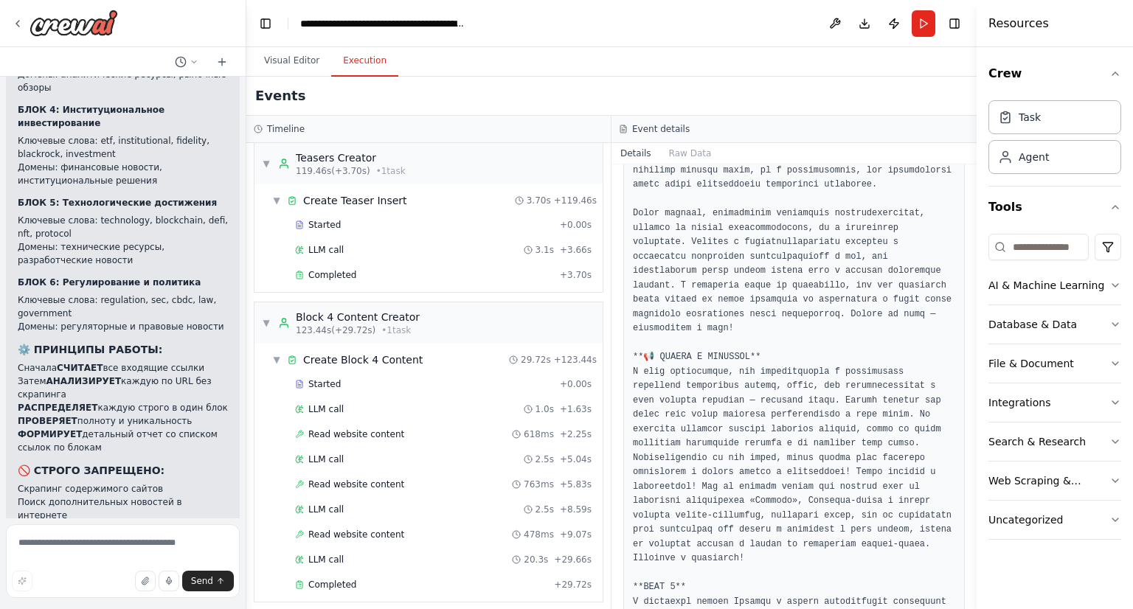
scroll to position [3038, 0]
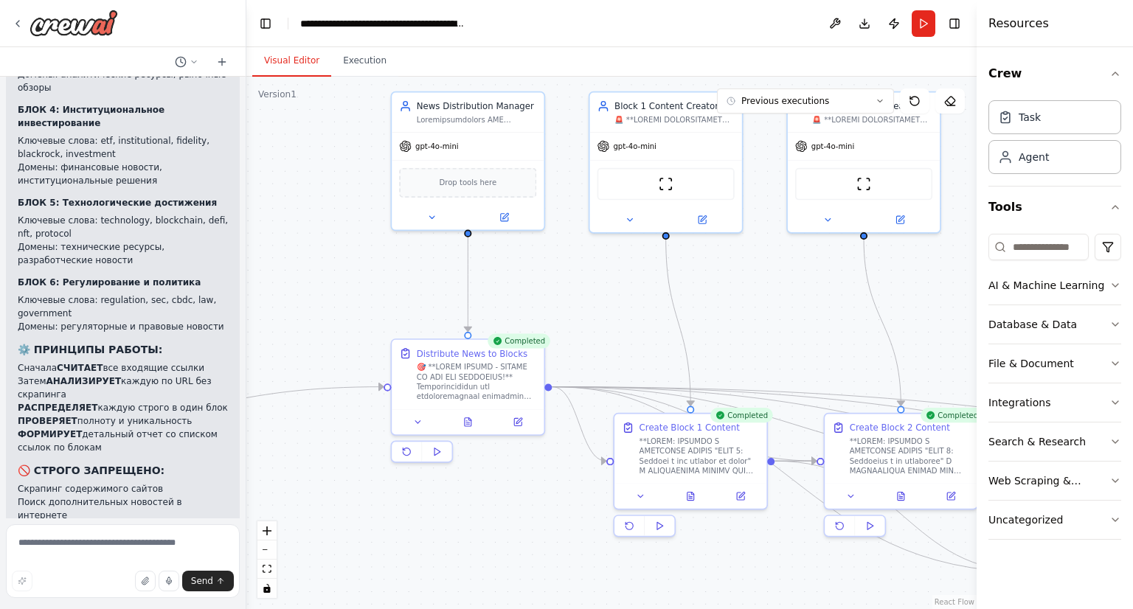
click at [286, 58] on button "Visual Editor" at bounding box center [291, 61] width 79 height 31
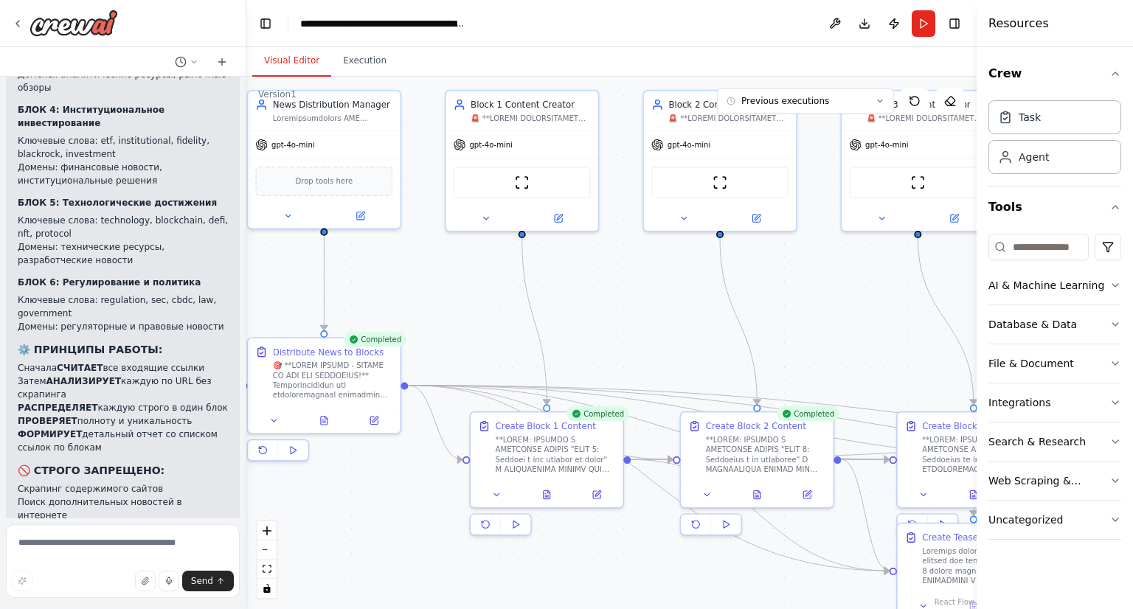
drag, startPoint x: 731, startPoint y: 241, endPoint x: 369, endPoint y: 294, distance: 365.9
click at [369, 294] on div ".deletable-edge-delete-btn { width: 20px; height: 20px; border: 0px solid #ffff…" at bounding box center [611, 343] width 730 height 532
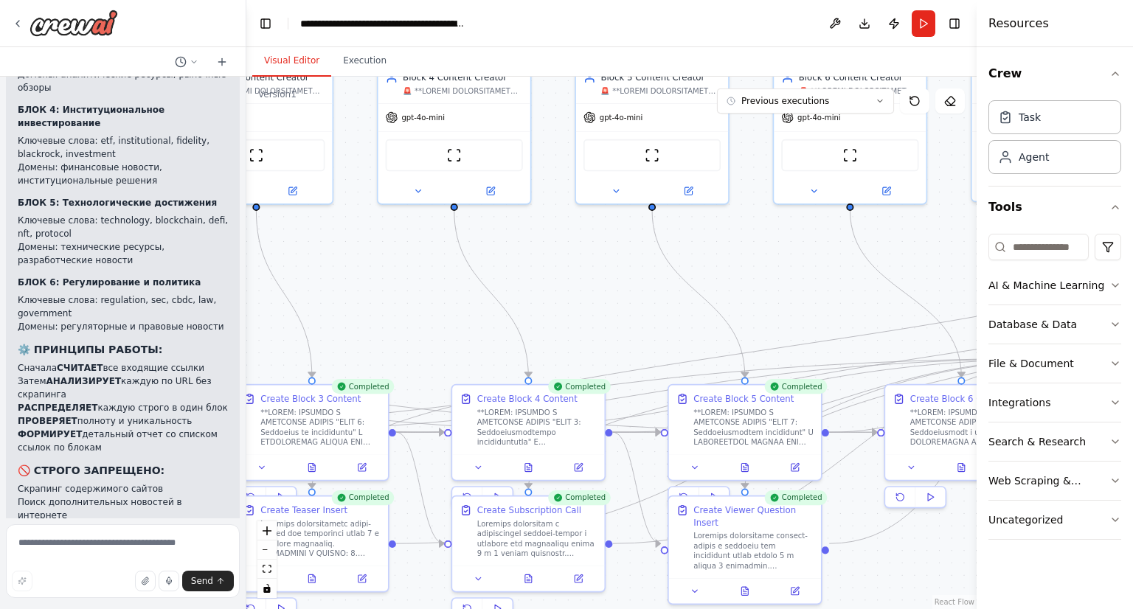
drag, startPoint x: 811, startPoint y: 389, endPoint x: 215, endPoint y: 321, distance: 599.6
click at [215, 321] on div "Hello! I'm the CrewAI assistant. What kind of automation do you want to build? …" at bounding box center [566, 304] width 1133 height 609
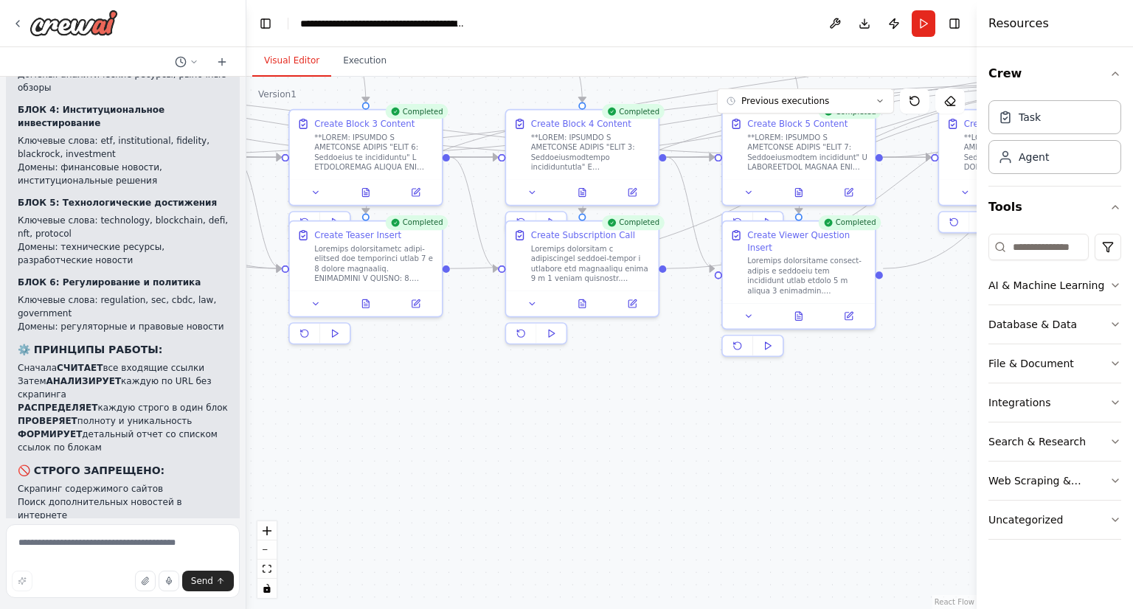
drag, startPoint x: 522, startPoint y: 341, endPoint x: 732, endPoint y: 52, distance: 356.8
click at [732, 52] on div "Visual Editor Execution Version 1 Previous executions Show Tools Hide Agents Tr…" at bounding box center [611, 328] width 730 height 562
click at [526, 304] on button at bounding box center [536, 302] width 43 height 15
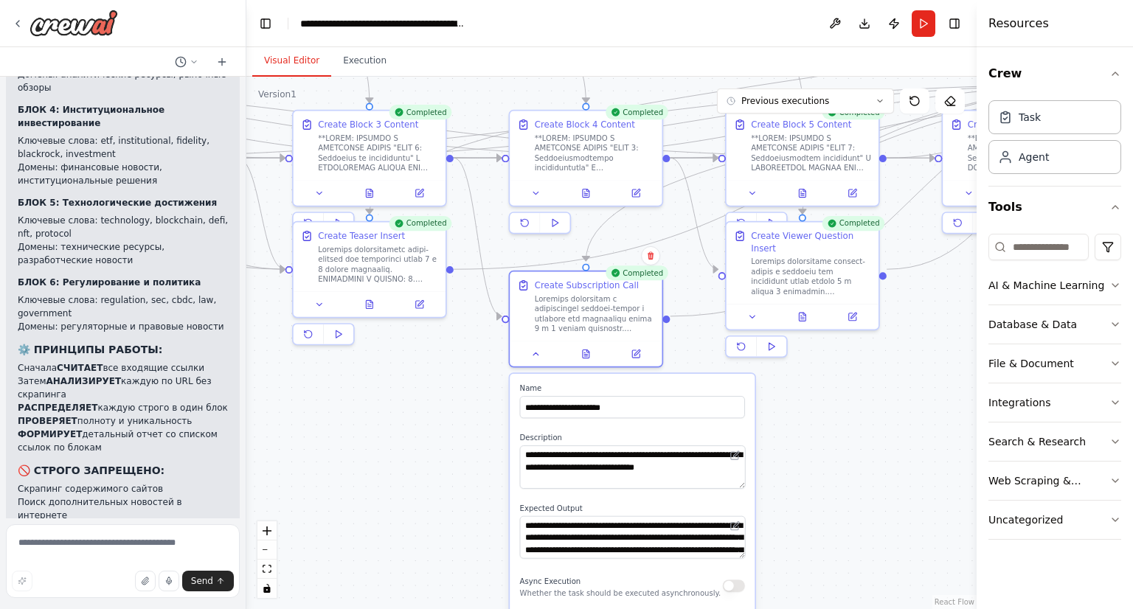
drag, startPoint x: 745, startPoint y: 437, endPoint x: 742, endPoint y: 495, distance: 58.3
click at [742, 495] on div "**********" at bounding box center [632, 613] width 245 height 478
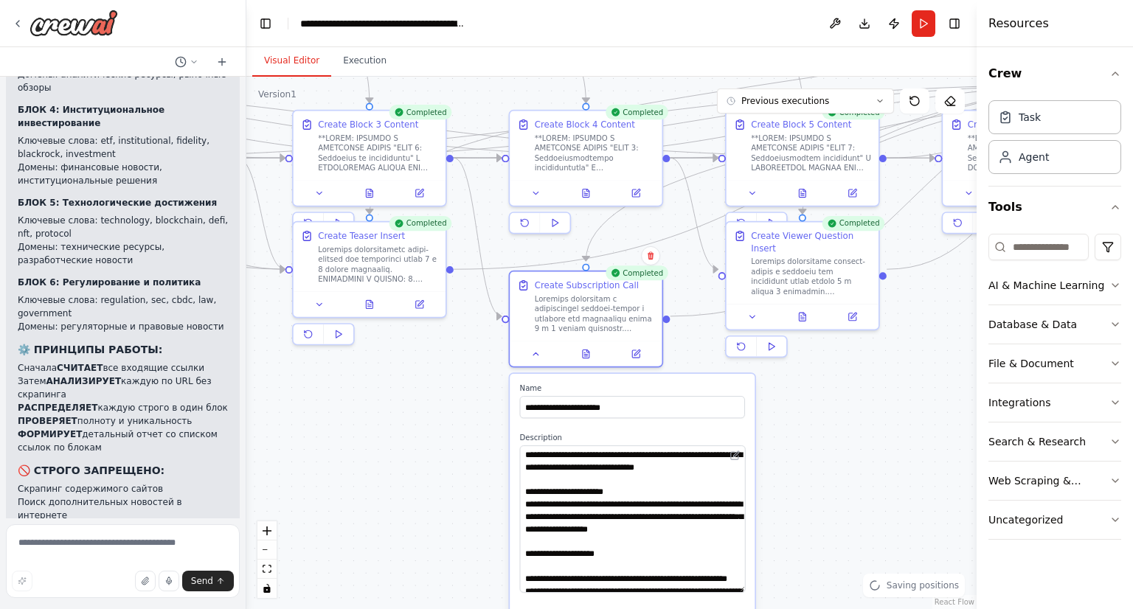
drag, startPoint x: 740, startPoint y: 487, endPoint x: 740, endPoint y: 622, distance: 134.9
click at [740, 608] on html "Hello! I'm the CrewAI assistant. What kind of automation do you want to build? …" at bounding box center [566, 304] width 1133 height 609
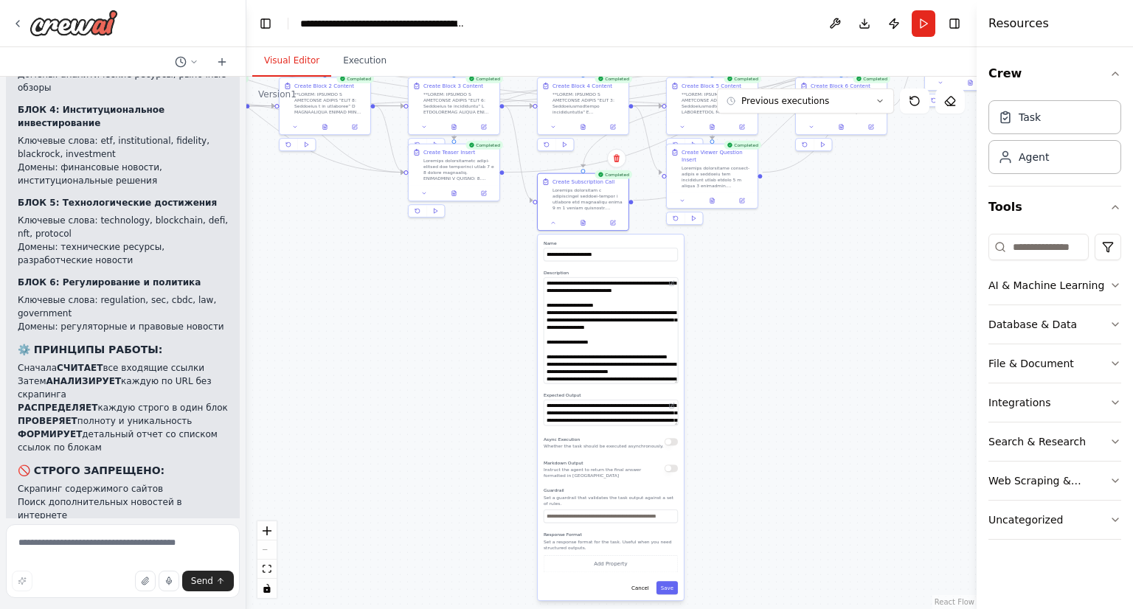
drag, startPoint x: 788, startPoint y: 532, endPoint x: 744, endPoint y: 321, distance: 215.3
click at [744, 321] on div ".deletable-edge-delete-btn { width: 20px; height: 20px; border: 0px solid #ffff…" at bounding box center [611, 343] width 730 height 532
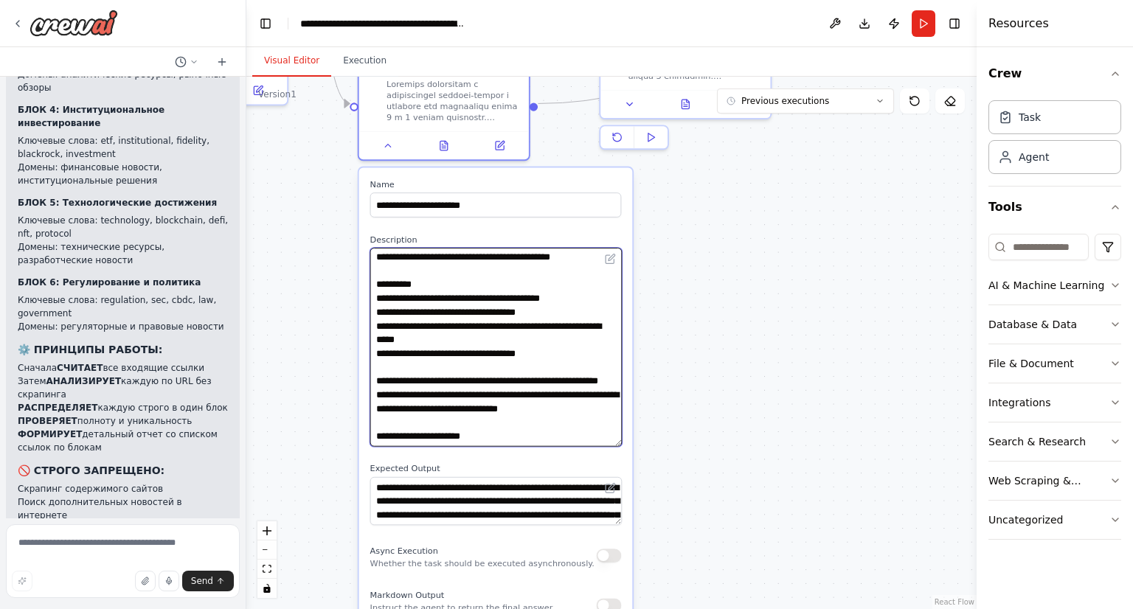
scroll to position [380, 0]
click at [535, 361] on textarea at bounding box center [495, 347] width 251 height 199
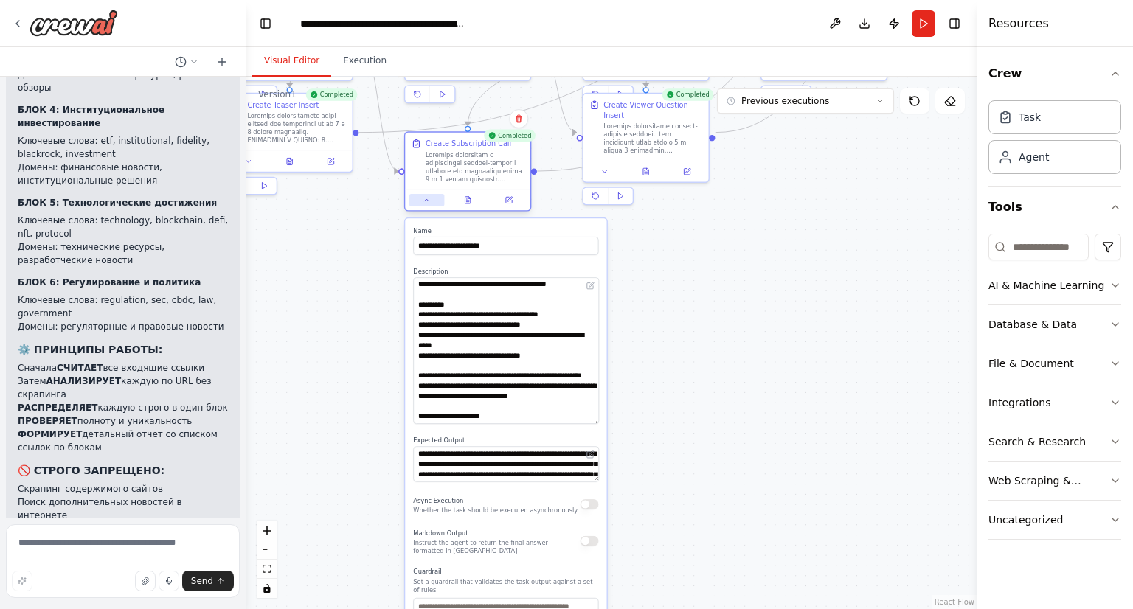
drag, startPoint x: 424, startPoint y: 205, endPoint x: 425, endPoint y: 197, distance: 8.1
click at [425, 197] on button at bounding box center [426, 200] width 35 height 13
click at [425, 197] on icon at bounding box center [427, 200] width 8 height 8
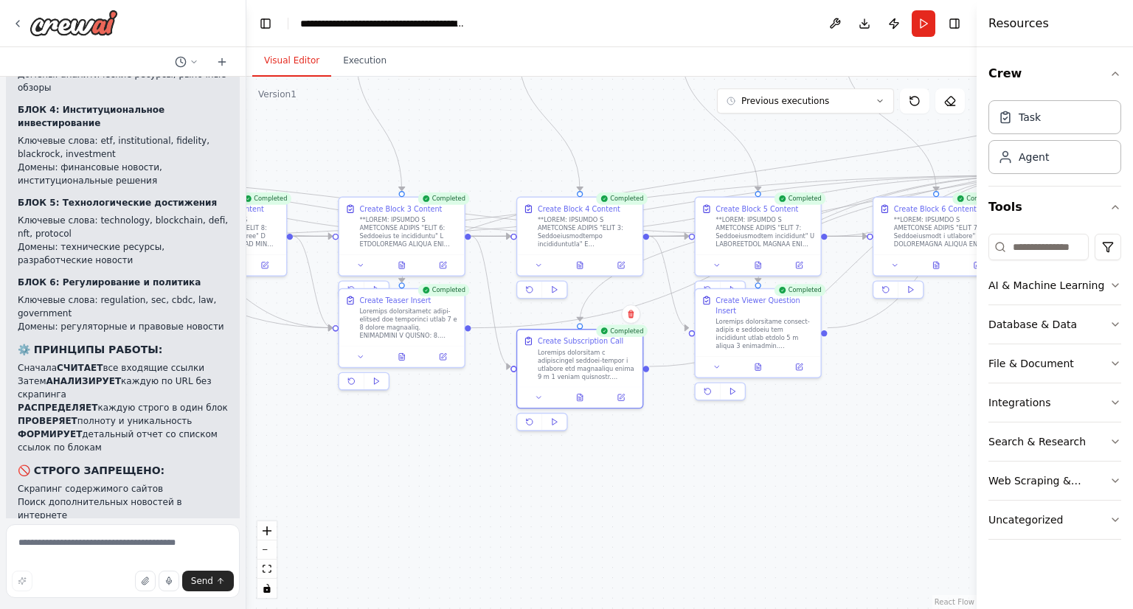
drag, startPoint x: 572, startPoint y: 341, endPoint x: 682, endPoint y: 536, distance: 224.2
click at [682, 536] on div ".deletable-edge-delete-btn { width: 20px; height: 20px; border: 0px solid #ffff…" at bounding box center [611, 343] width 730 height 532
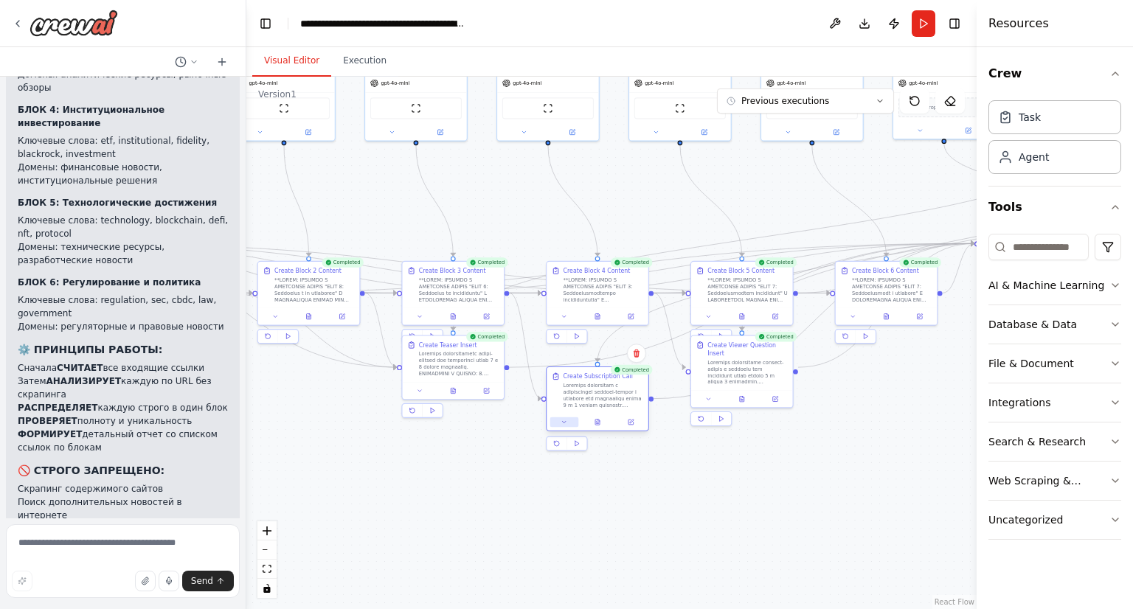
click at [577, 425] on button at bounding box center [564, 422] width 28 height 10
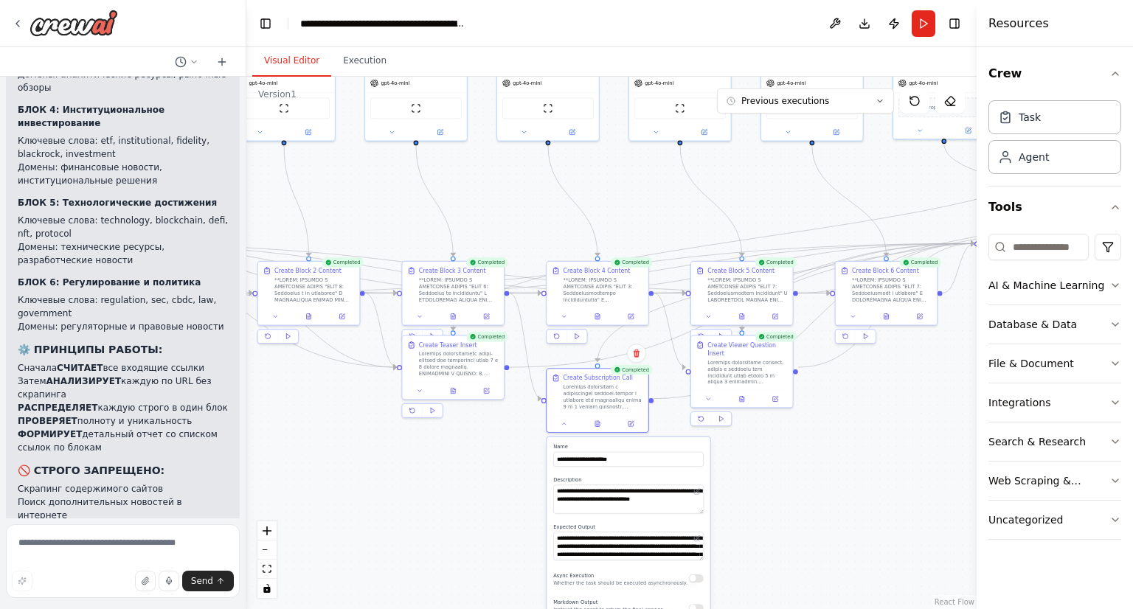
click at [788, 475] on div ".deletable-edge-delete-btn { width: 20px; height: 20px; border: 0px solid #ffff…" at bounding box center [611, 343] width 730 height 532
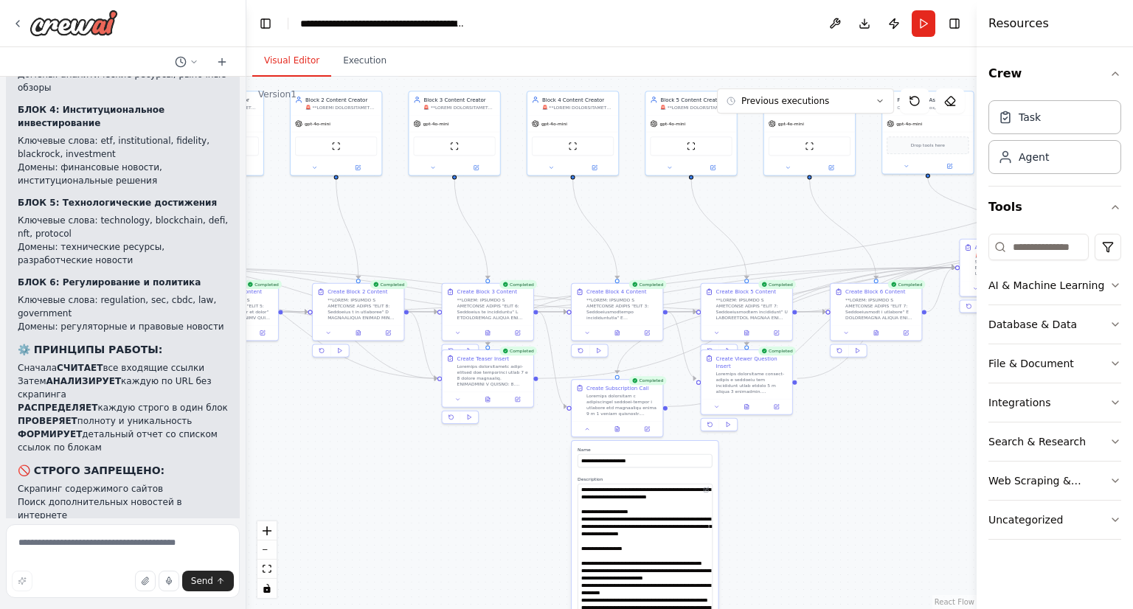
drag, startPoint x: 709, startPoint y: 507, endPoint x: 699, endPoint y: 606, distance: 100.1
click at [699, 606] on textarea at bounding box center [644, 548] width 135 height 128
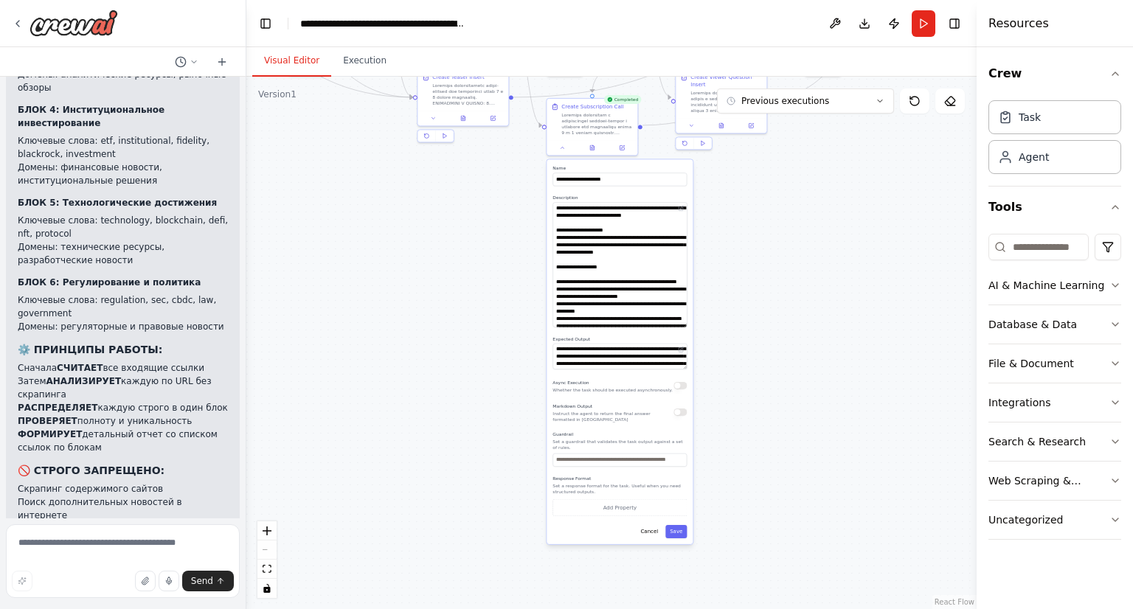
drag, startPoint x: 765, startPoint y: 492, endPoint x: 740, endPoint y: 212, distance: 281.3
click at [740, 212] on div ".deletable-edge-delete-btn { width: 20px; height: 20px; border: 0px solid #ffff…" at bounding box center [611, 343] width 730 height 532
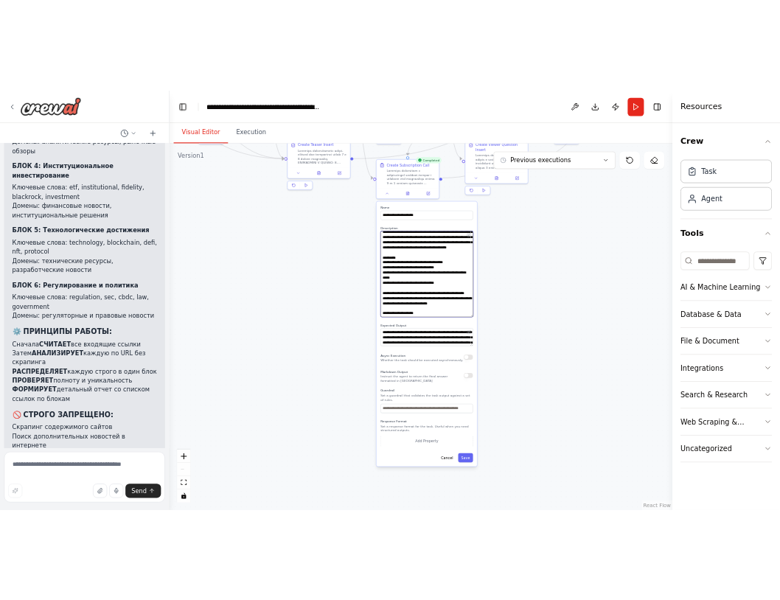
scroll to position [349, 0]
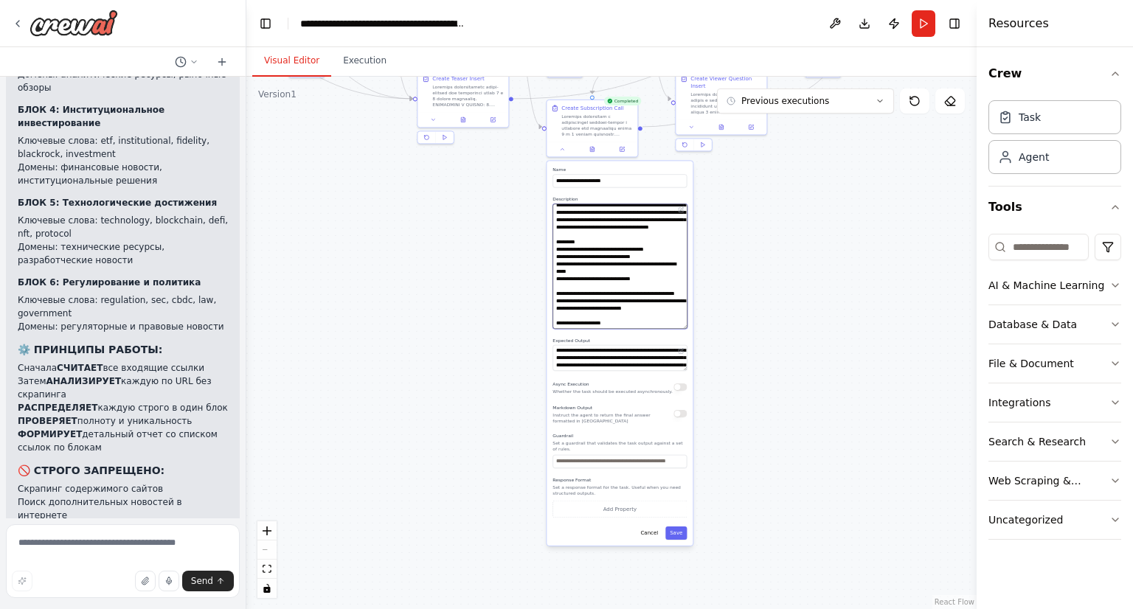
click at [641, 278] on textarea at bounding box center [619, 266] width 134 height 125
paste textarea "**********"
click at [613, 279] on textarea at bounding box center [619, 266] width 134 height 125
type textarea "**********"
click at [682, 528] on button "Save" at bounding box center [675, 532] width 21 height 13
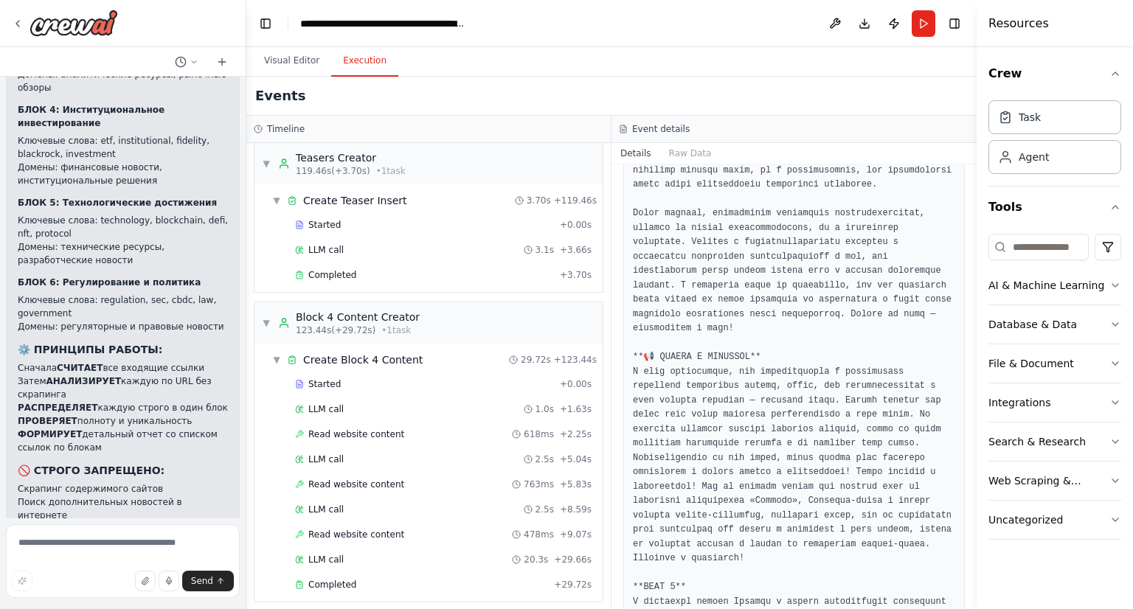
click at [366, 56] on button "Execution" at bounding box center [364, 61] width 67 height 31
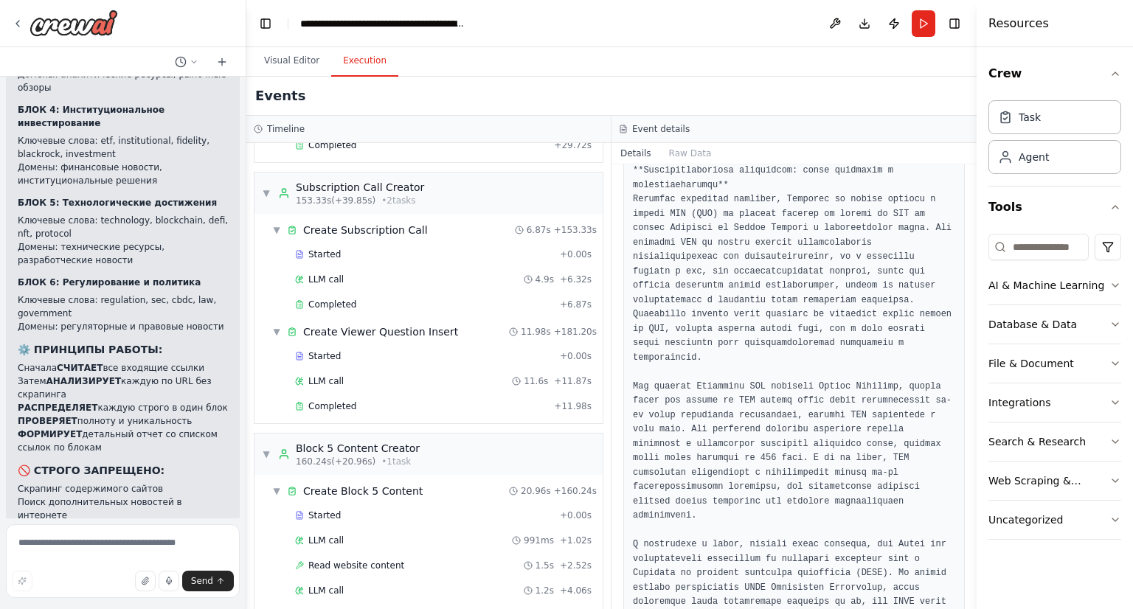
scroll to position [3038, 0]
